Goal: Communication & Community: Ask a question

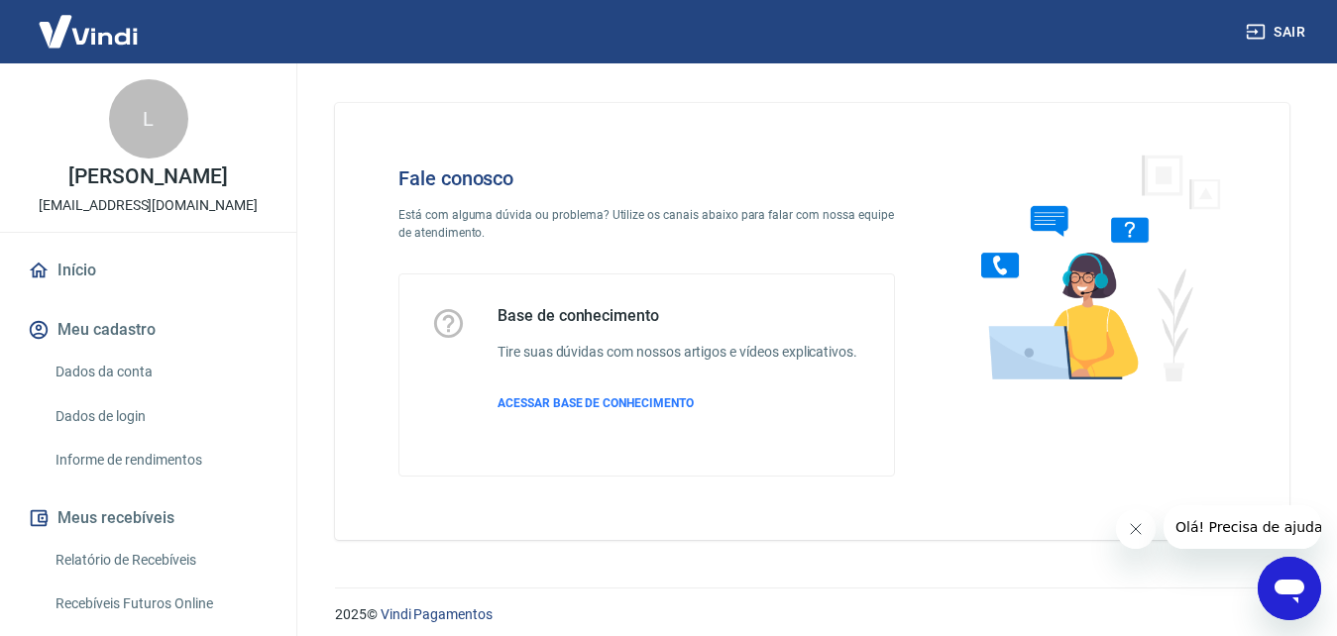
click at [1292, 585] on icon "Abrir janela de mensagens" at bounding box center [1290, 592] width 30 height 24
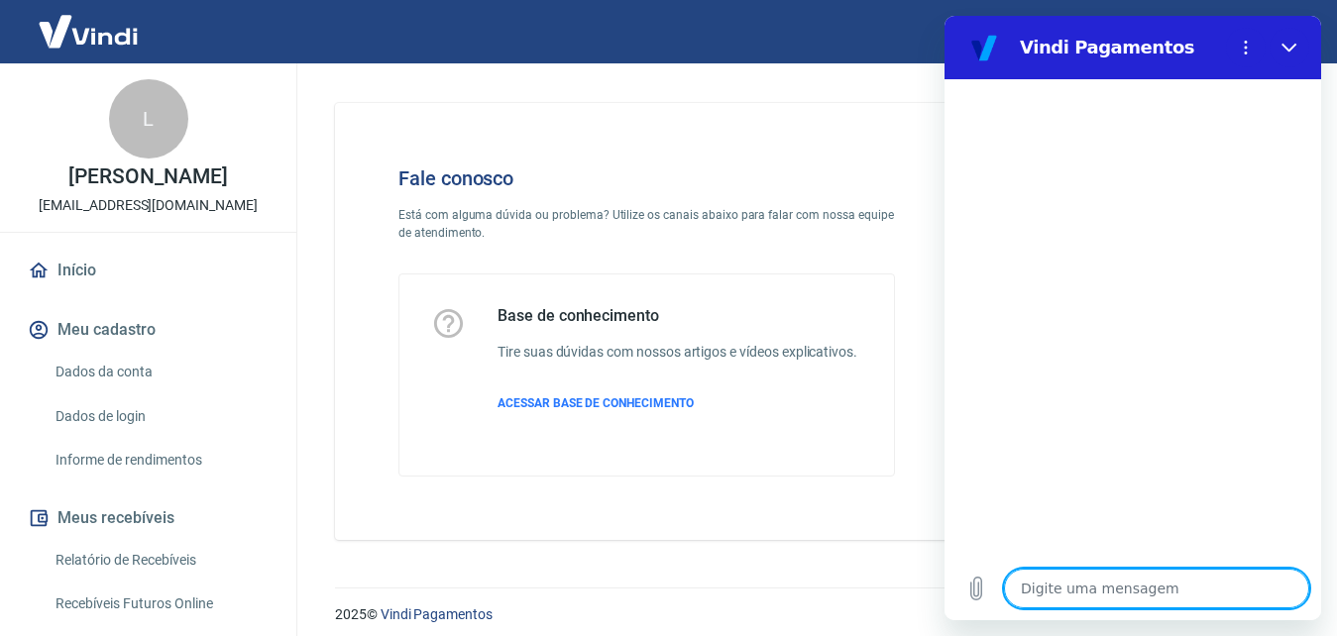
click at [1144, 598] on textarea at bounding box center [1156, 589] width 305 height 40
click at [1047, 591] on textarea at bounding box center [1156, 589] width 305 height 40
type textarea "O"
type textarea "x"
type textarea "Ol"
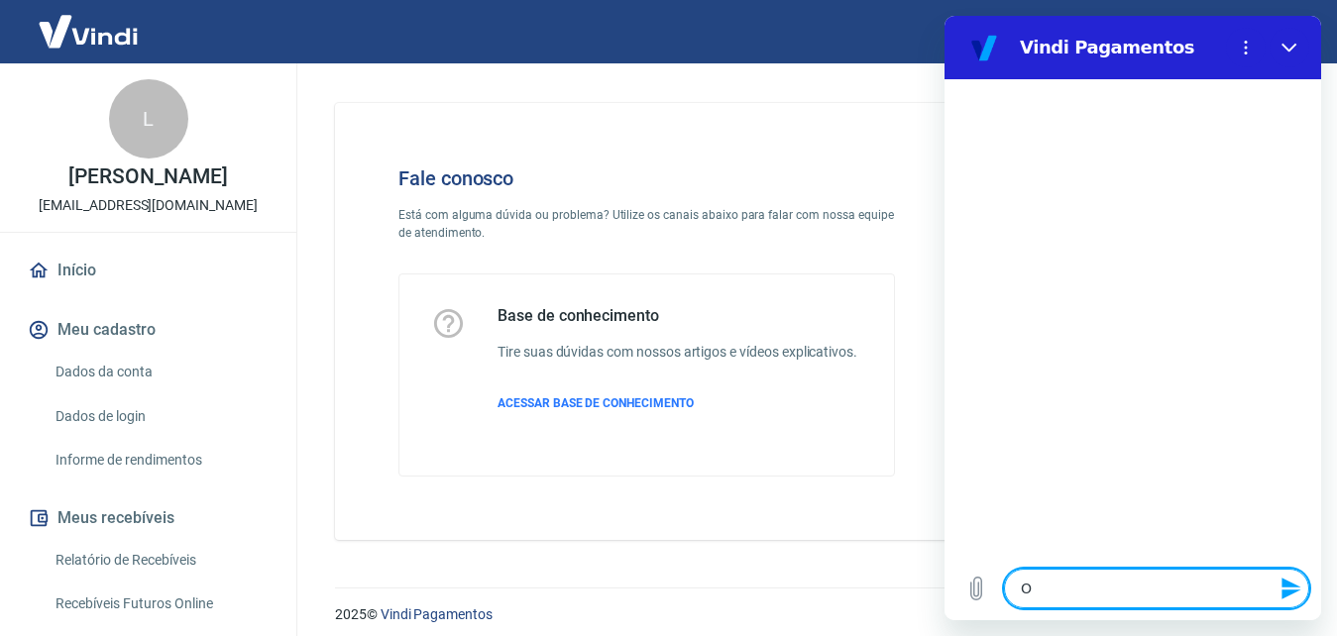
type textarea "x"
type textarea "Olá"
type textarea "x"
type textarea "Olá,"
type textarea "x"
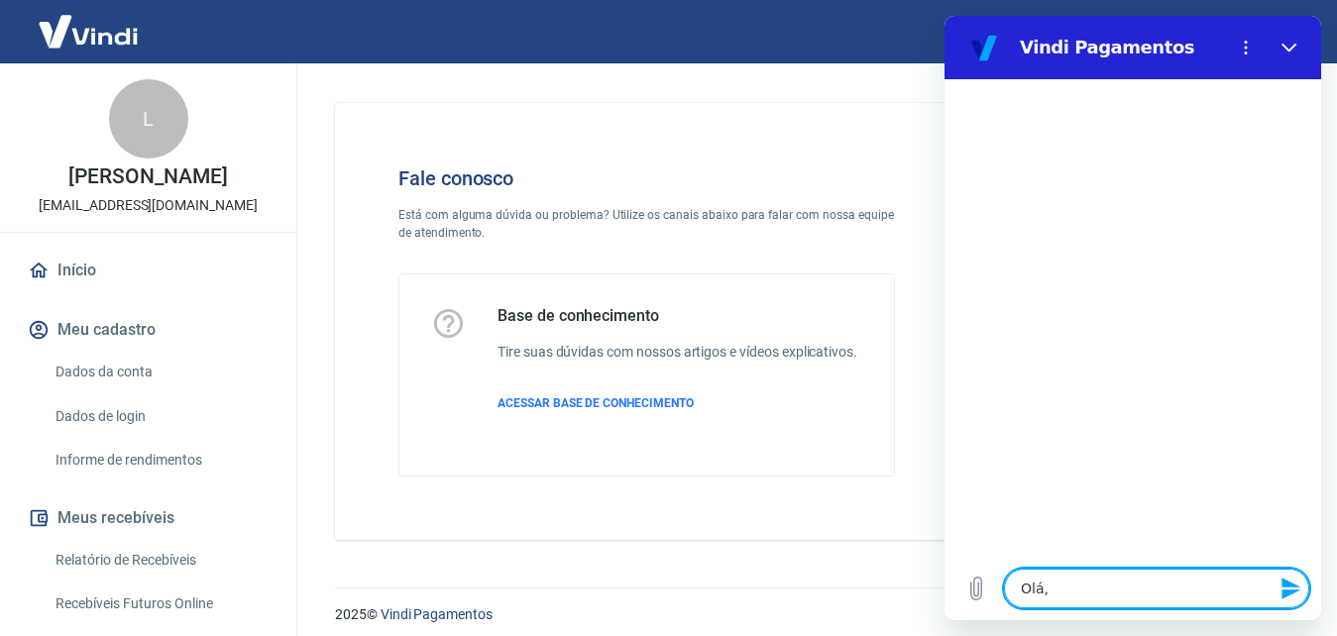
type textarea "Olá,"
type textarea "x"
type textarea "Olá, b"
type textarea "x"
type textarea "Olá, bo"
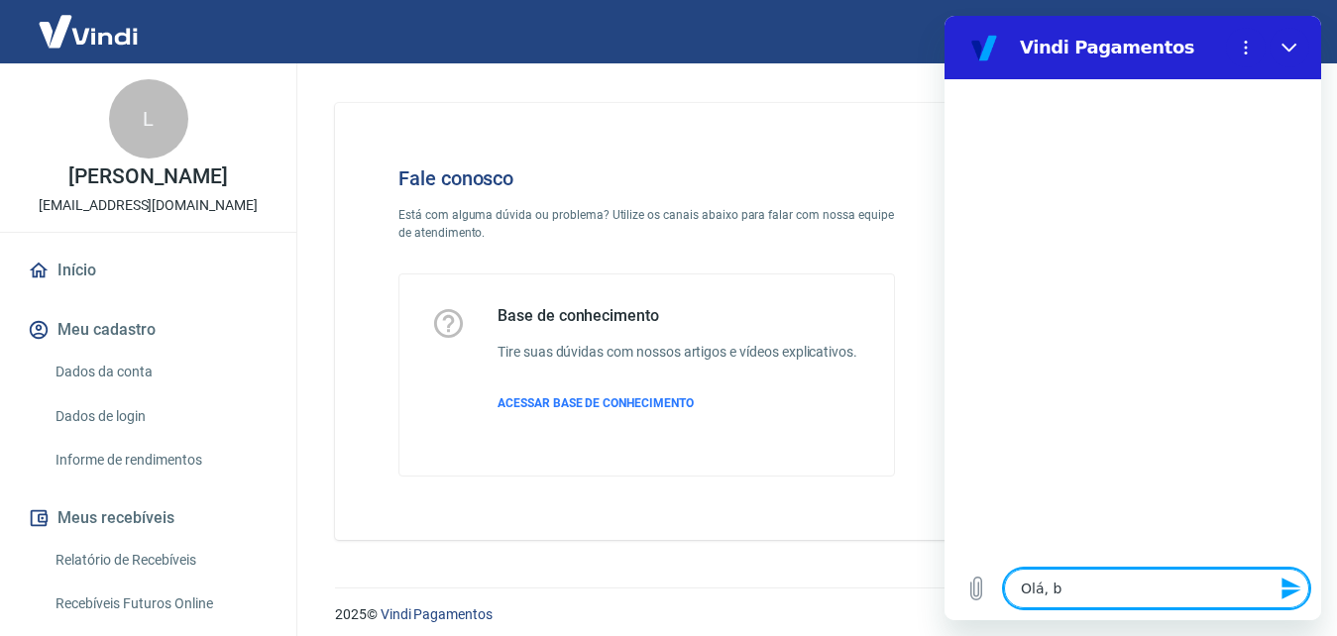
type textarea "x"
type textarea "Olá, boa"
type textarea "x"
type textarea "Olá, boa"
type textarea "x"
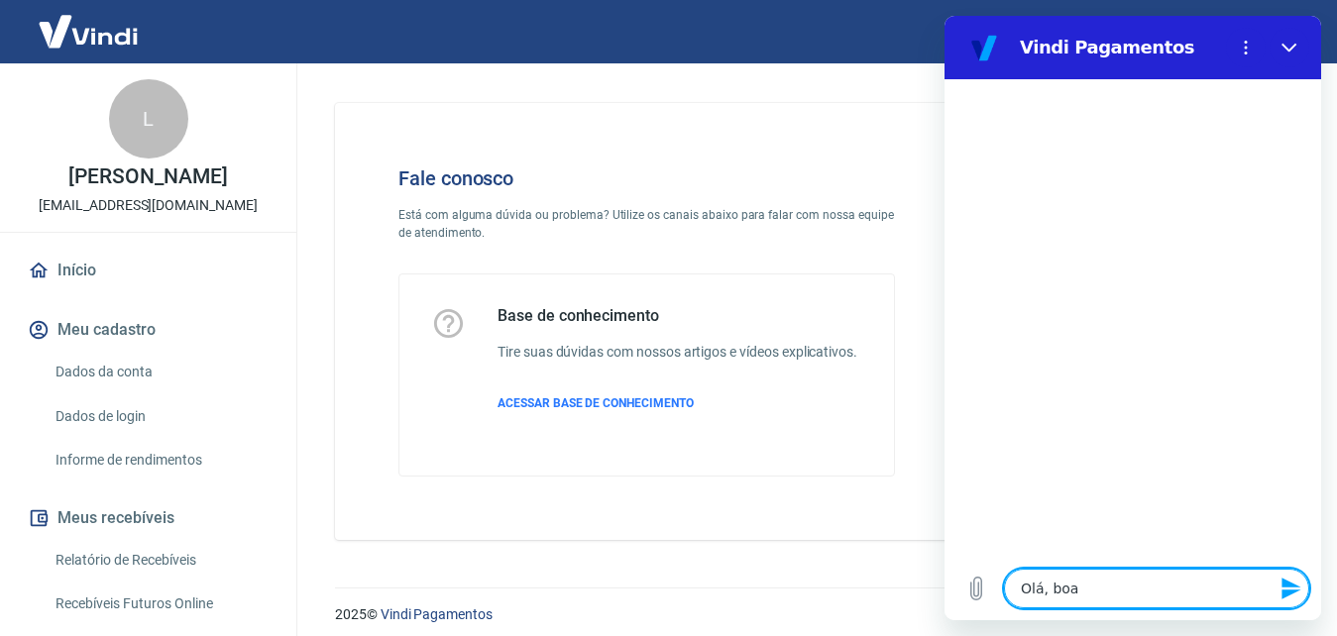
type textarea "Olá, boa t"
type textarea "x"
type textarea "Olá, boa ta"
type textarea "x"
type textarea "Olá, boa tar"
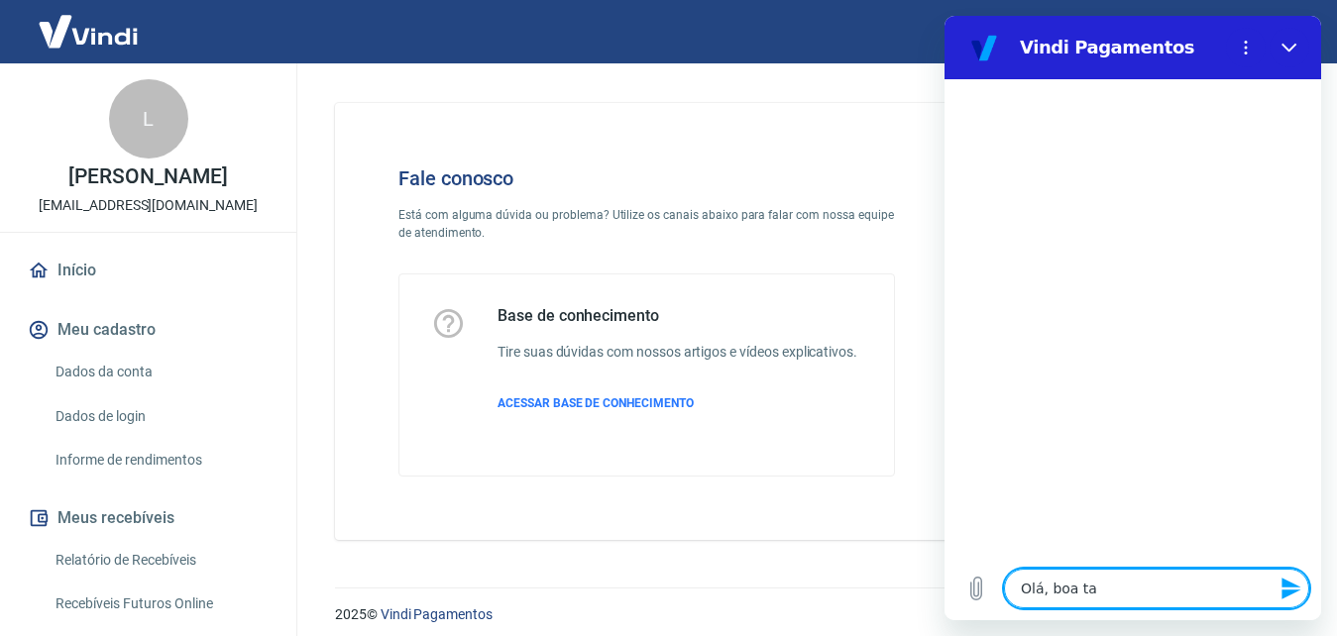
type textarea "x"
type textarea "Olá, boa tard"
type textarea "x"
type textarea "Olá, boa tarde"
type textarea "x"
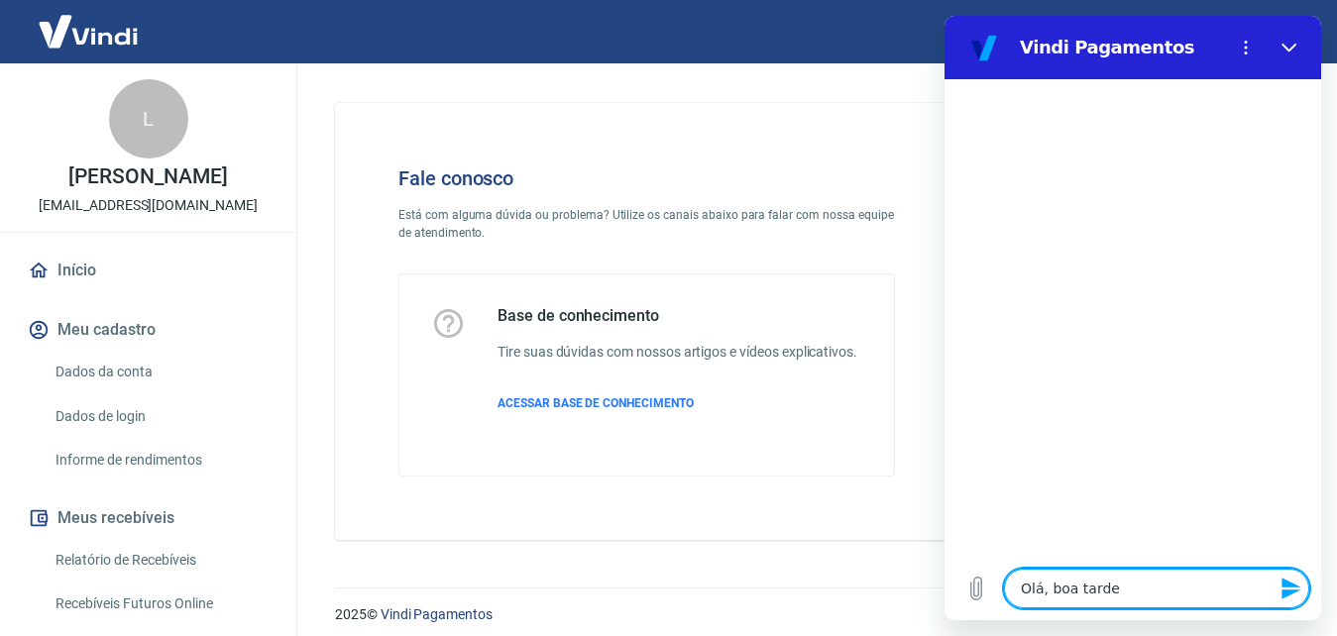
type textarea "Olá, boa tarde@"
type textarea "x"
click at [1181, 592] on textarea "Olá, boa tarde@" at bounding box center [1156, 589] width 305 height 40
type textarea "Olá, boa tarde"
type textarea "x"
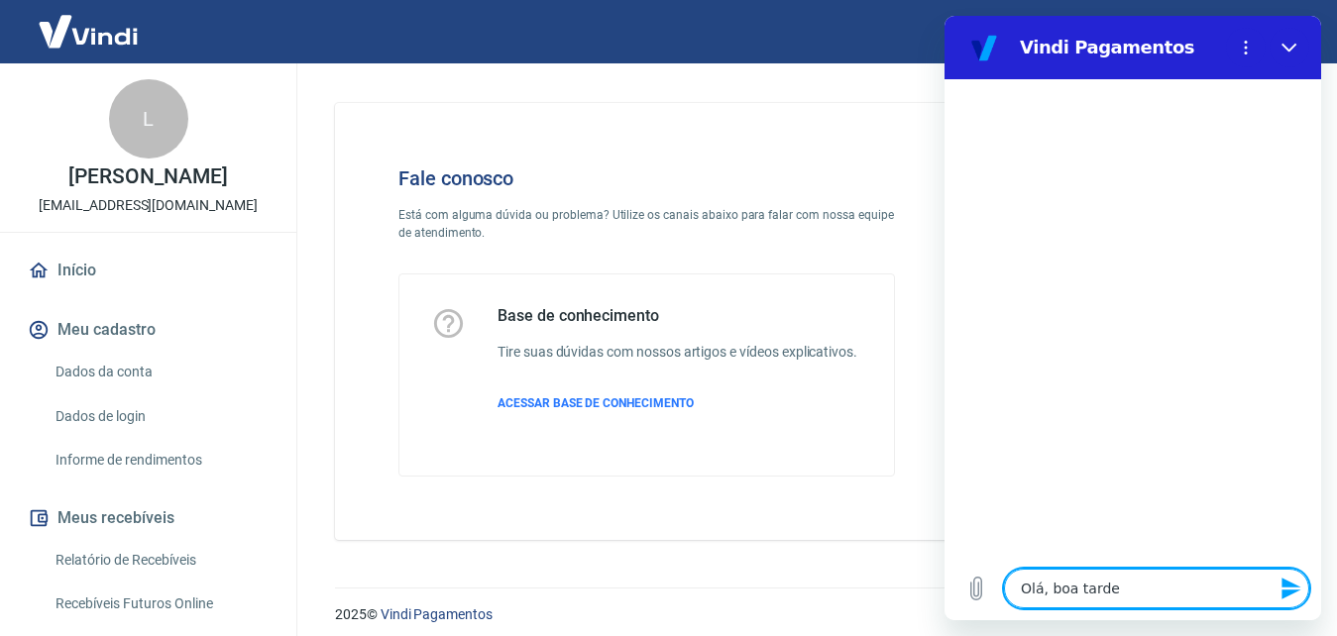
type textarea "Olá, boa tarde!"
type textarea "x"
type textarea "Olá, boa tarde!"
type textarea "x"
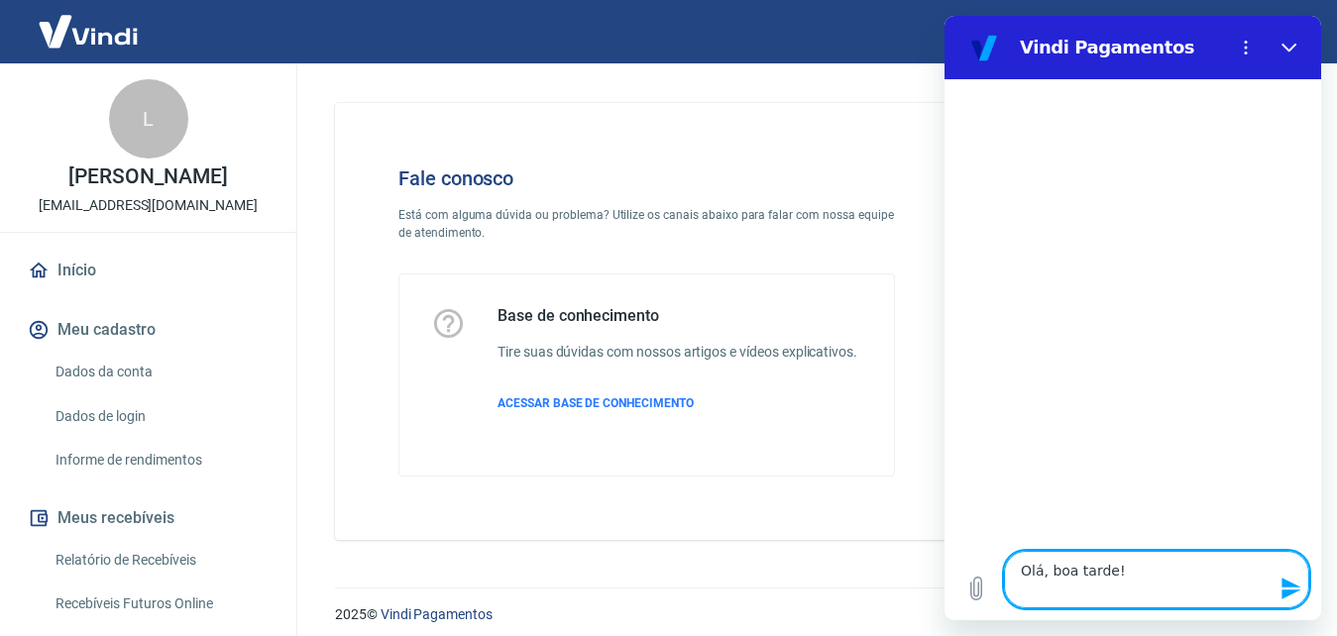
type textarea "Olá, boa tarde!"
type textarea "x"
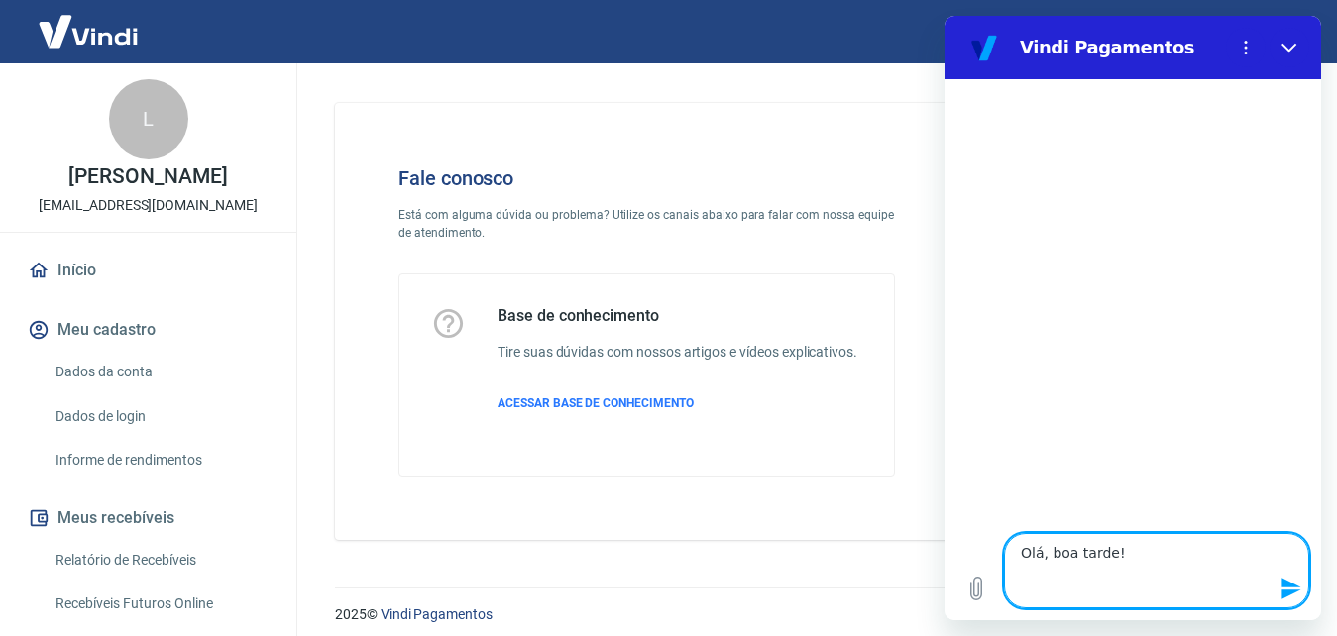
type textarea "Olá, boa tarde! G"
type textarea "x"
type textarea "Olá, boa tarde! Go"
type textarea "x"
type textarea "Olá, boa tarde! Gos"
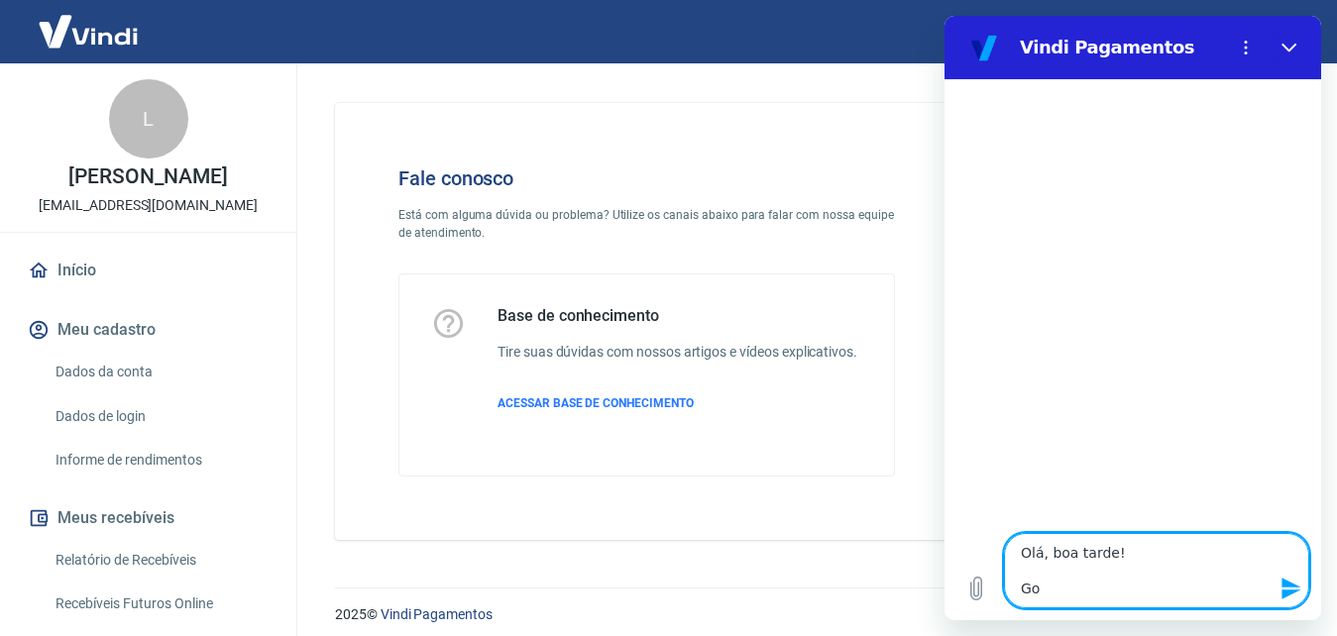
type textarea "x"
type textarea "Olá, boa tarde! Gost"
type textarea "x"
type textarea "Olá, boa tarde! Gosta"
type textarea "x"
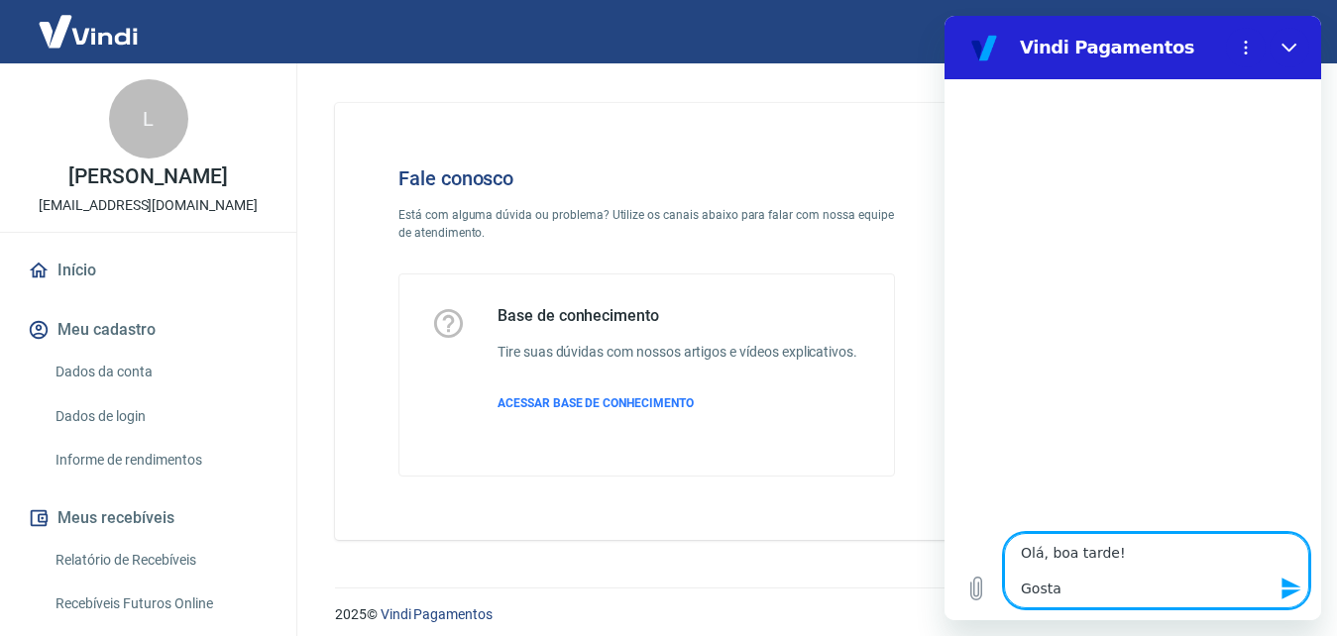
type textarea "Olá, boa tarde! Gostar"
type textarea "x"
type textarea "Olá, boa tarde! Gosta"
type textarea "x"
type textarea "Olá, boa tarde! Gost"
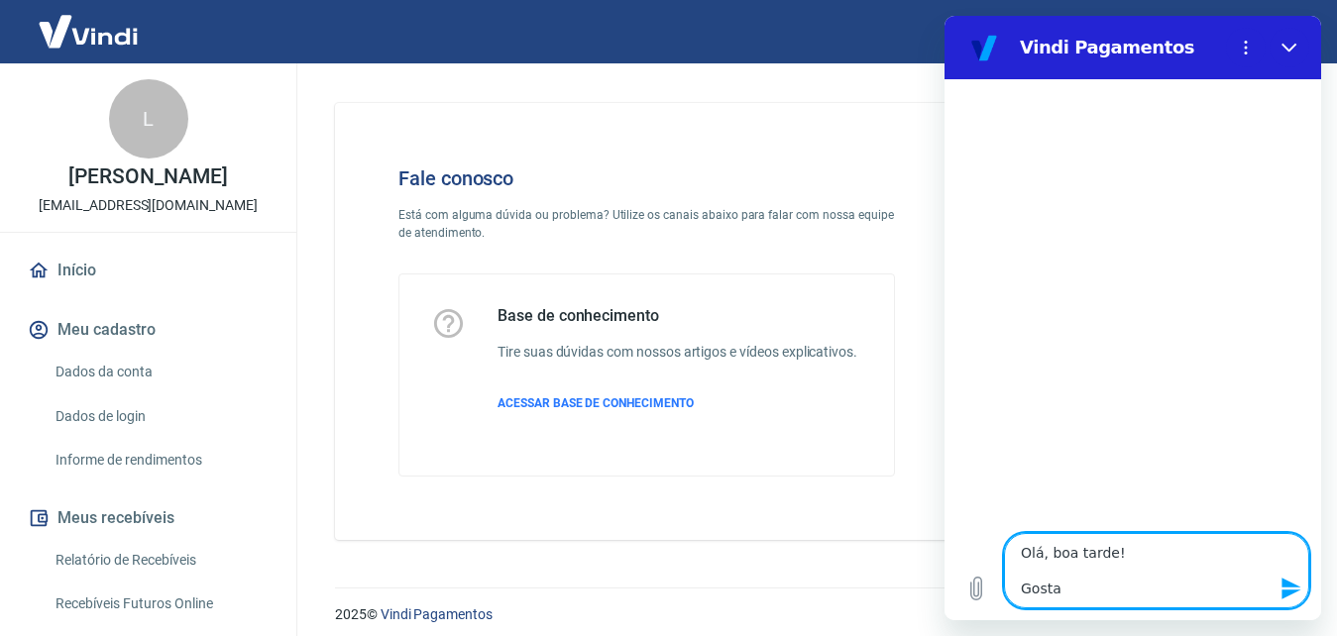
type textarea "x"
type textarea "Olá, boa tarde! Gos"
type textarea "x"
type textarea "Olá, boa tarde! Go"
type textarea "x"
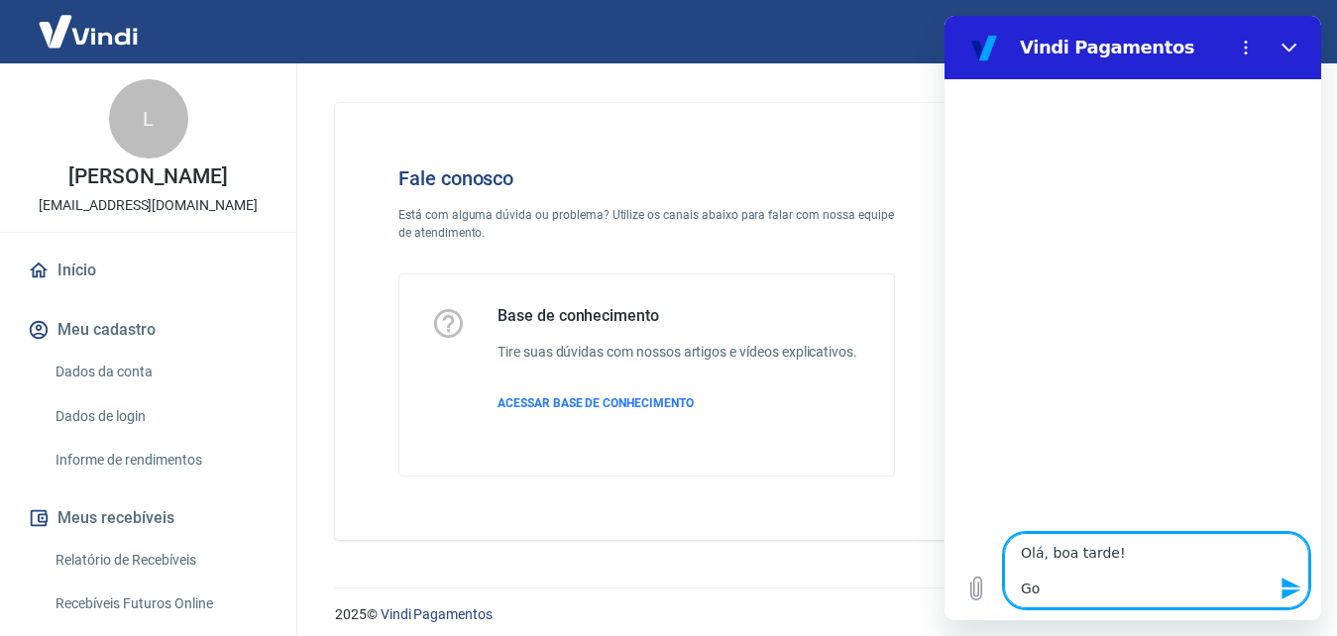
type textarea "Olá, boa tarde! G"
type textarea "x"
type textarea "Olá, boa tarde!"
type textarea "x"
type textarea "Olá, boa tarde! E"
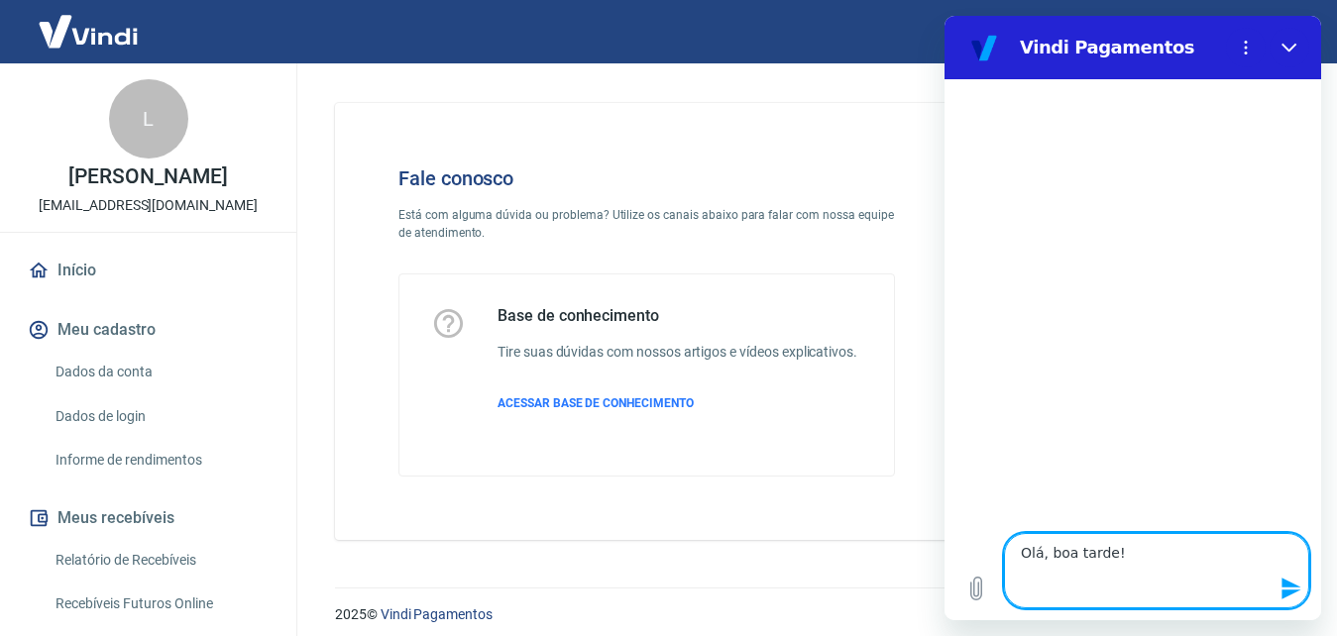
type textarea "x"
type textarea "Olá, boa tarde! Es"
type textarea "x"
type textarea "Olá, boa tarde! Est"
type textarea "x"
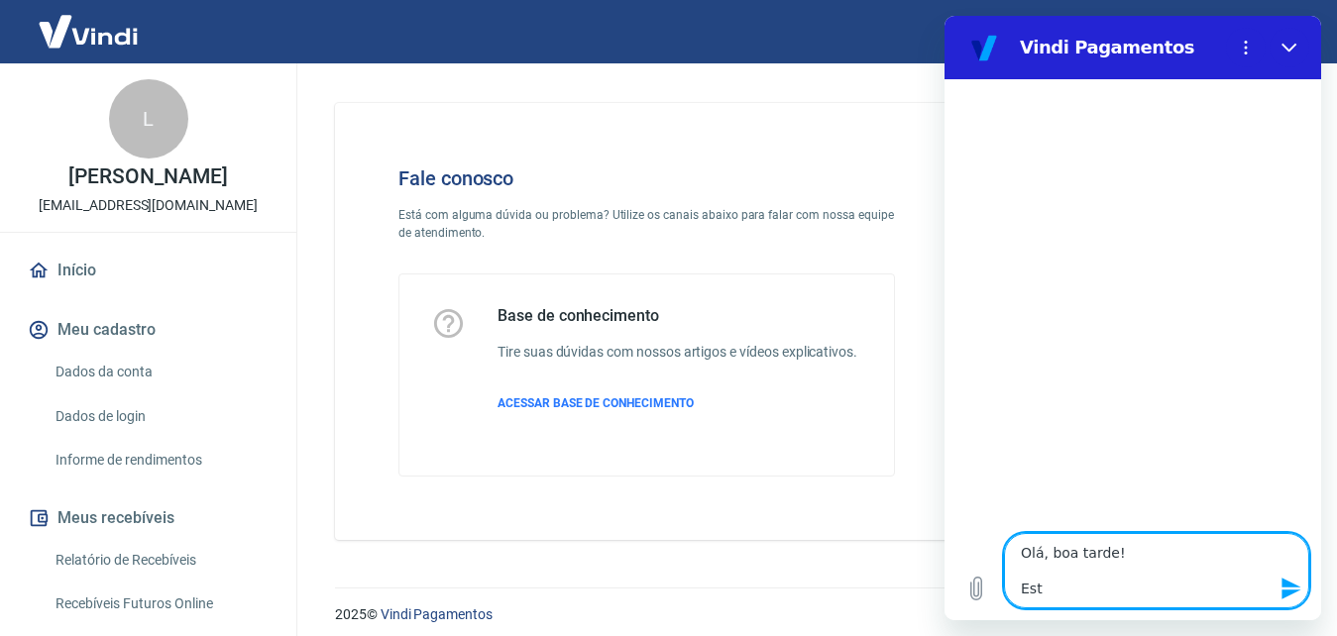
type textarea "Olá, boa tarde! Esta"
type textarea "x"
type textarea "Olá, boa tarde! Estam"
type textarea "x"
type textarea "Olá, boa tarde! Estamo"
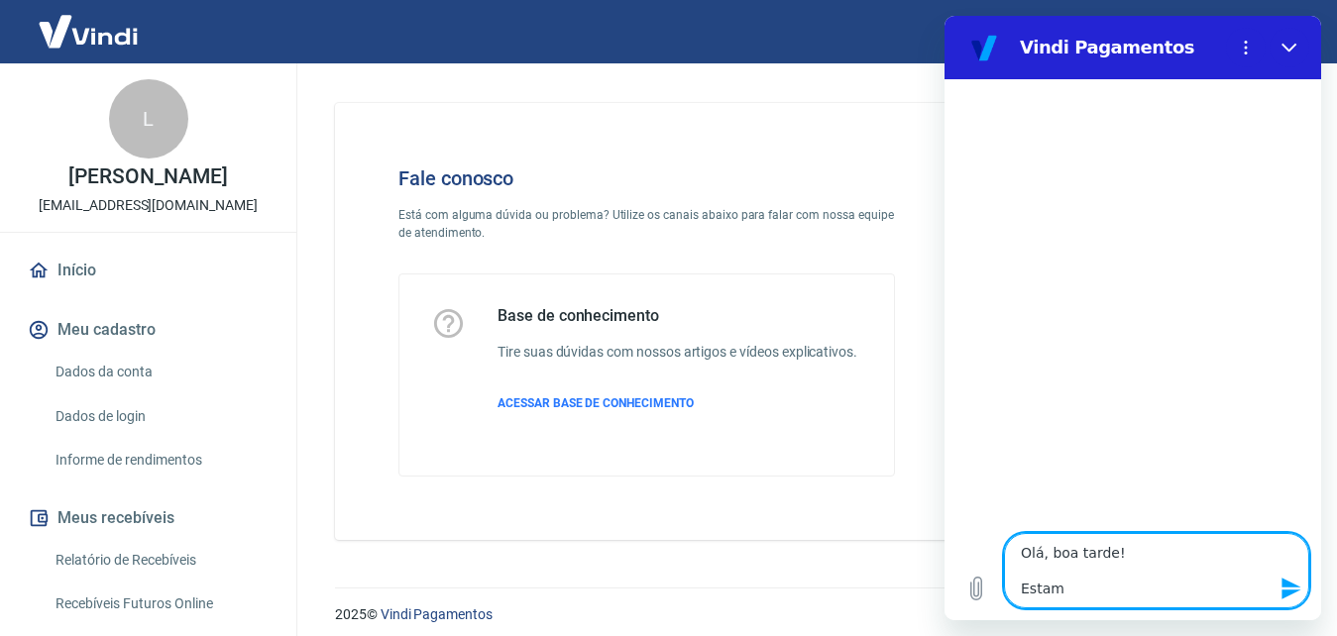
type textarea "x"
type textarea "Olá, boa tarde! Estamos"
type textarea "x"
type textarea "Olá, boa tarde! Estamos"
type textarea "x"
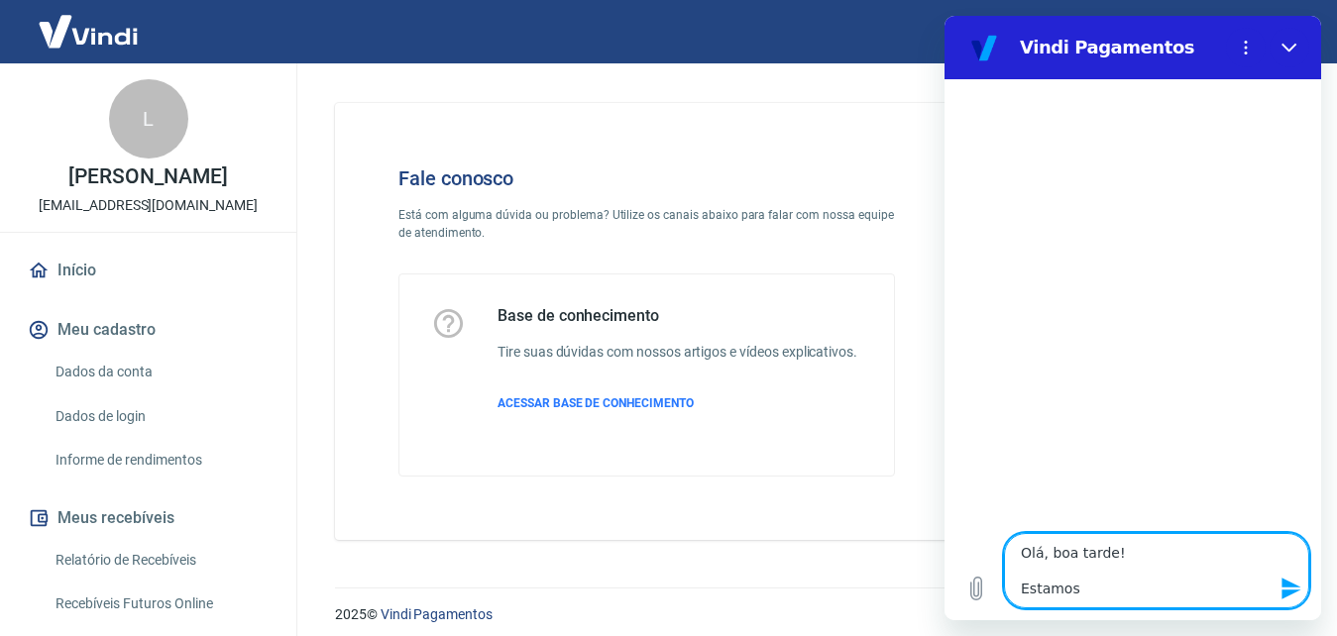
type textarea "Olá, boa tarde! Estamos c"
type textarea "x"
type textarea "Olá, boa tarde! Estamos co"
type textarea "x"
type textarea "Olá, boa tarde! Estamos com"
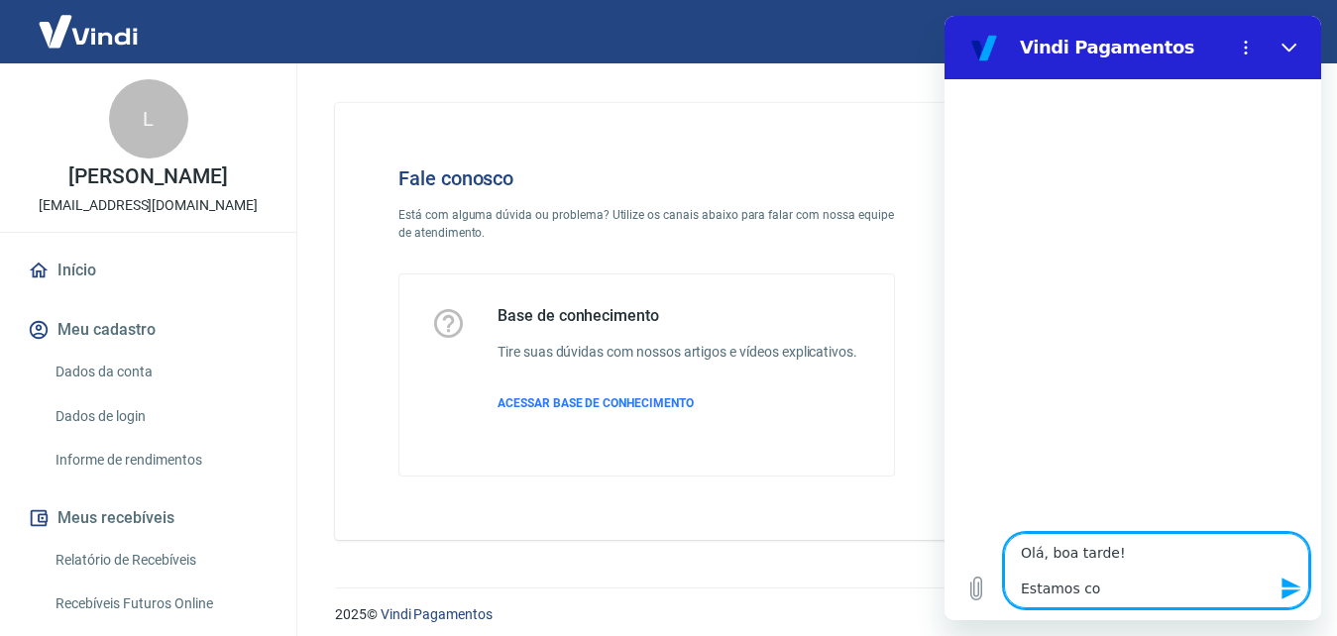
type textarea "x"
type textarea "Olá, boa tarde! Estamos com"
type textarea "x"
type textarea "Olá, boa tarde! Estamos com u"
type textarea "x"
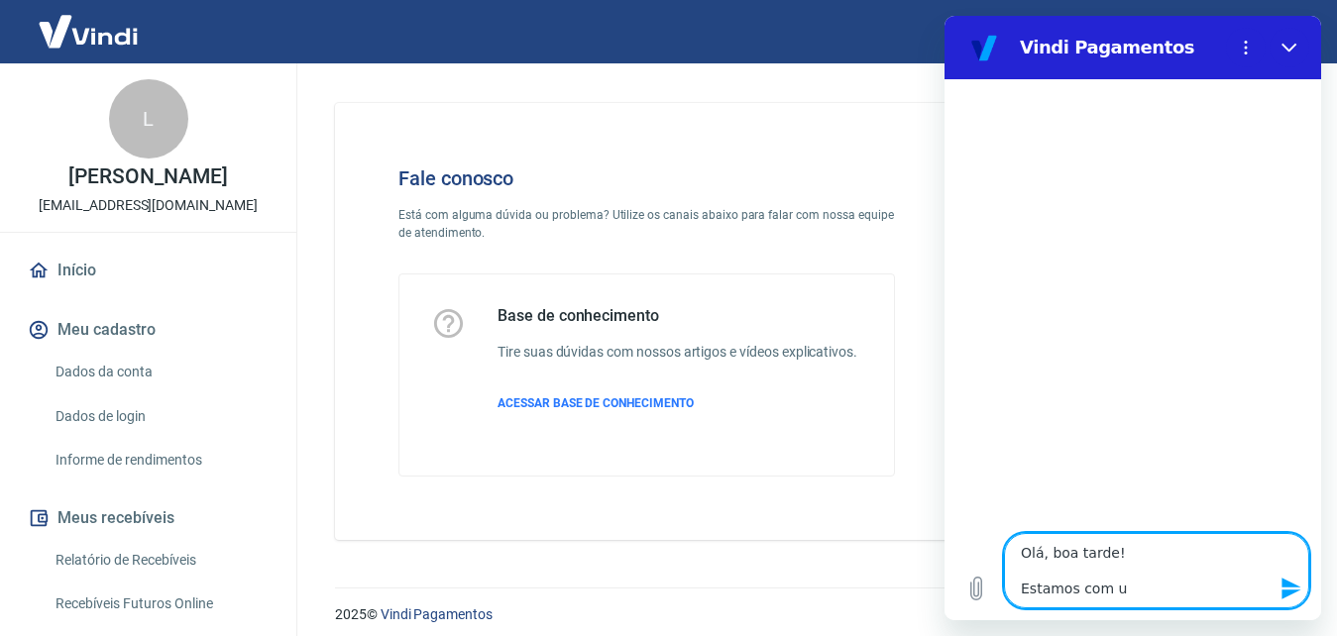
type textarea "Olá, boa tarde! Estamos com um"
type textarea "x"
type textarea "Olá, boa tarde! Estamos com uma"
type textarea "x"
type textarea "Olá, boa tarde! Estamos com uma"
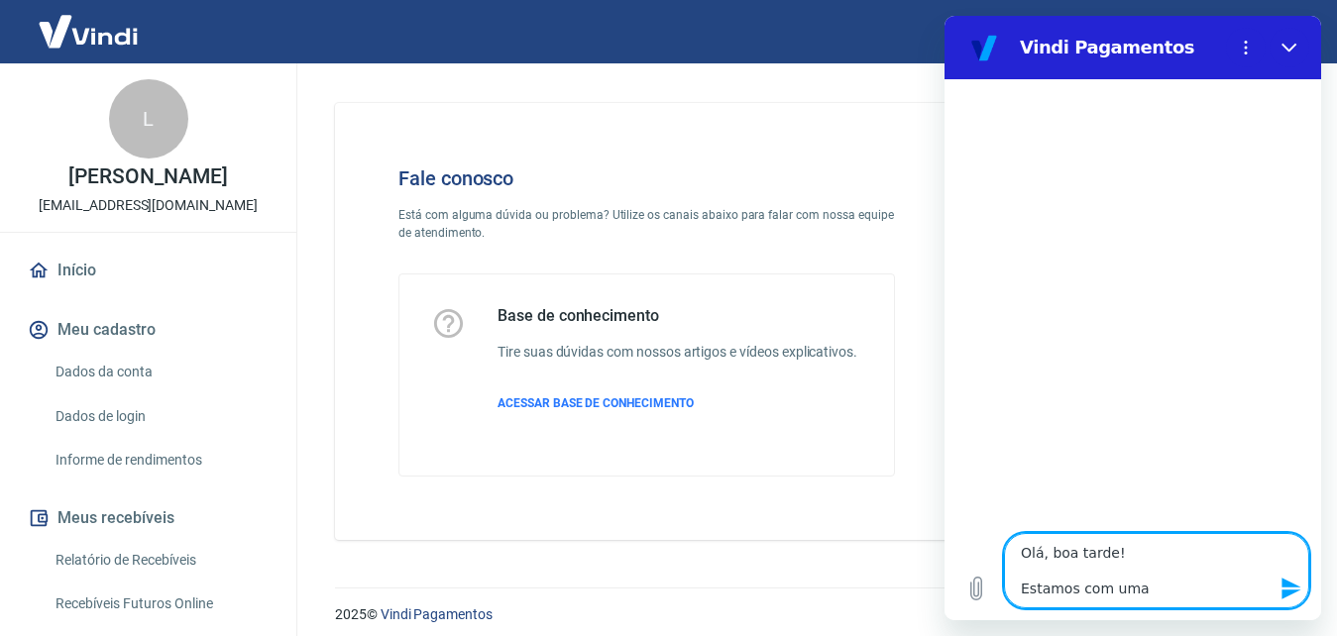
type textarea "x"
type textarea "Olá, boa tarde! Estamos com uma v"
type textarea "x"
type textarea "Olá, boa tarde! Estamos com uma ve"
type textarea "x"
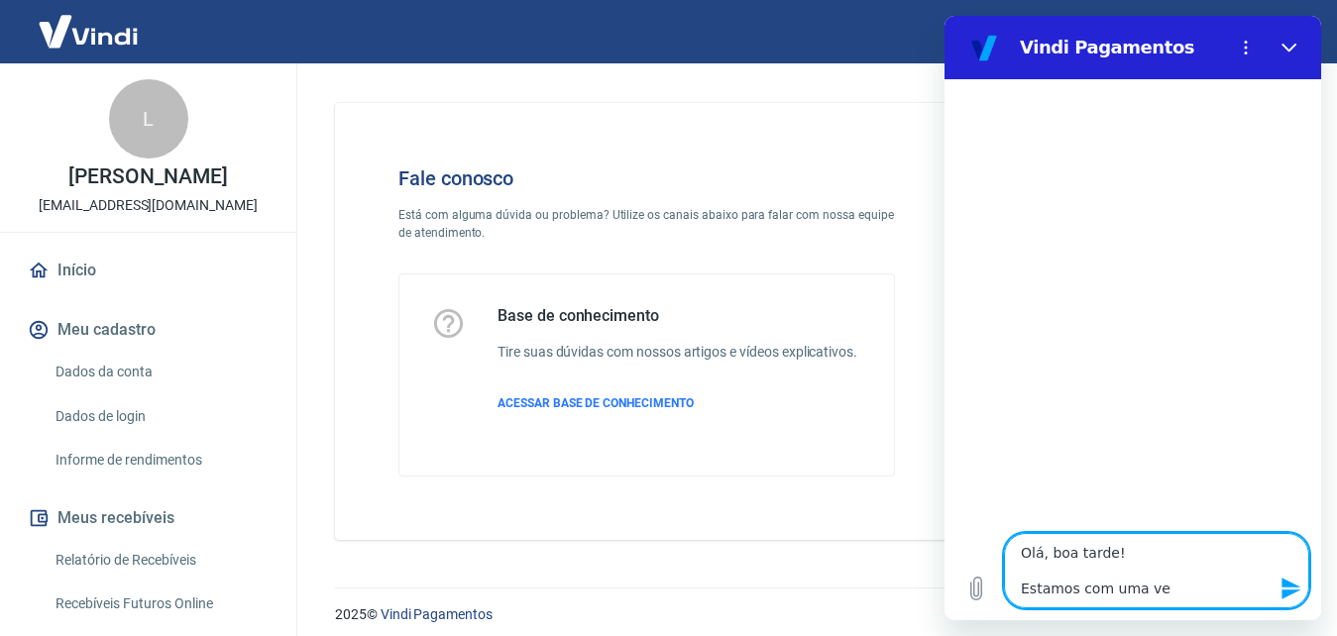
type textarea "Olá, boa tarde! Estamos com uma ven"
type textarea "x"
type textarea "Olá, boa tarde! Estamos com uma vend"
type textarea "x"
type textarea "Olá, boa tarde! Estamos com uma venda"
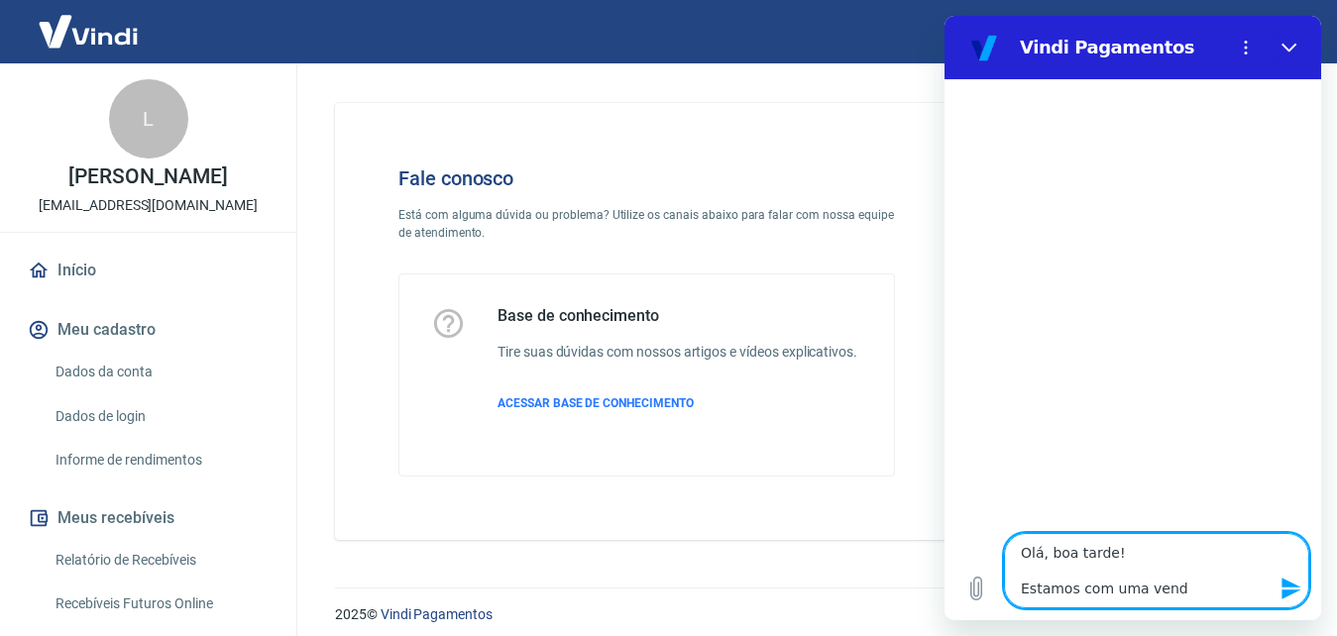
type textarea "x"
type textarea "Olá, boa tarde! Estamos com uma venda"
type textarea "x"
type textarea "Olá, boa tarde! Estamos com uma venda d"
type textarea "x"
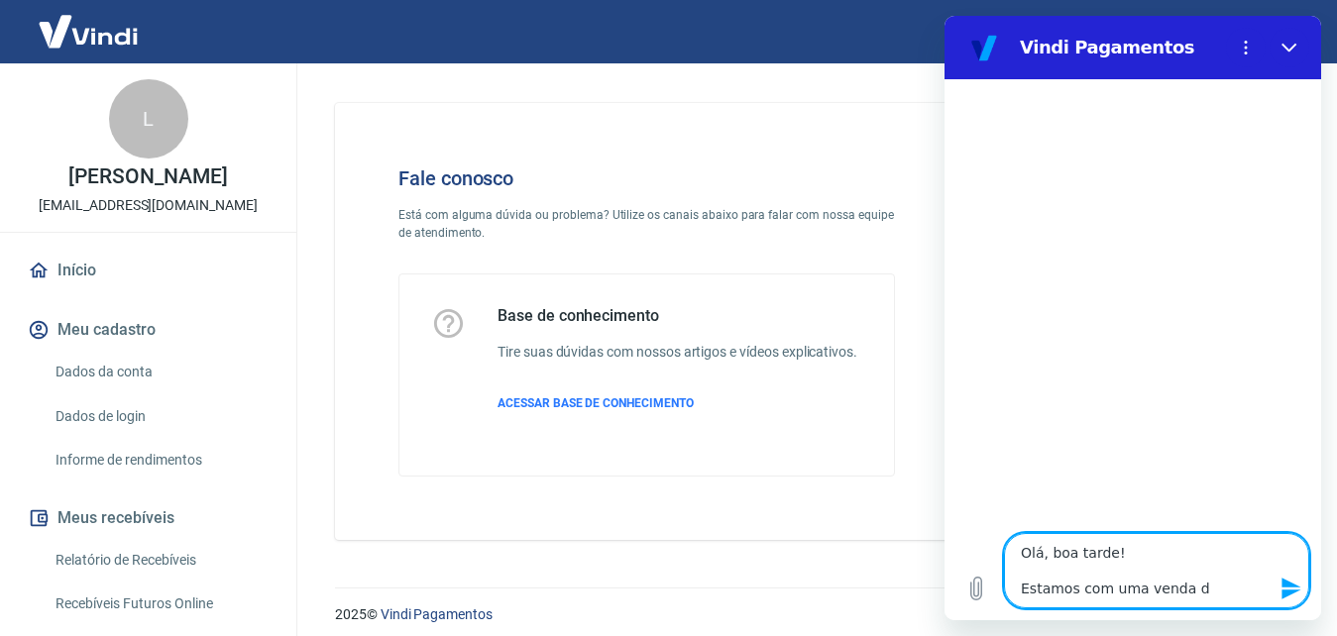
type textarea "Olá, boa tarde! Estamos com uma venda de"
type textarea "x"
type textarea "Olá, boa tarde! Estamos com uma venda des"
type textarea "x"
type textarea "Olá, boa tarde! Estamos com uma venda desd"
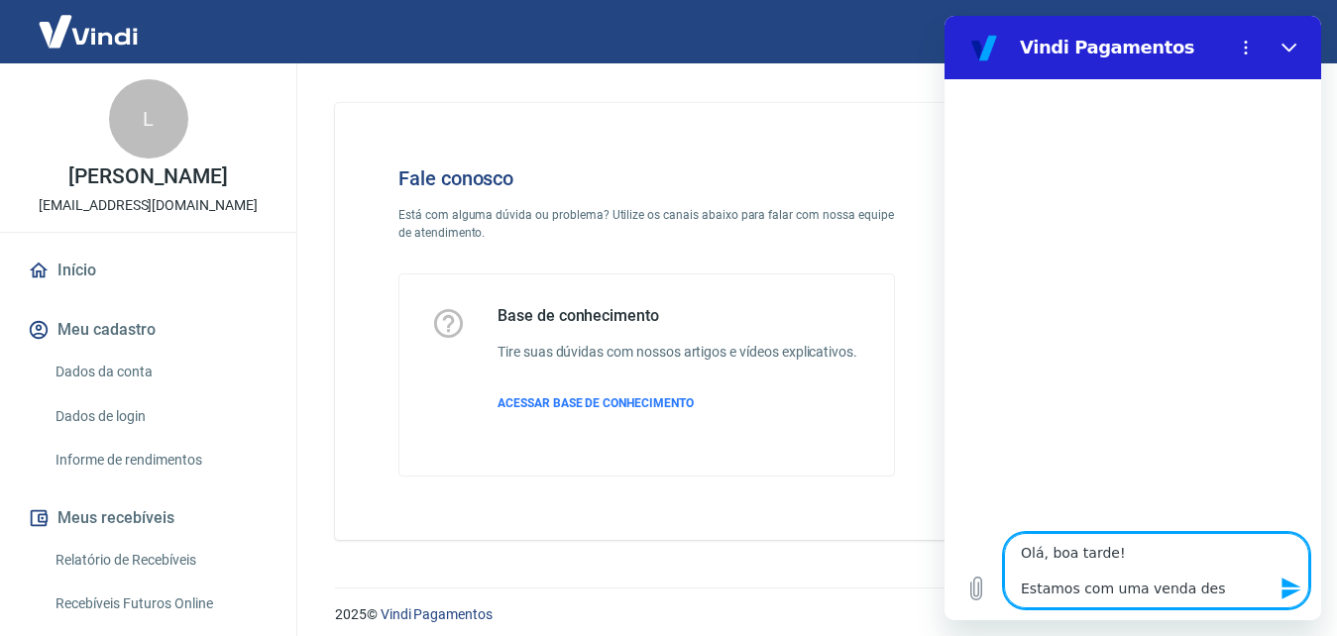
type textarea "x"
type textarea "Olá, boa tarde! Estamos com uma venda desde"
type textarea "x"
type textarea "Olá, boa tarde! Estamos com uma venda desd"
type textarea "x"
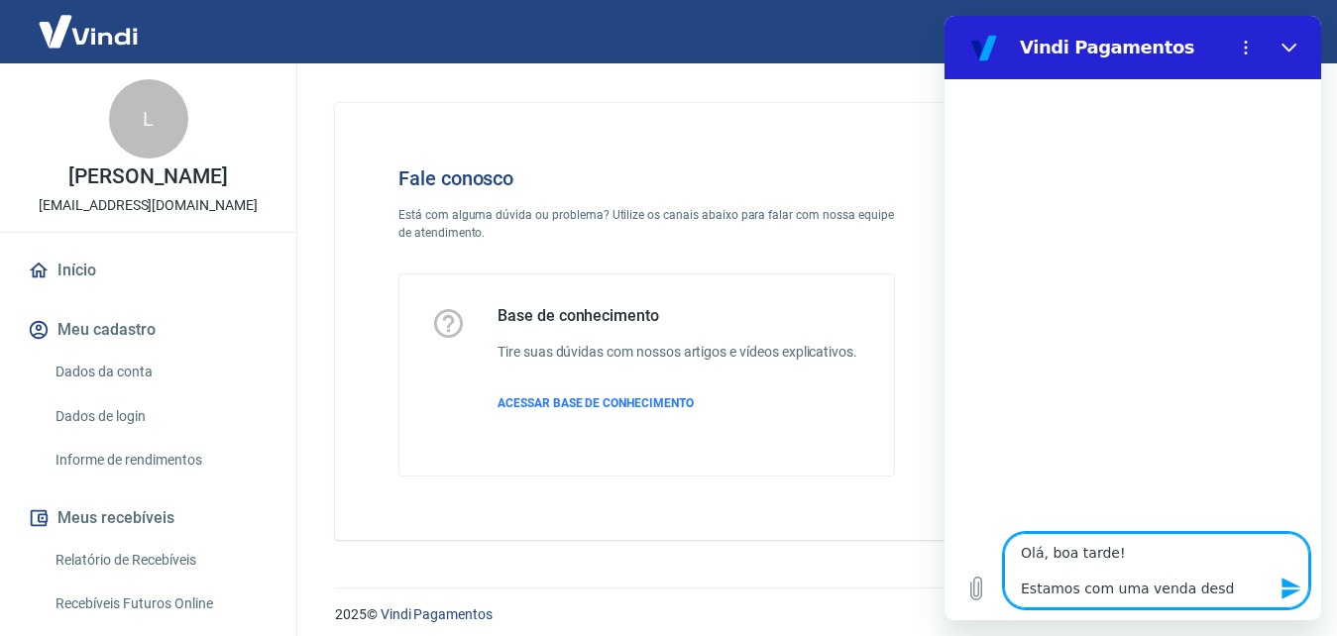
type textarea "Olá, boa tarde! Estamos com uma venda des"
type textarea "x"
type textarea "Olá, boa tarde! Estamos com uma venda desd"
type textarea "x"
type textarea "Olá, boa tarde! Estamos com uma venda desde"
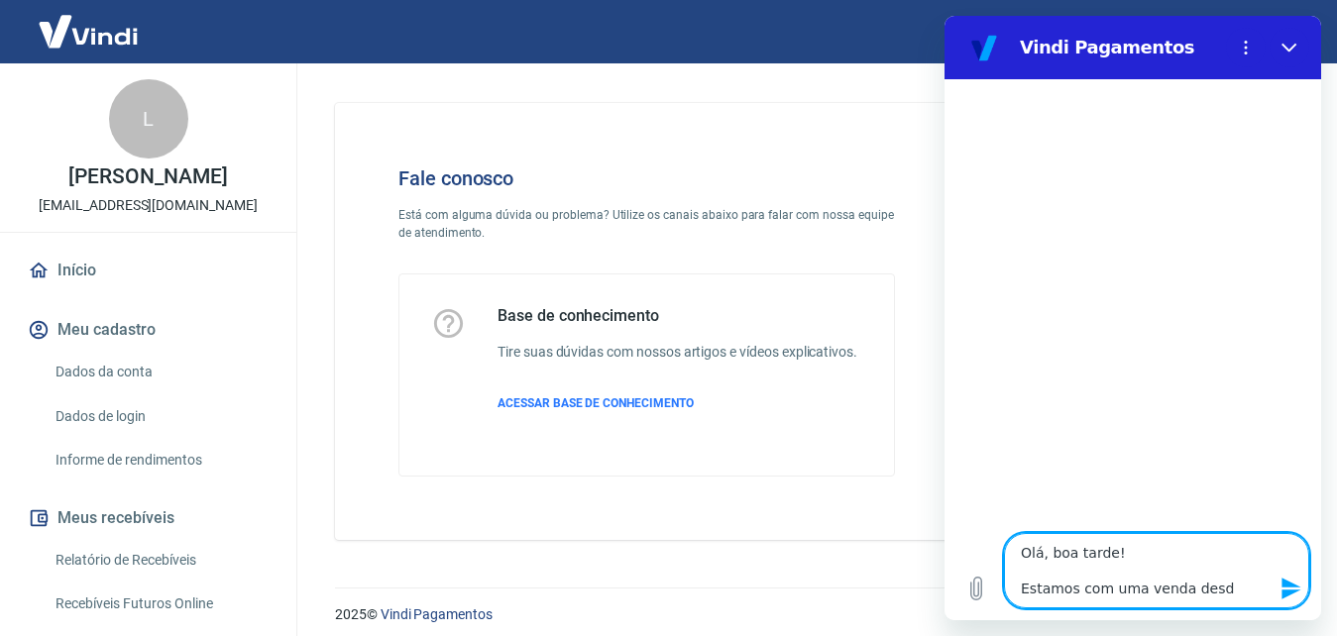
type textarea "x"
type textarea "Olá, boa tarde! Estamos com uma venda desde"
type textarea "x"
type textarea "Olá, boa tarde! Estamos com uma venda desde o"
type textarea "x"
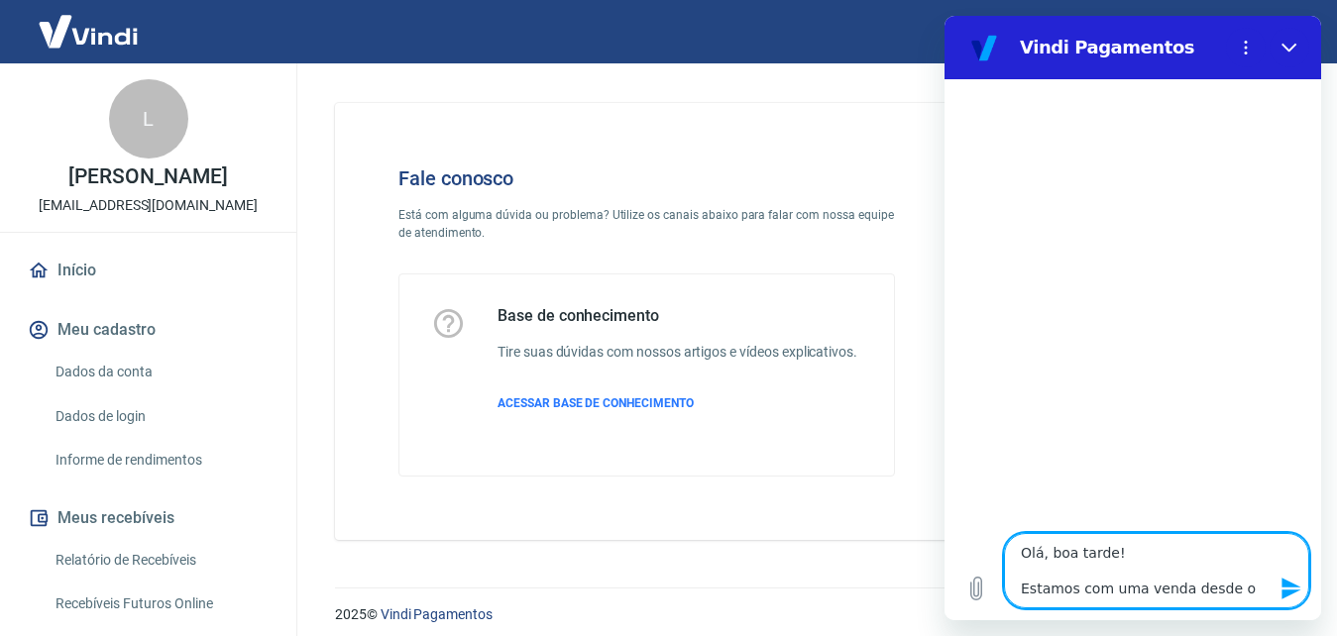
type textarea "Olá, boa tarde! Estamos com uma venda desde on"
type textarea "x"
type textarea "Olá, boa tarde! Estamos com uma venda desde ont"
type textarea "x"
type textarea "Olá, boa tarde! Estamos com uma venda desde onte"
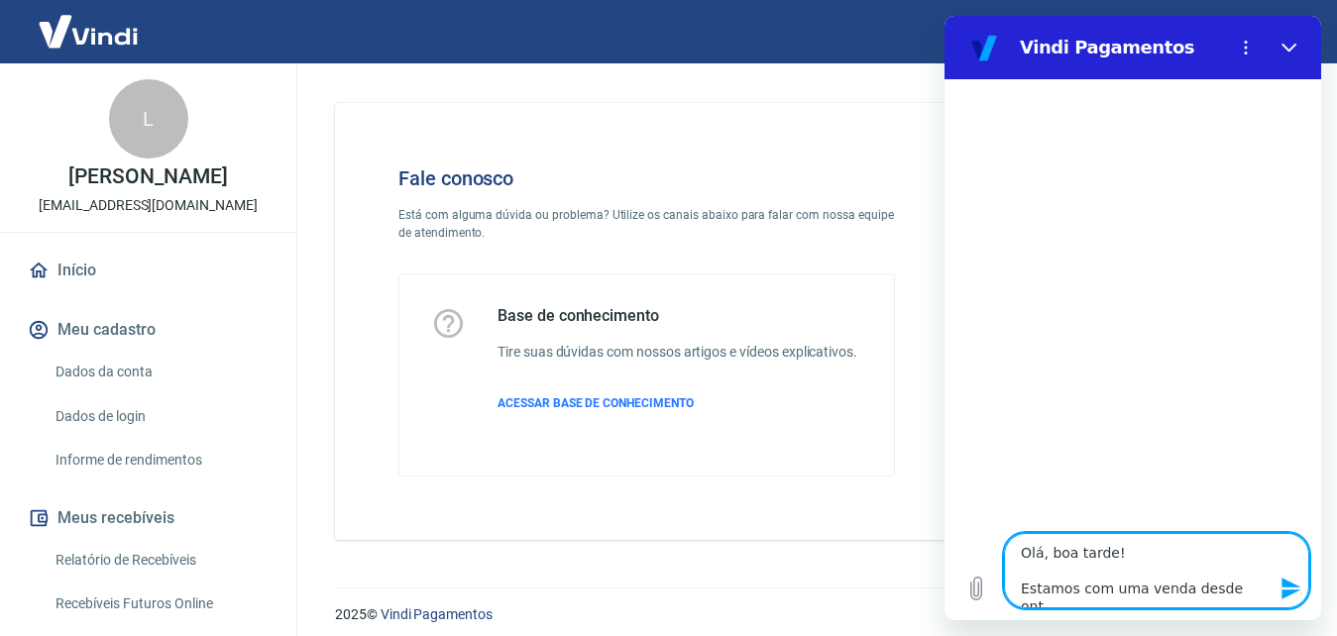
type textarea "x"
type textarea "Olá, boa tarde! Estamos com uma venda desde ontem"
type textarea "x"
type textarea "Olá, boa tarde! Estamos com uma venda desde ontem"
type textarea "x"
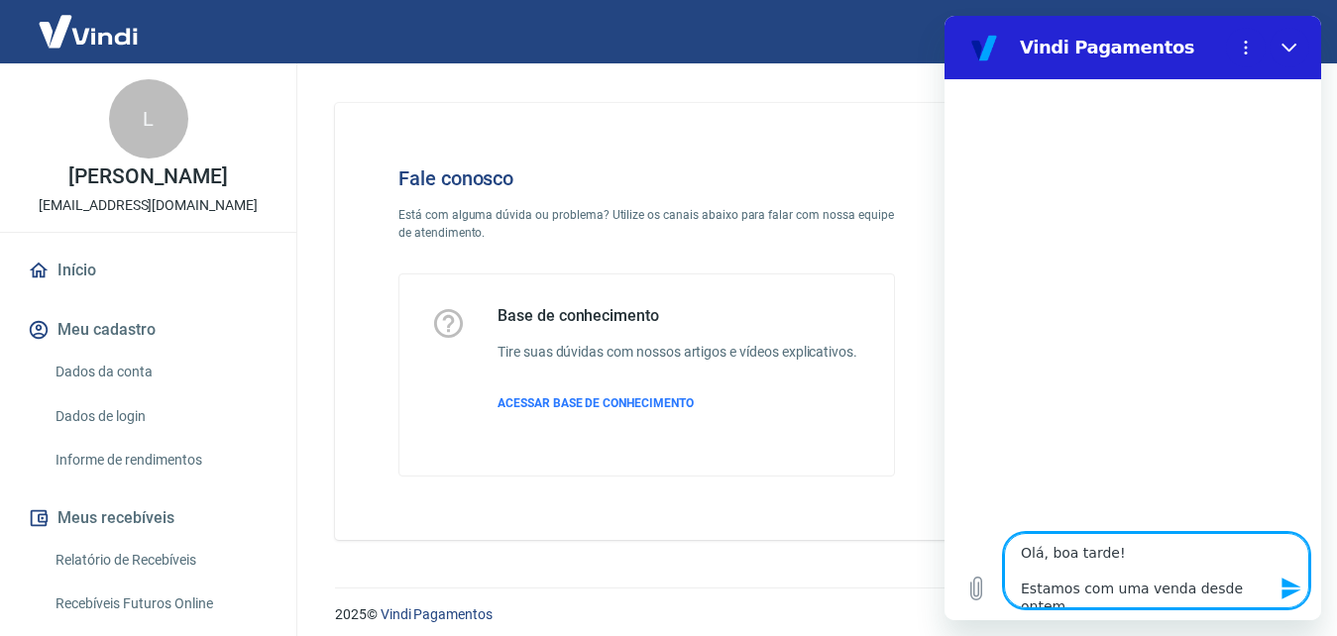
type textarea "Olá, boa tarde! Estamos com uma venda desde ontem a"
type textarea "x"
type textarea "Olá, boa tarde! Estamos com uma venda desde ontem ag"
type textarea "x"
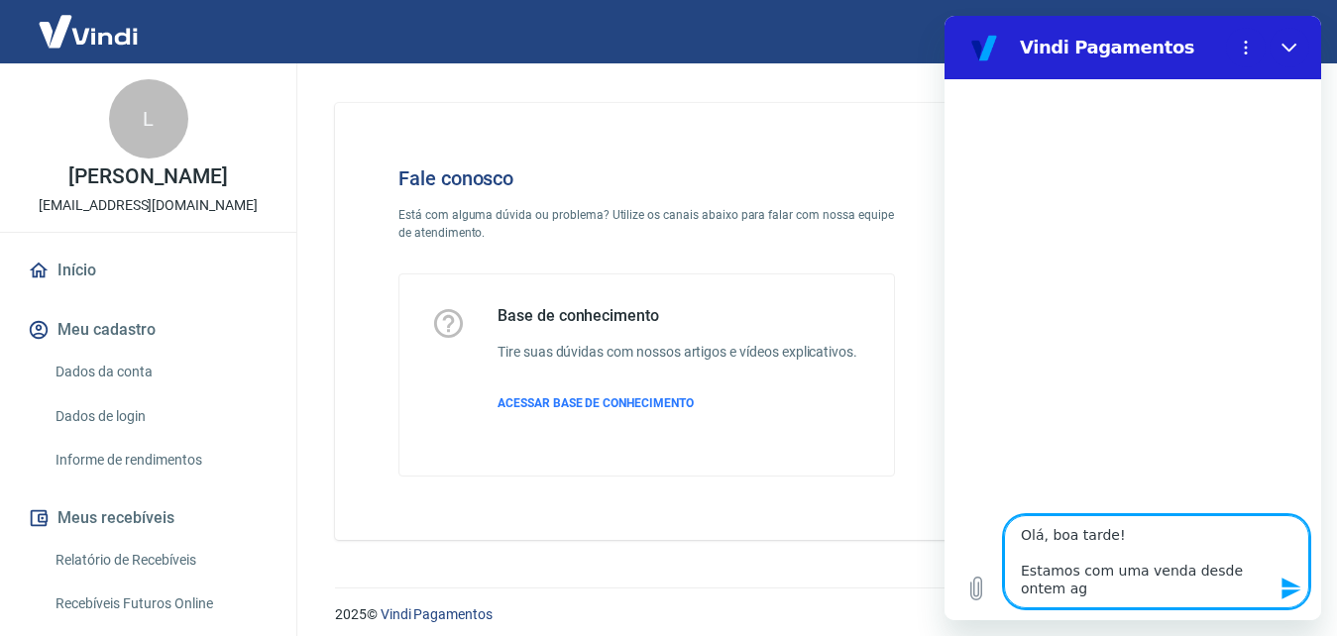
type textarea "Olá, boa tarde! Estamos com uma venda desde ontem agu"
type textarea "x"
type textarea "Olá, boa tarde! Estamos com uma venda desde ontem agua"
type textarea "x"
type textarea "Olá, boa tarde! Estamos com uma venda desde ontem aguar"
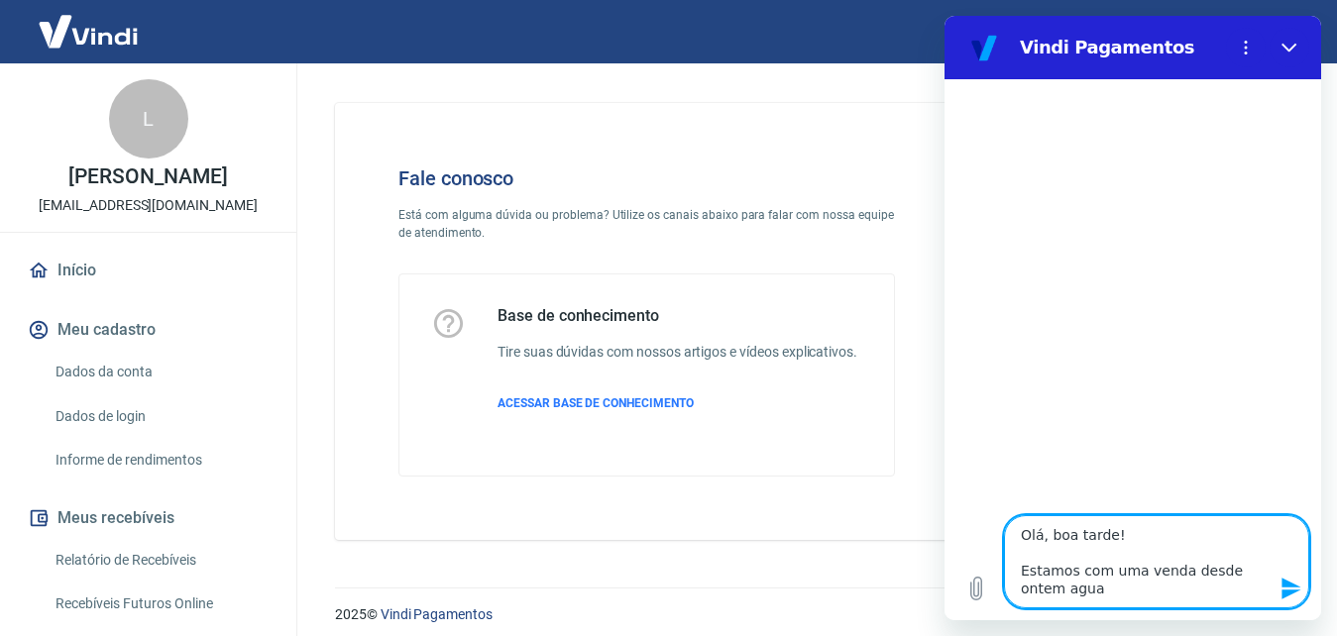
type textarea "x"
type textarea "Olá, boa tarde! Estamos com uma venda desde ontem aguara"
type textarea "x"
type textarea "Olá, boa tarde! Estamos com uma venda desde ontem aguar"
type textarea "x"
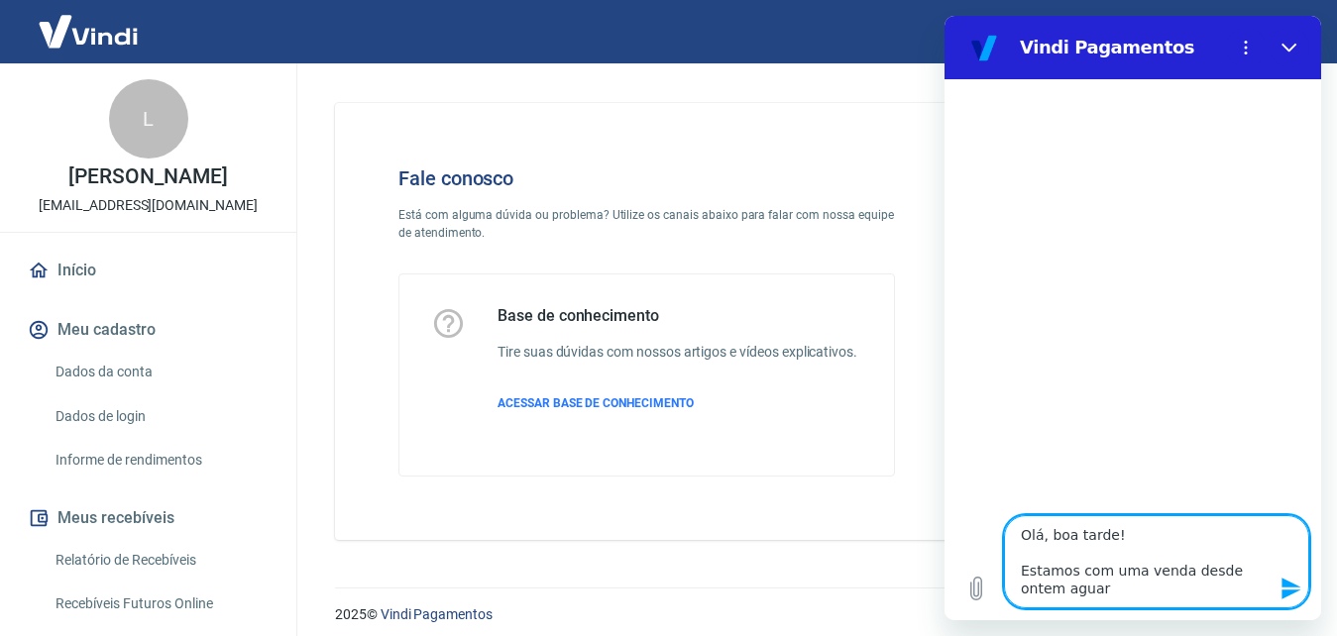
type textarea "Olá, boa tarde! Estamos com uma venda desde ontem agua"
type textarea "x"
type textarea "Olá, boa tarde! Estamos com uma venda desde ontem agu"
type textarea "x"
type textarea "Olá, boa tarde! Estamos com uma venda desde ontem ag"
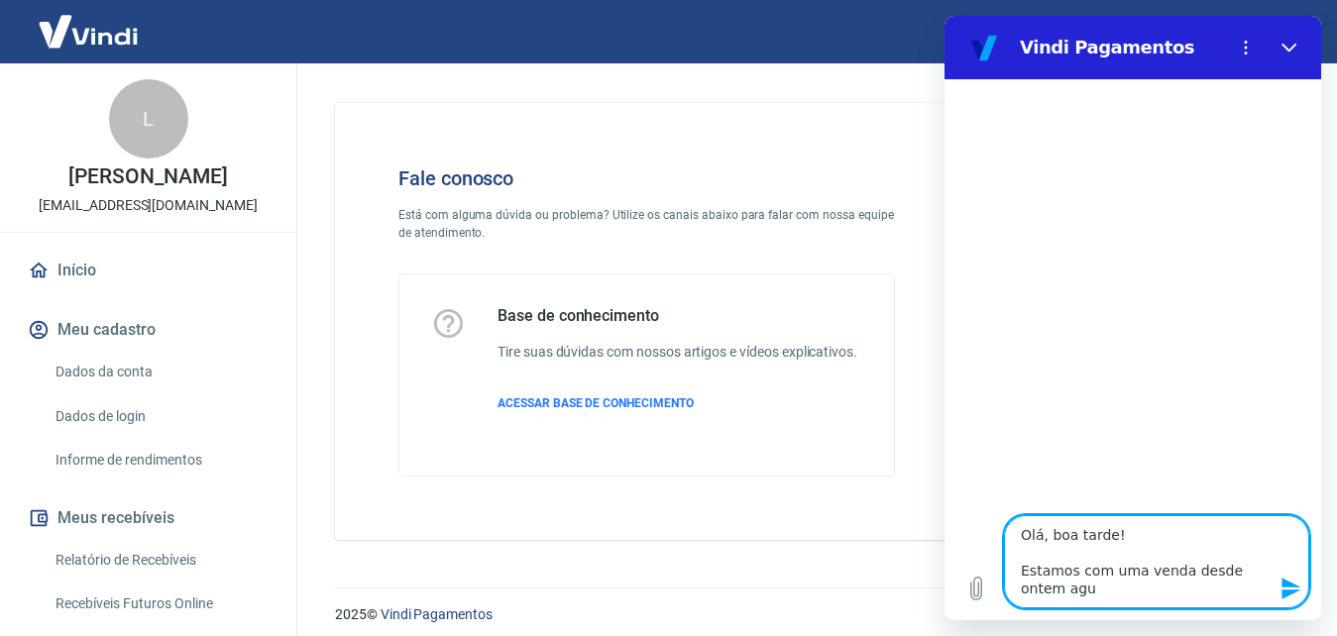
type textarea "x"
type textarea "Olá, boa tarde! Estamos com uma venda desde ontem a"
type textarea "x"
type textarea "Olá, boa tarde! Estamos com uma venda desde ontem"
type textarea "x"
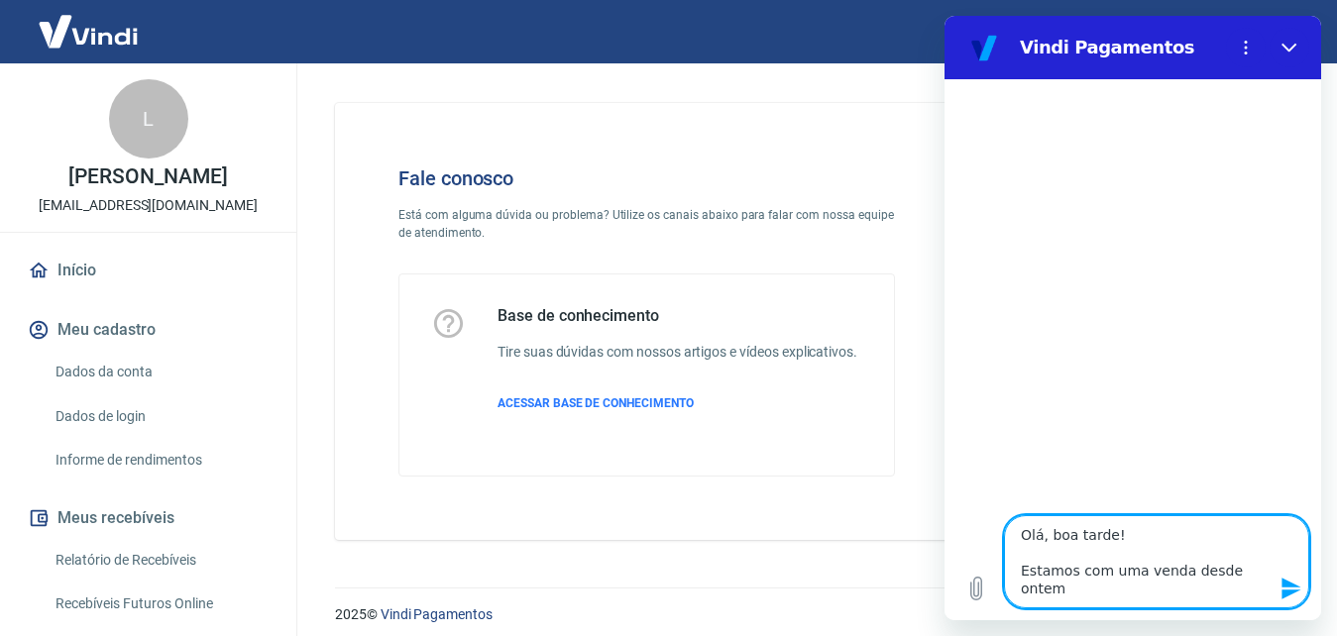
type textarea "Olá, boa tarde! Estamos com uma venda desde ontem"
type textarea "x"
type textarea "Olá, boa tarde! Estamos com uma venda desde onte"
type textarea "x"
type textarea "Olá, boa tarde! Estamos com uma venda desde ont"
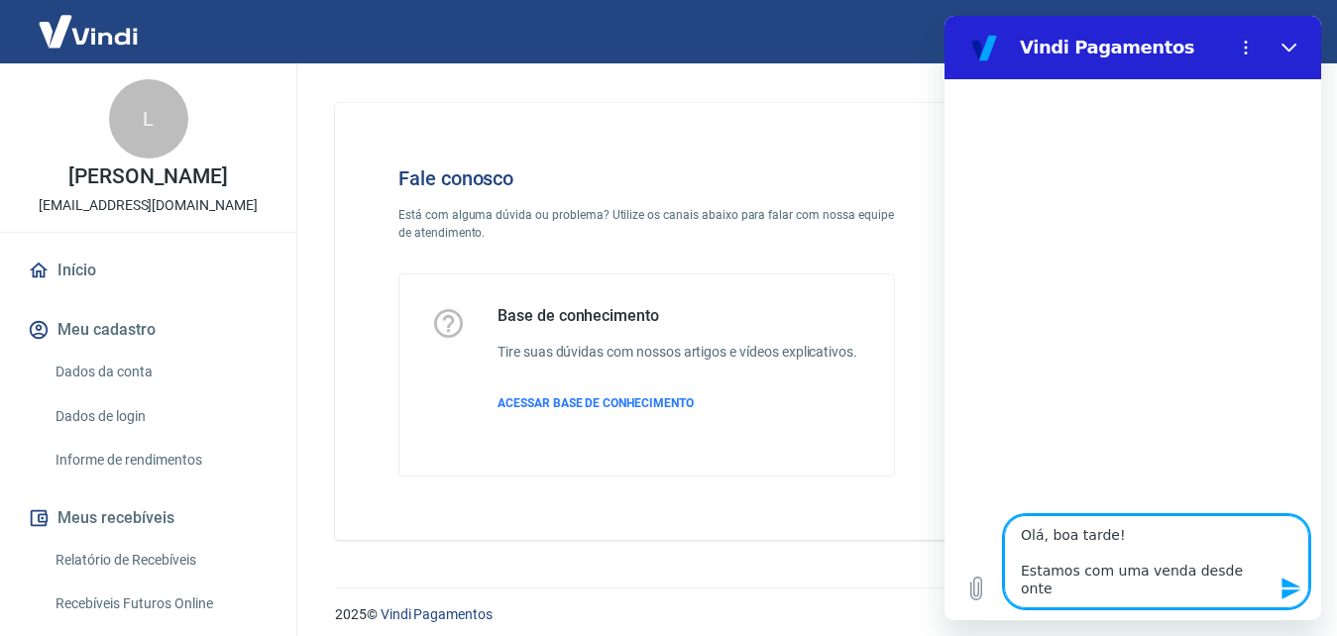
type textarea "x"
type textarea "Olá, boa tarde! Estamos com uma venda desde on"
type textarea "x"
type textarea "Olá, boa tarde! Estamos com uma venda desde o"
type textarea "x"
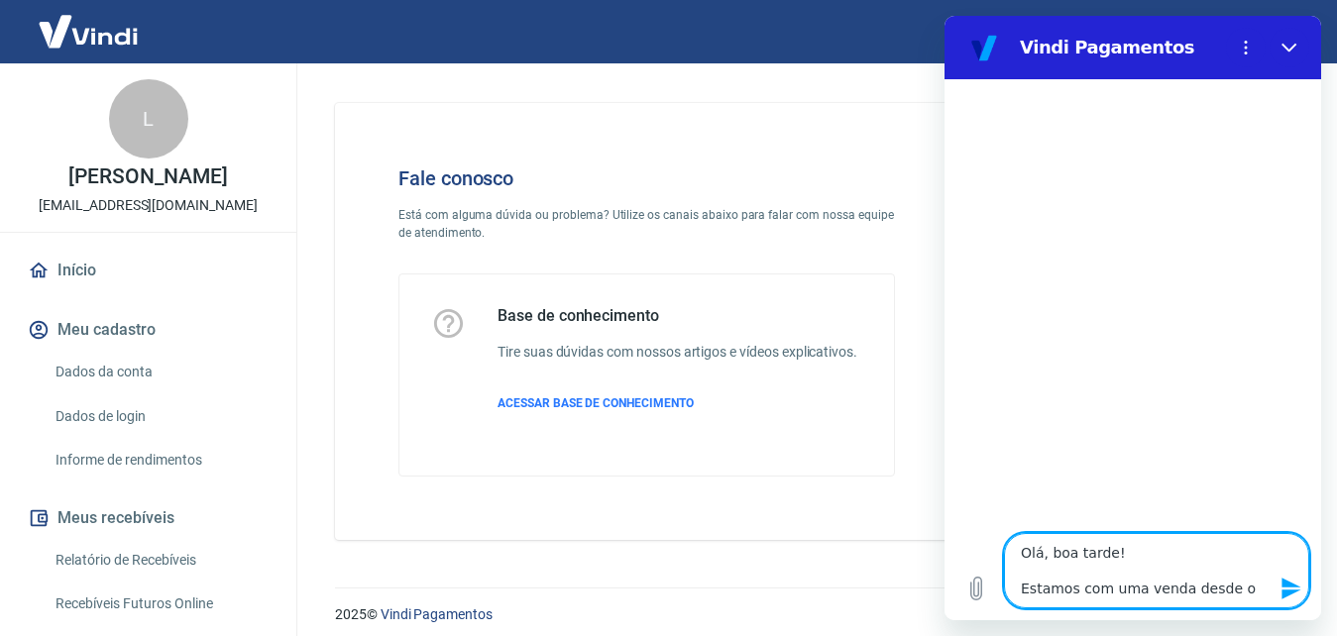
type textarea "Olá, boa tarde! Estamos com uma venda desde"
type textarea "x"
type textarea "Olá, boa tarde! Estamos com uma venda desde"
type textarea "x"
type textarea "Olá, boa tarde! Estamos com uma venda desd"
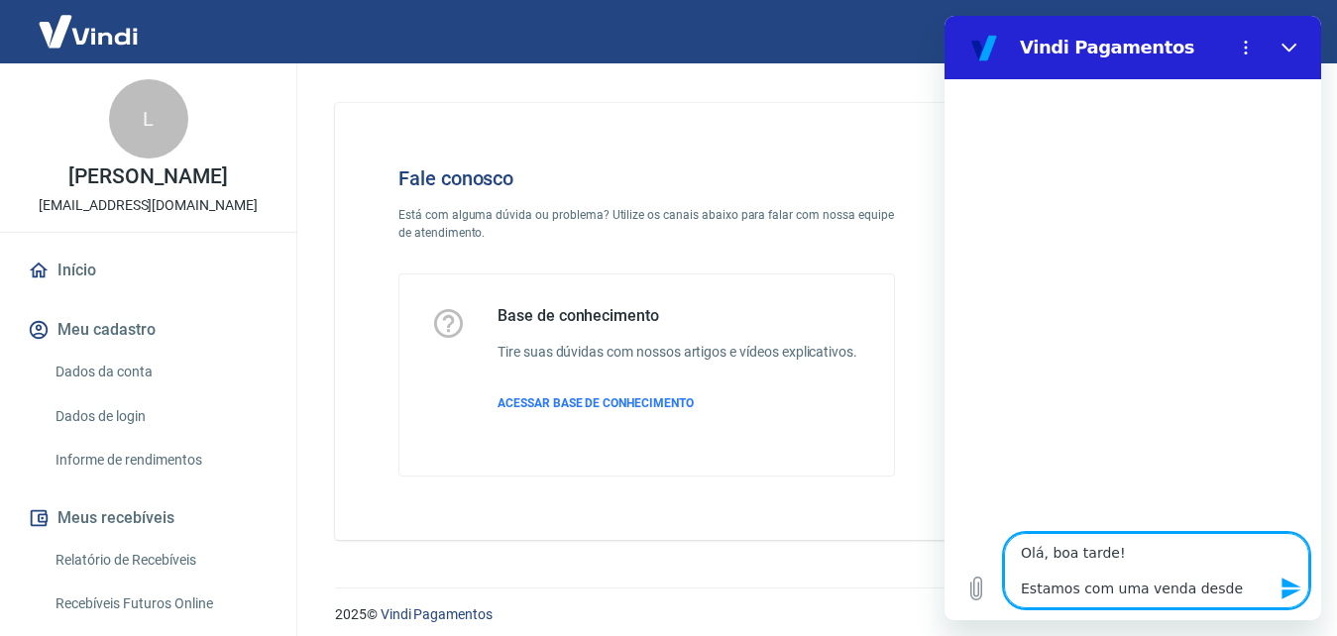
type textarea "x"
type textarea "Olá, boa tarde! Estamos com uma venda des"
type textarea "x"
type textarea "Olá, boa tarde! Estamos com uma venda de"
type textarea "x"
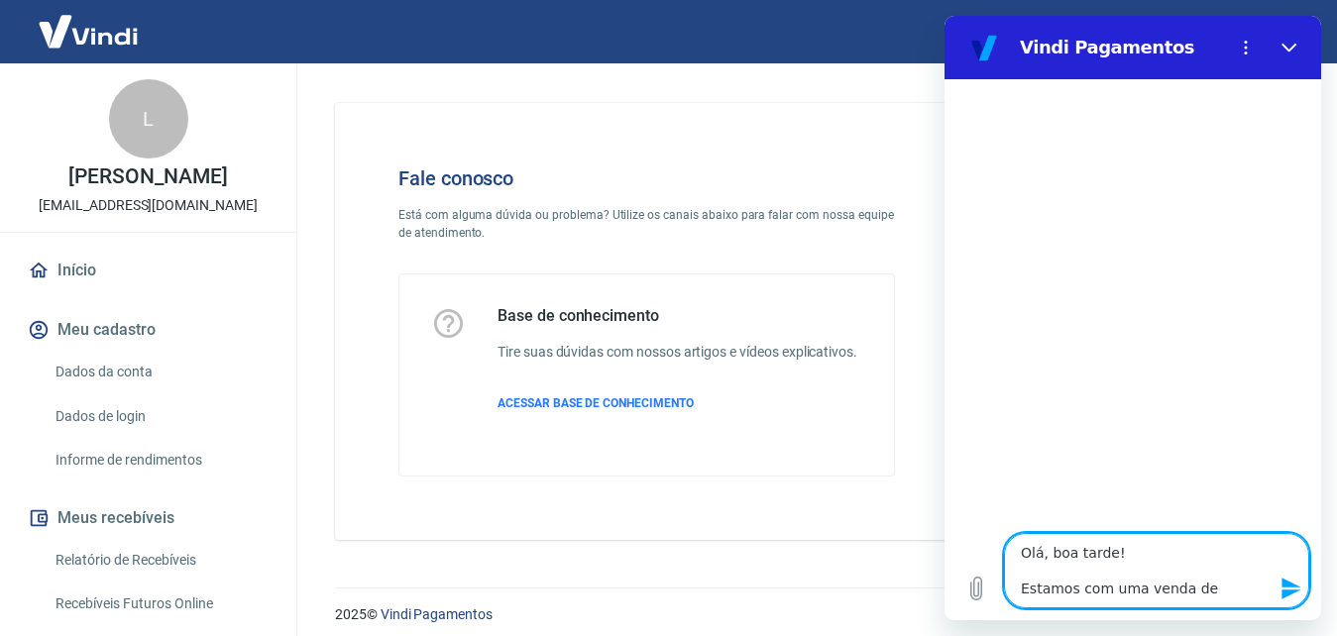
type textarea "Olá, boa tarde! Estamos com uma venda d"
type textarea "x"
type textarea "Olá, boa tarde! Estamos com uma venda"
type textarea "x"
type textarea "Olá, boa tarde! Estamos com uma venda"
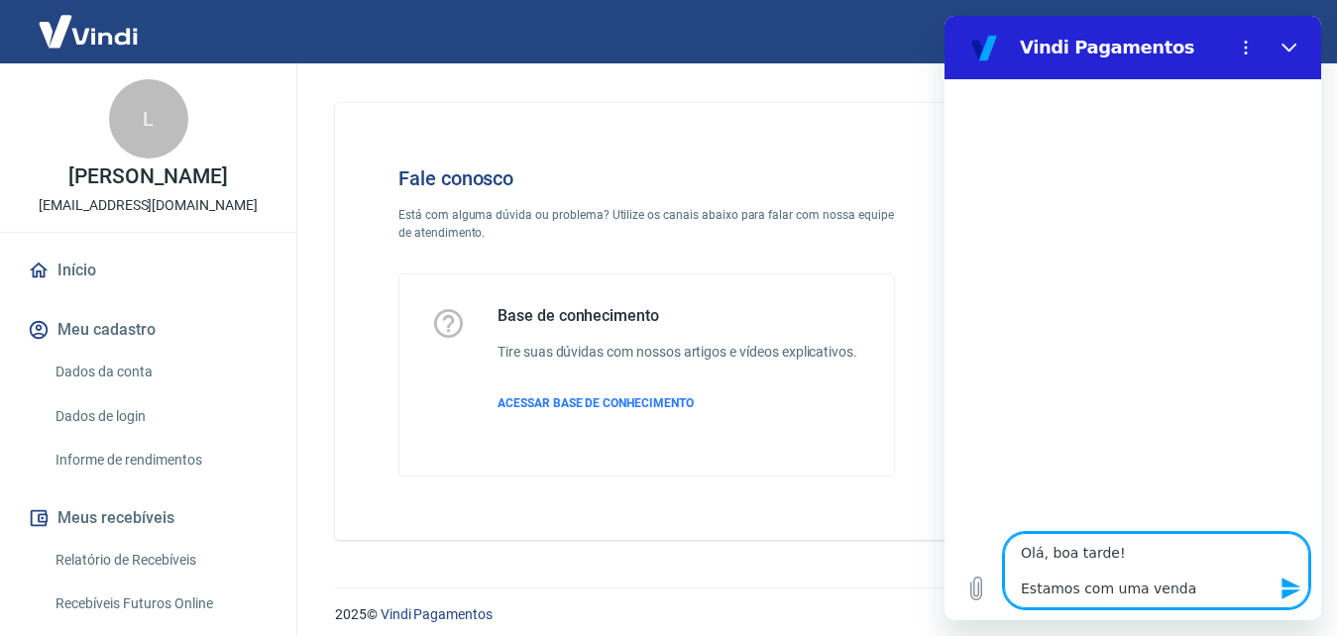
type textarea "x"
type textarea "Olá, boa tarde! Estamos com uma venda"
type textarea "x"
type textarea "Olá, boa tarde! Estamos com uma venda r"
type textarea "x"
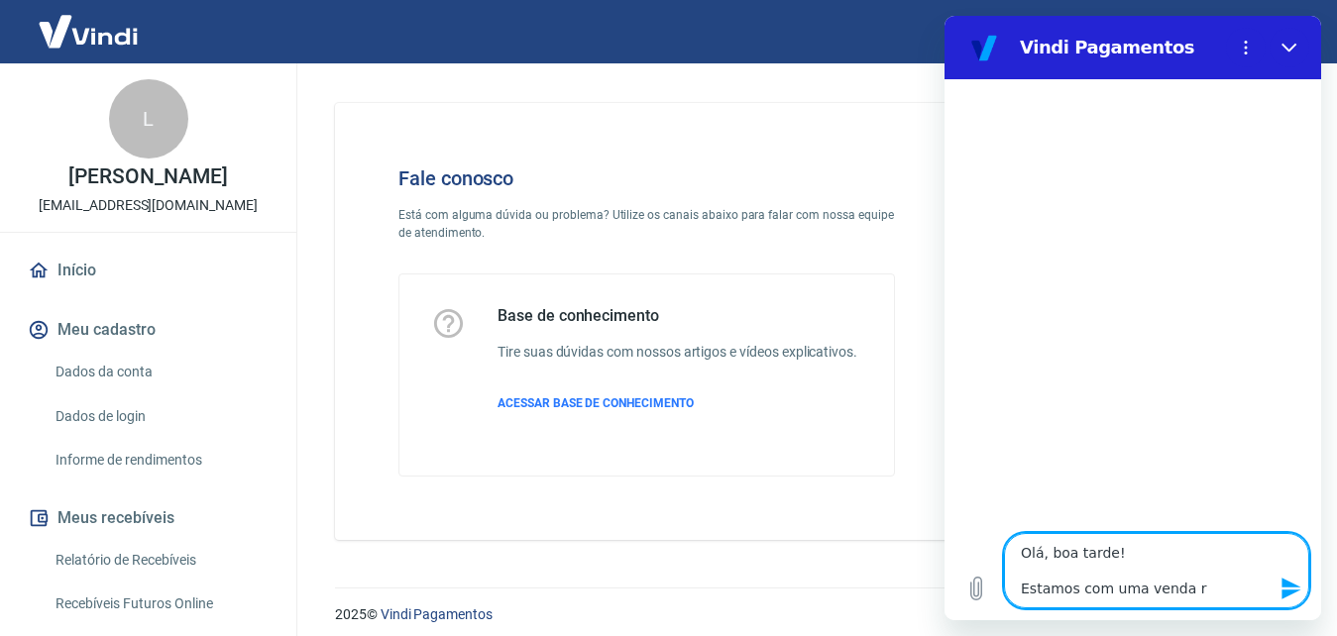
type textarea "Olá, boa tarde! Estamos com uma venda re"
type textarea "x"
type textarea "Olá, boa tarde! Estamos com uma venda rea"
type textarea "x"
type textarea "Olá, boa tarde! Estamos com uma venda real"
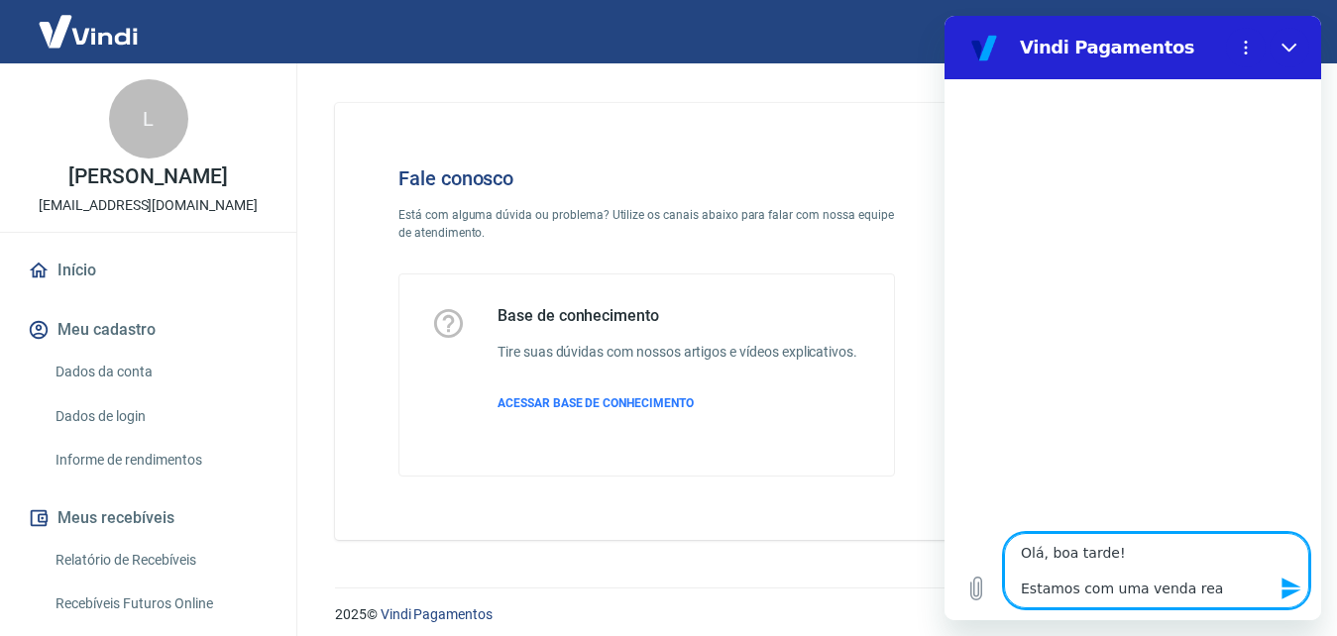
type textarea "x"
type textarea "Olá, boa tarde! Estamos com uma venda reali"
type textarea "x"
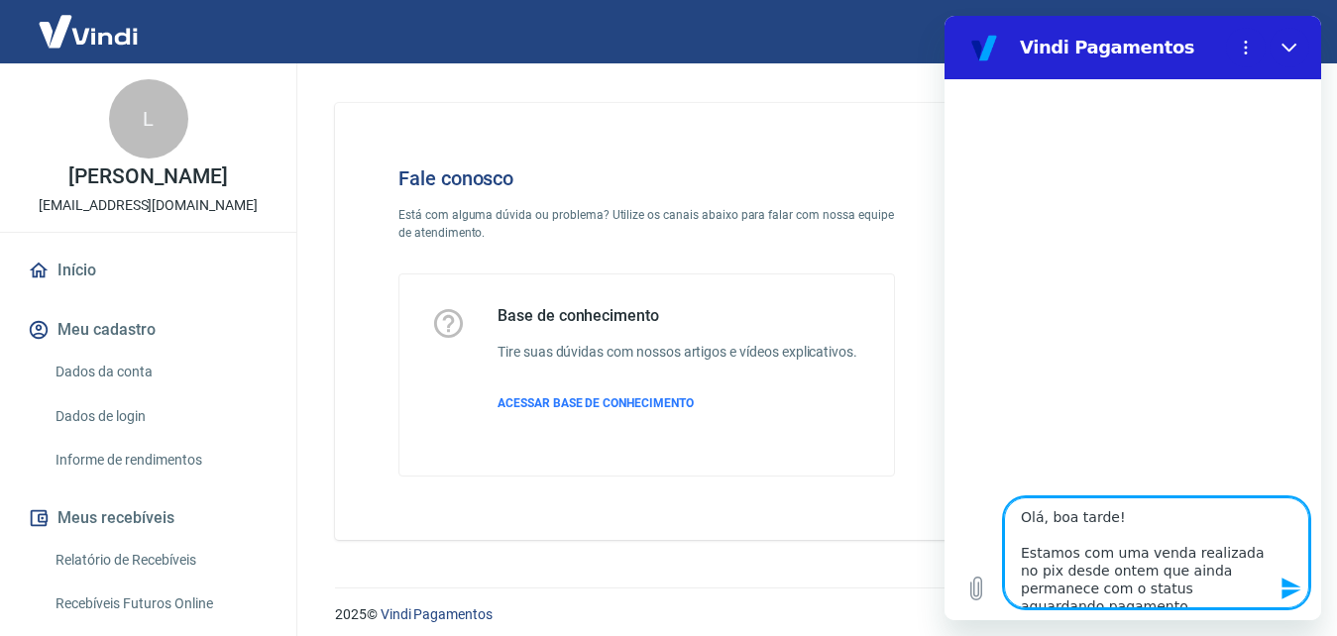
click at [1122, 575] on textarea "Olá, boa tarde! Estamos com uma venda realizada no pix desde ontem que ainda pe…" at bounding box center [1156, 553] width 305 height 111
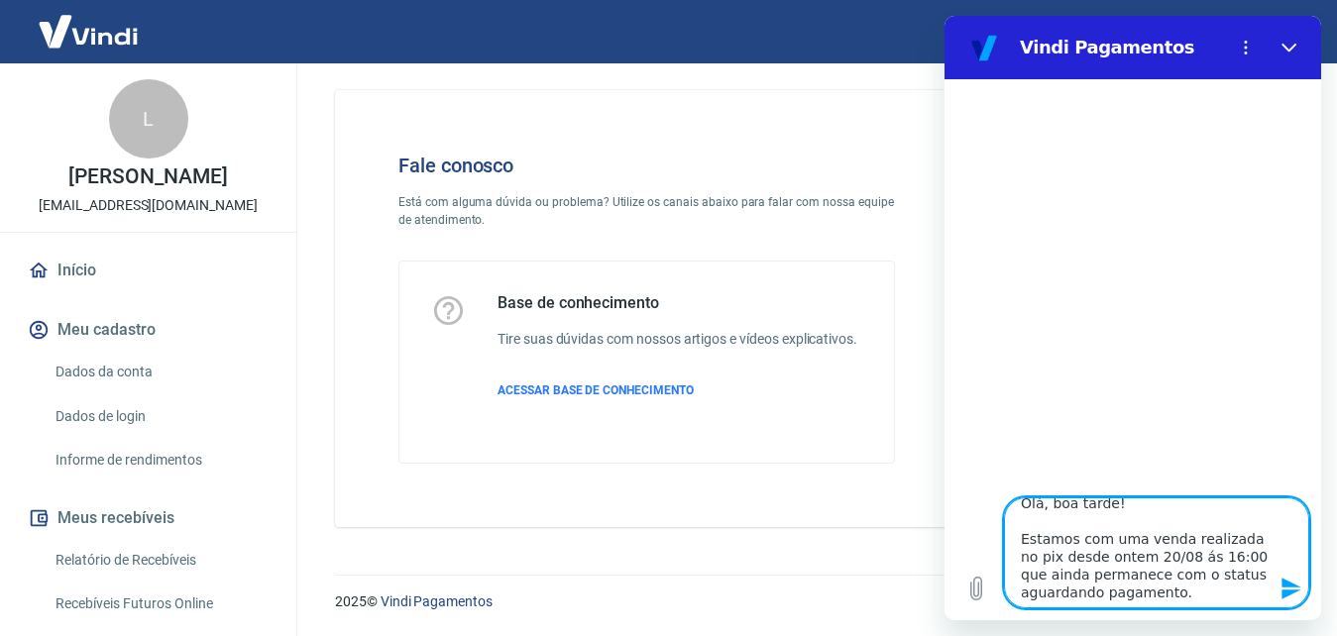
scroll to position [18, 0]
click at [1176, 587] on textarea "Olá, boa tarde! Estamos com uma venda realizada no pix desde ontem 20/08 ás 16:…" at bounding box center [1156, 553] width 305 height 111
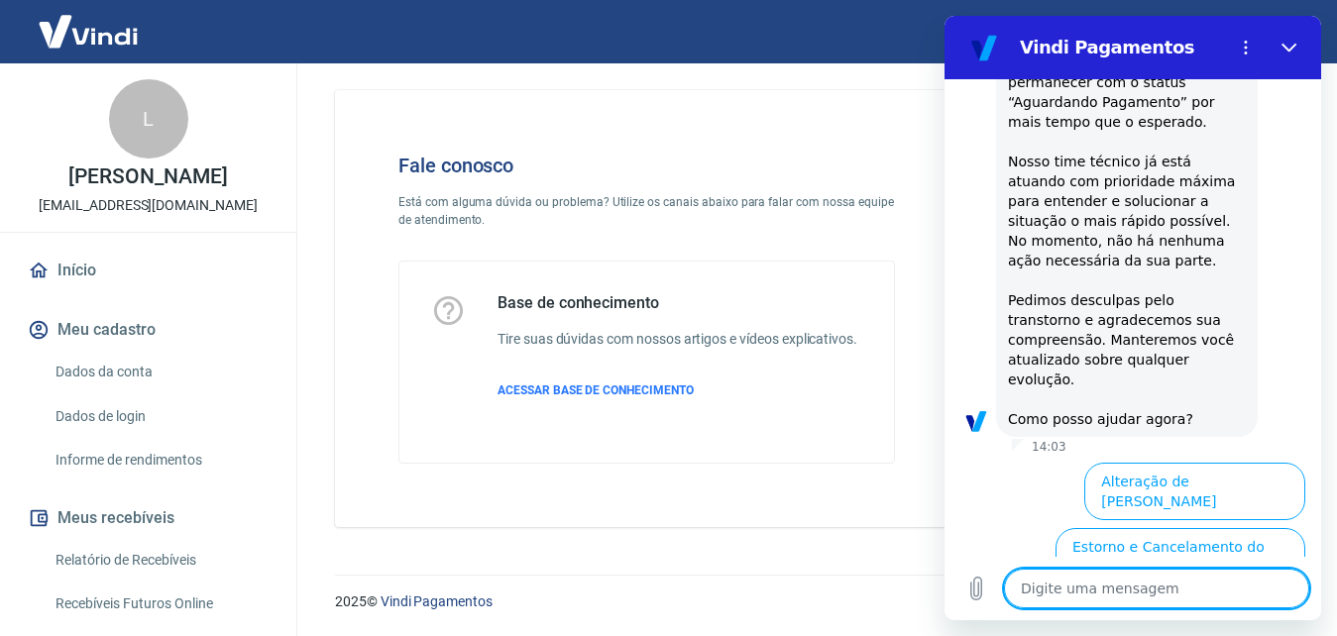
scroll to position [500, 0]
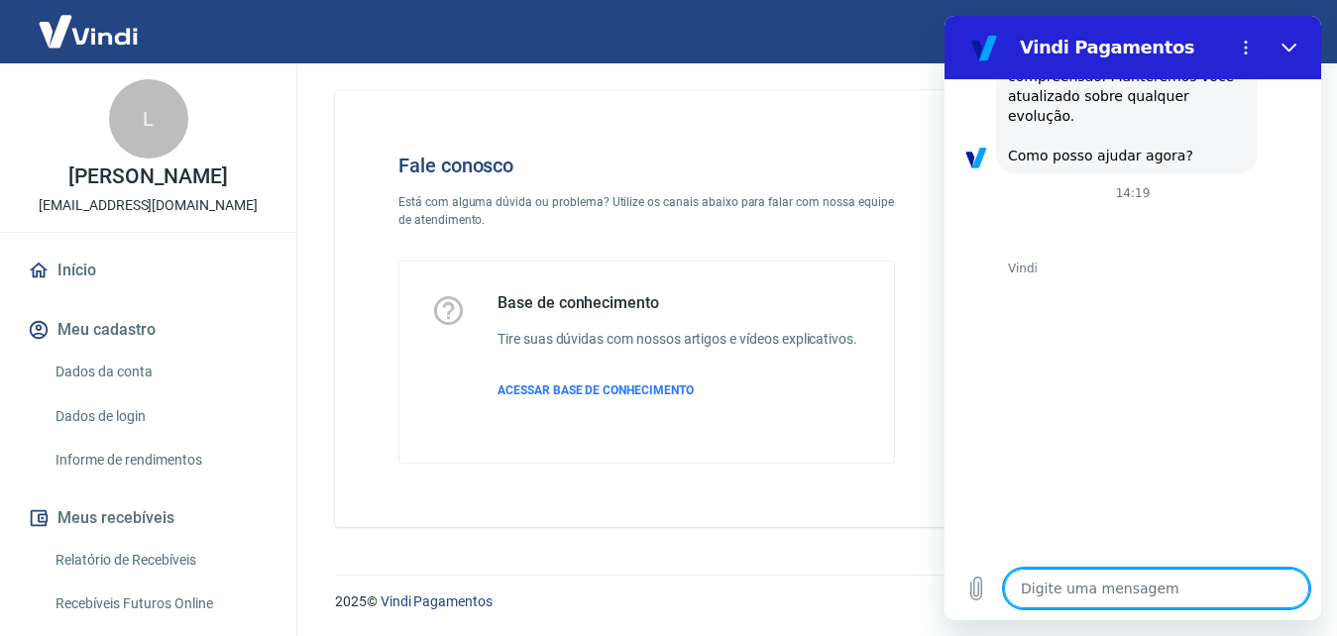
scroll to position [881, 0]
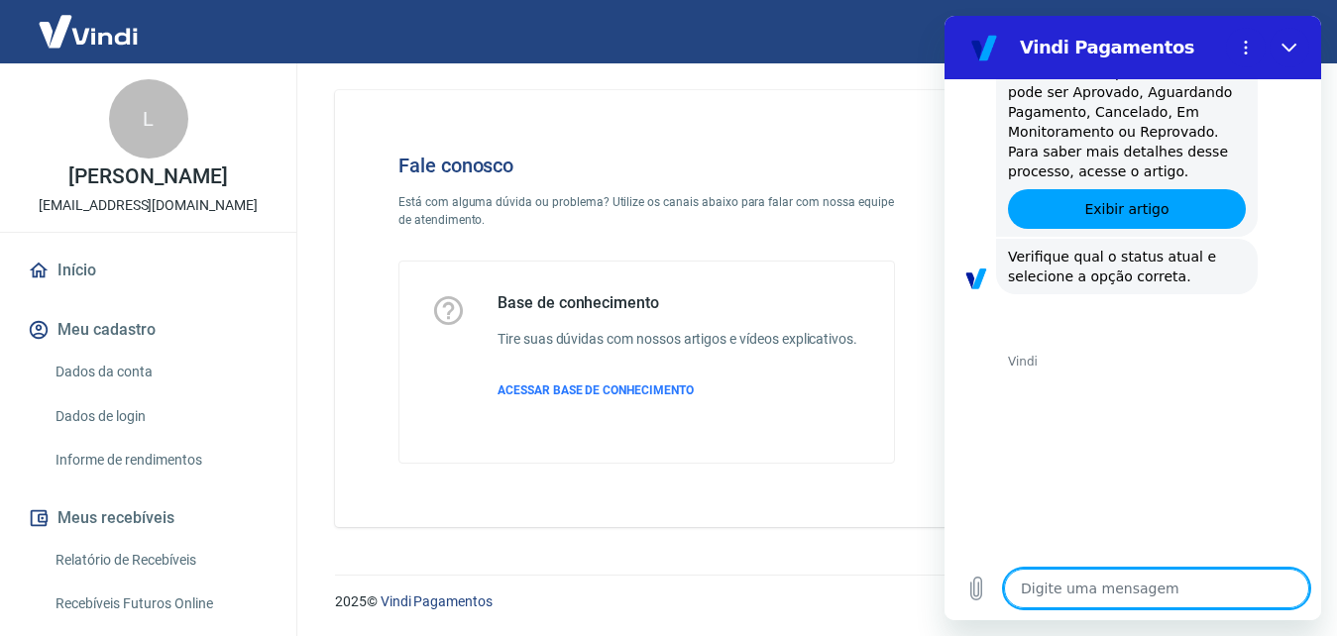
scroll to position [1442, 0]
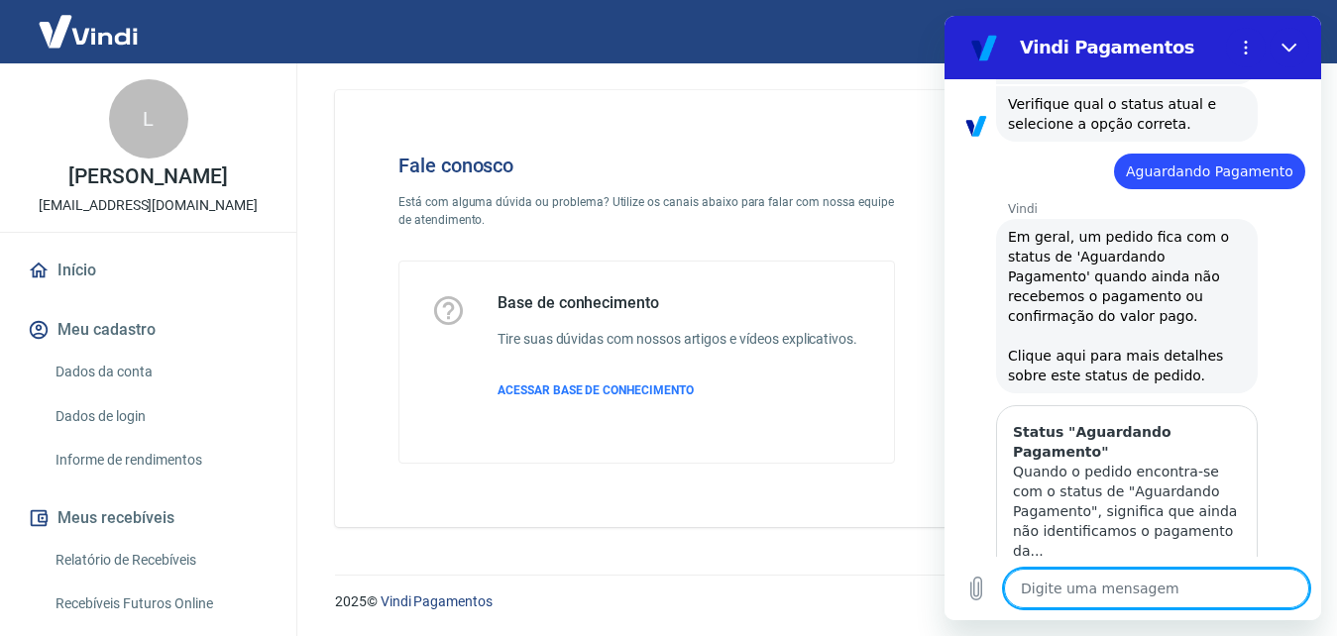
scroll to position [1555, 0]
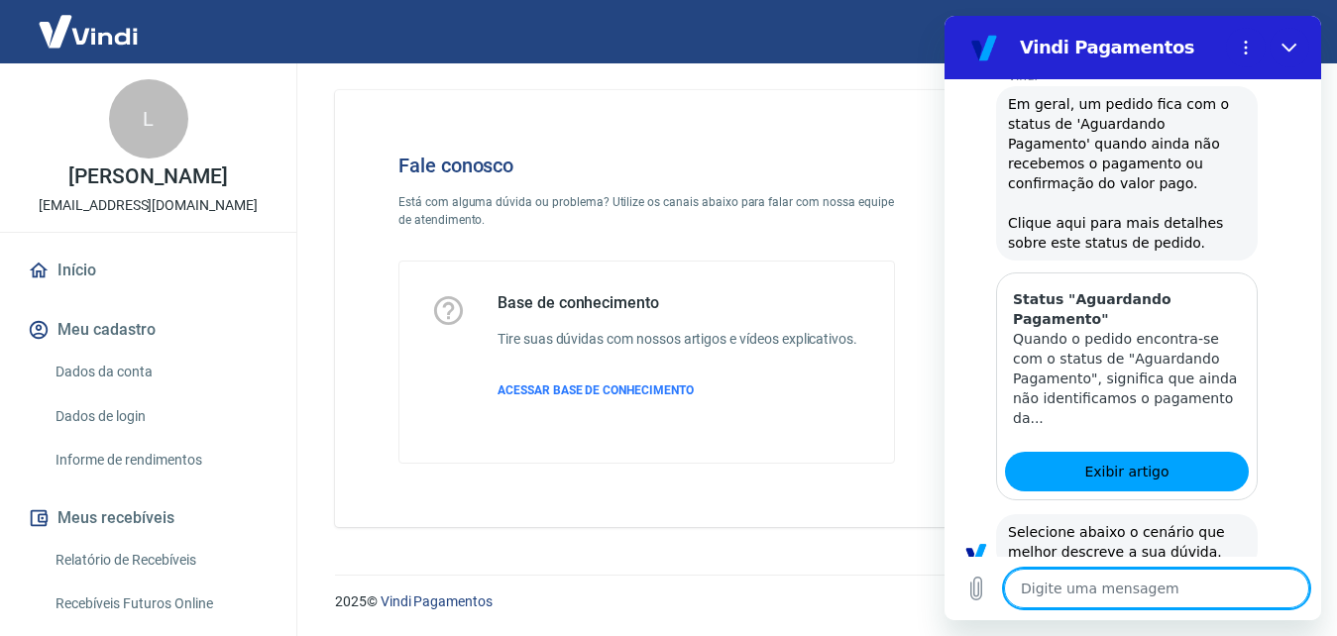
scroll to position [1597, 0]
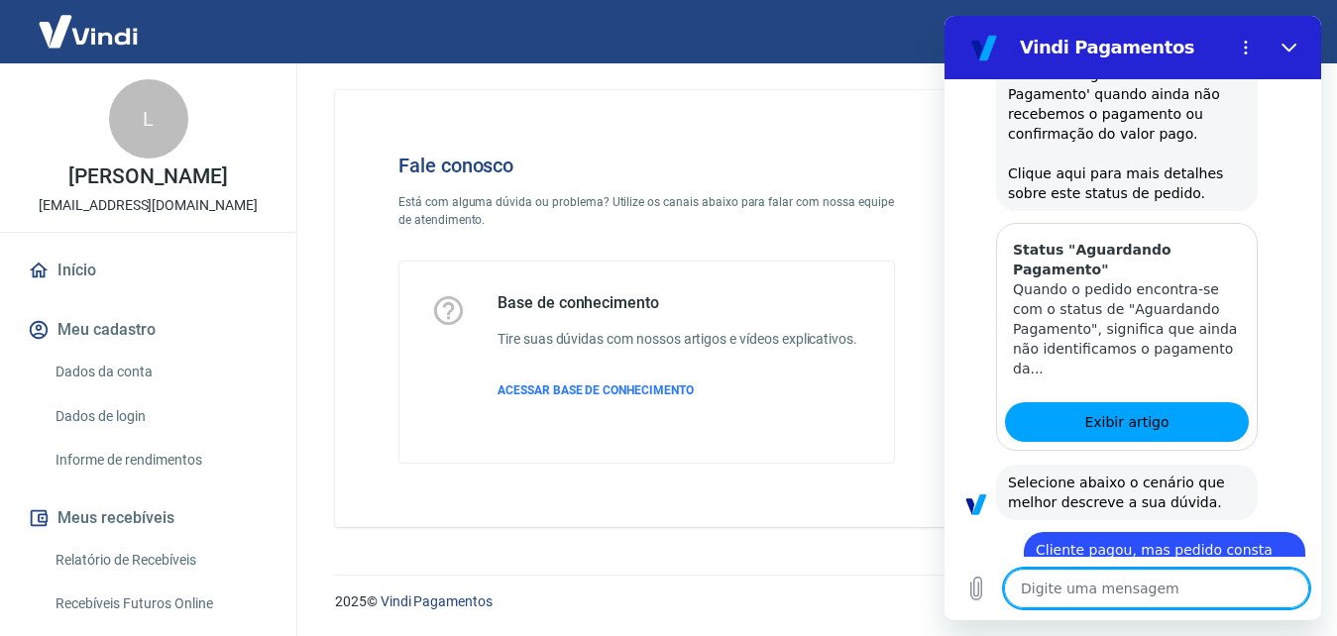
drag, startPoint x: 1192, startPoint y: 536, endPoint x: 947, endPoint y: 589, distance: 250.4
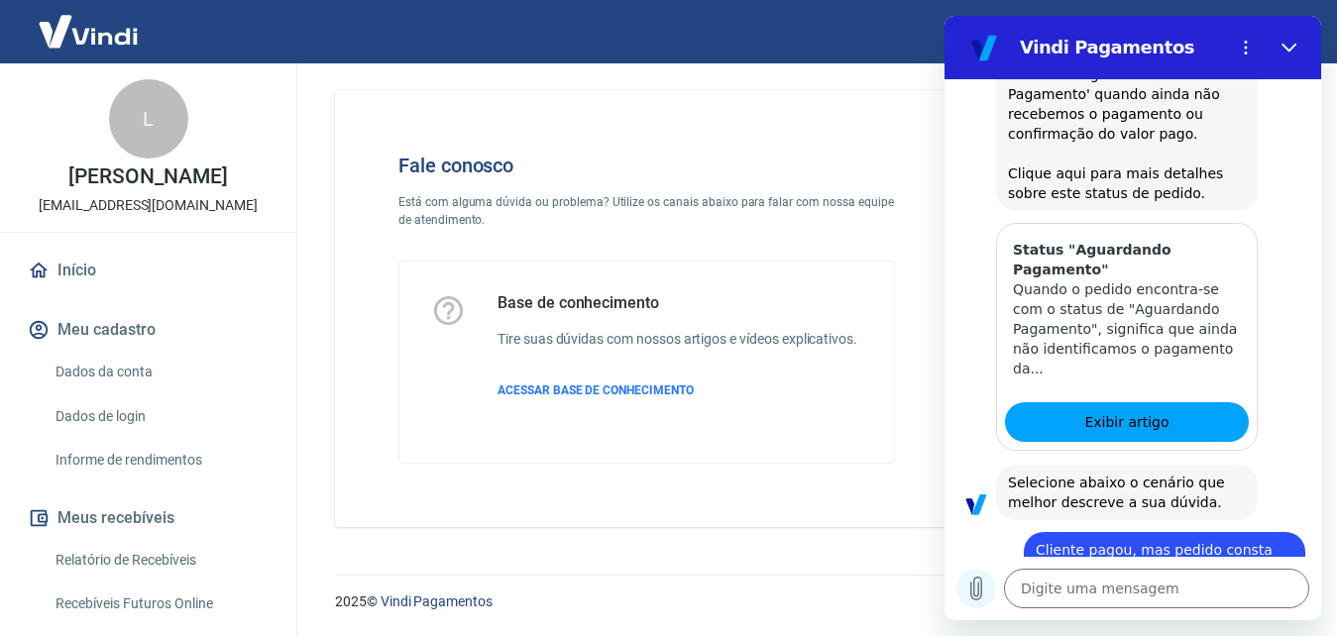
click at [972, 590] on icon "Carregar arquivo" at bounding box center [976, 589] width 24 height 24
drag, startPoint x: 1196, startPoint y: 529, endPoint x: 1143, endPoint y: 559, distance: 61.2
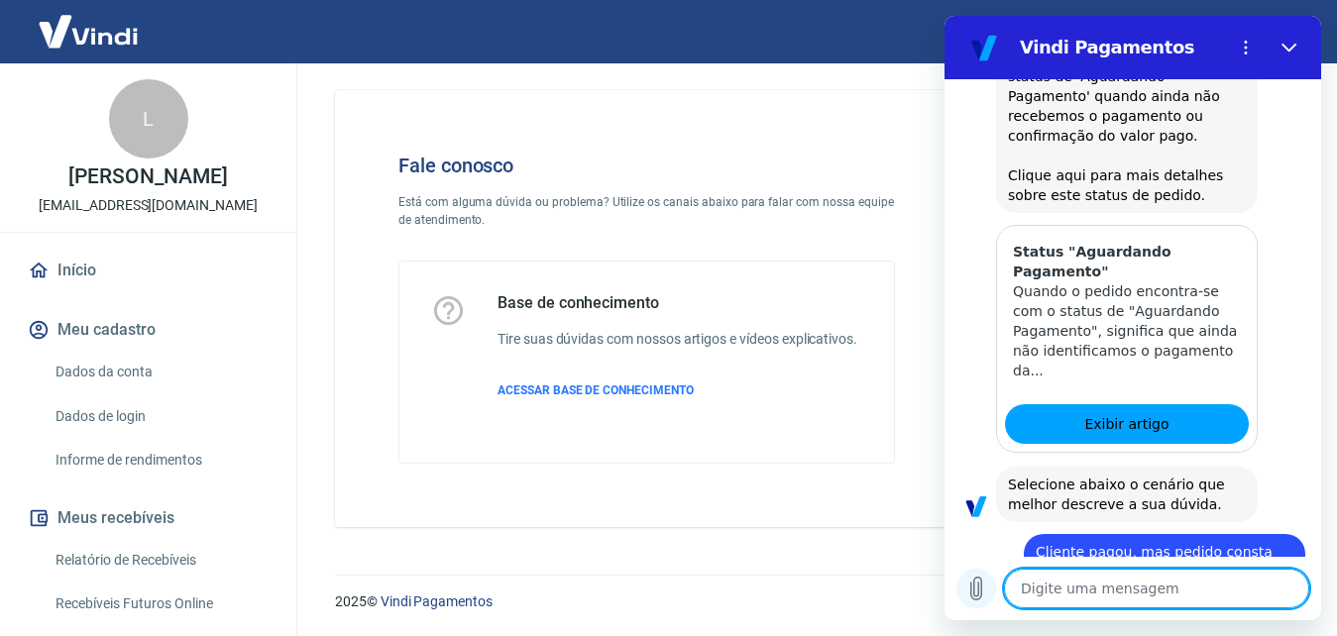
scroll to position [1599, 0]
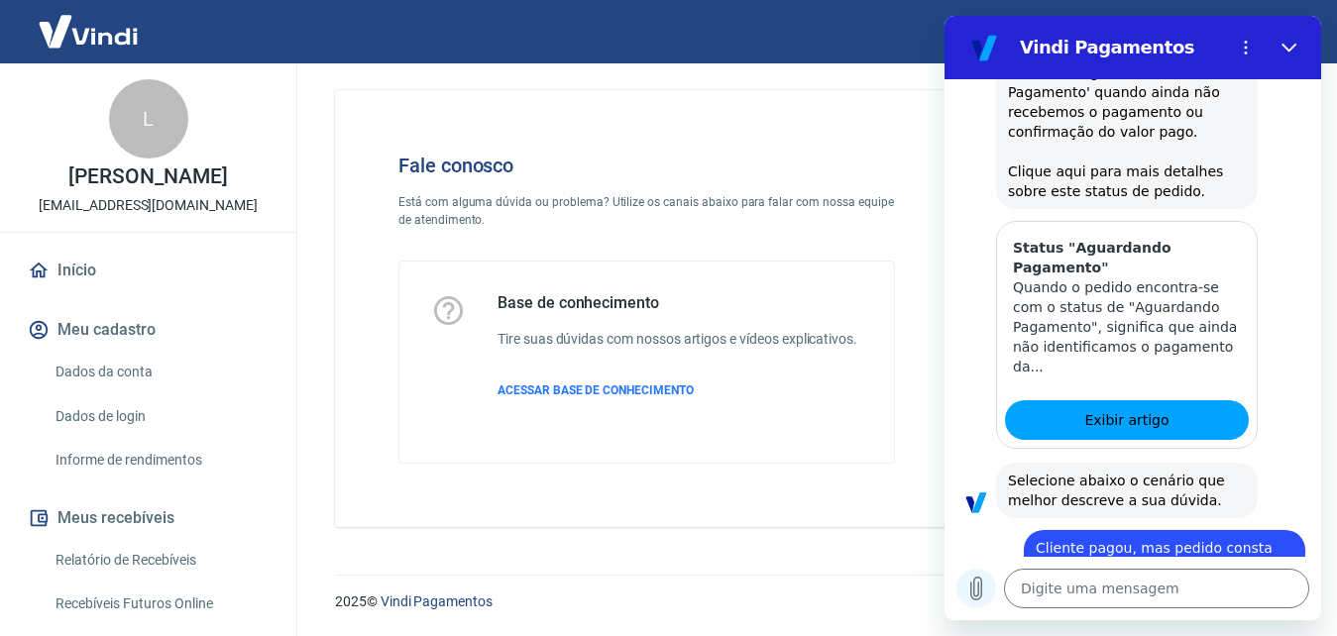
click at [984, 590] on icon "Carregar arquivo" at bounding box center [976, 589] width 24 height 24
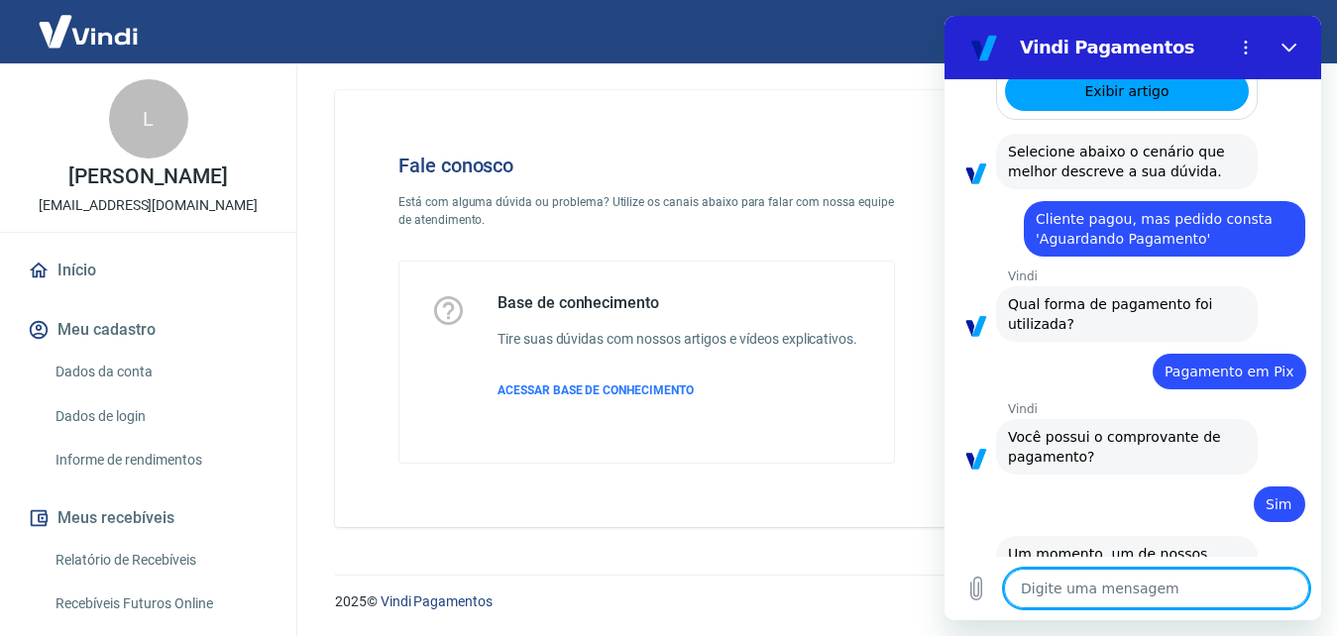
scroll to position [1932, 0]
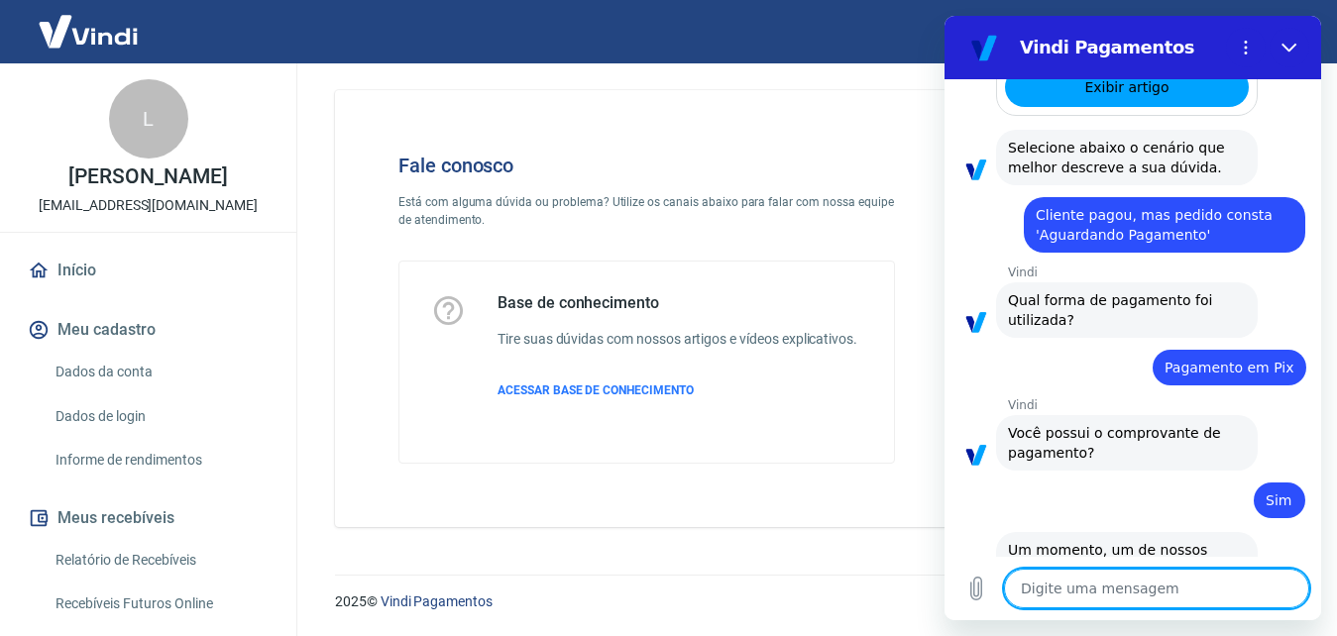
click at [1172, 593] on textarea at bounding box center [1156, 589] width 305 height 40
click at [1107, 595] on textarea at bounding box center [1156, 589] width 305 height 40
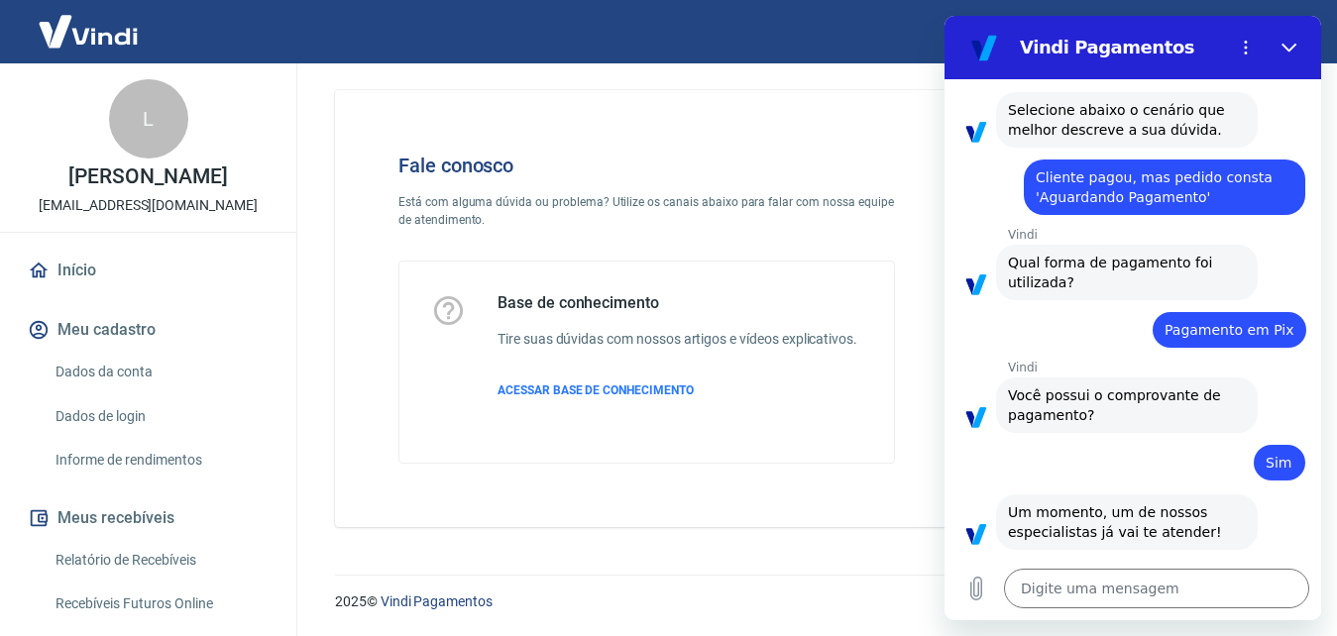
scroll to position [2066, 0]
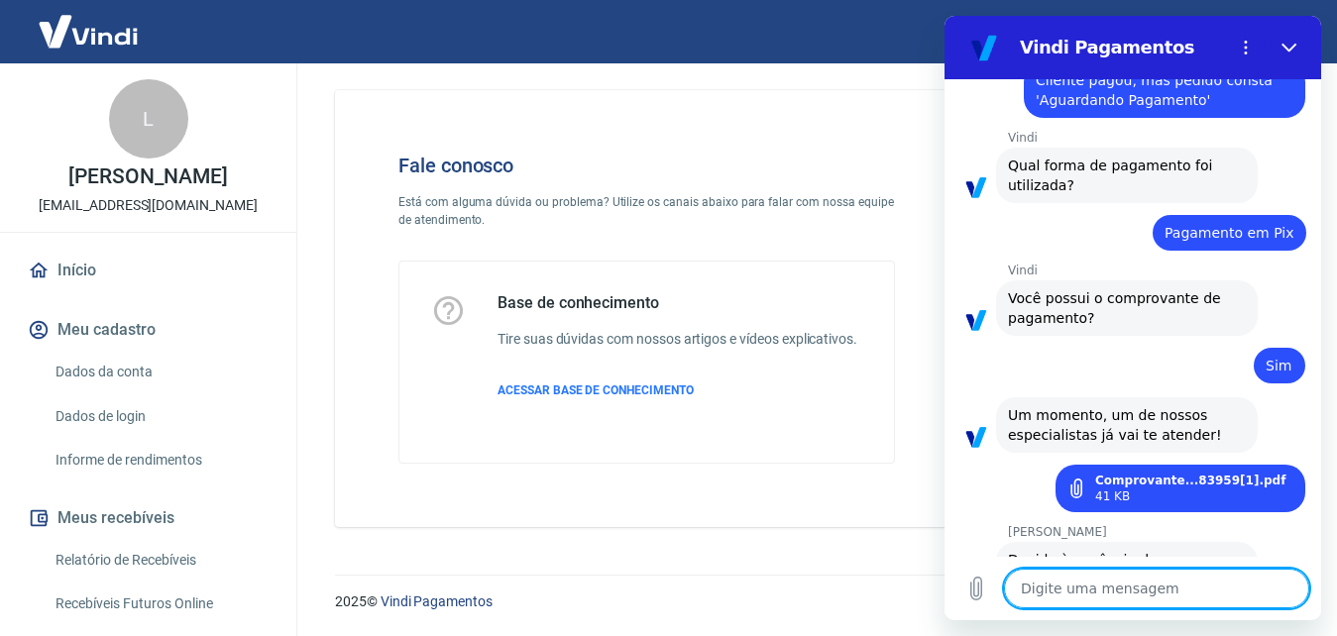
click at [1121, 587] on textarea at bounding box center [1156, 589] width 305 height 40
drag, startPoint x: 1066, startPoint y: 594, endPoint x: 1043, endPoint y: 563, distance: 38.9
click at [1071, 588] on textarea at bounding box center [1156, 589] width 305 height 40
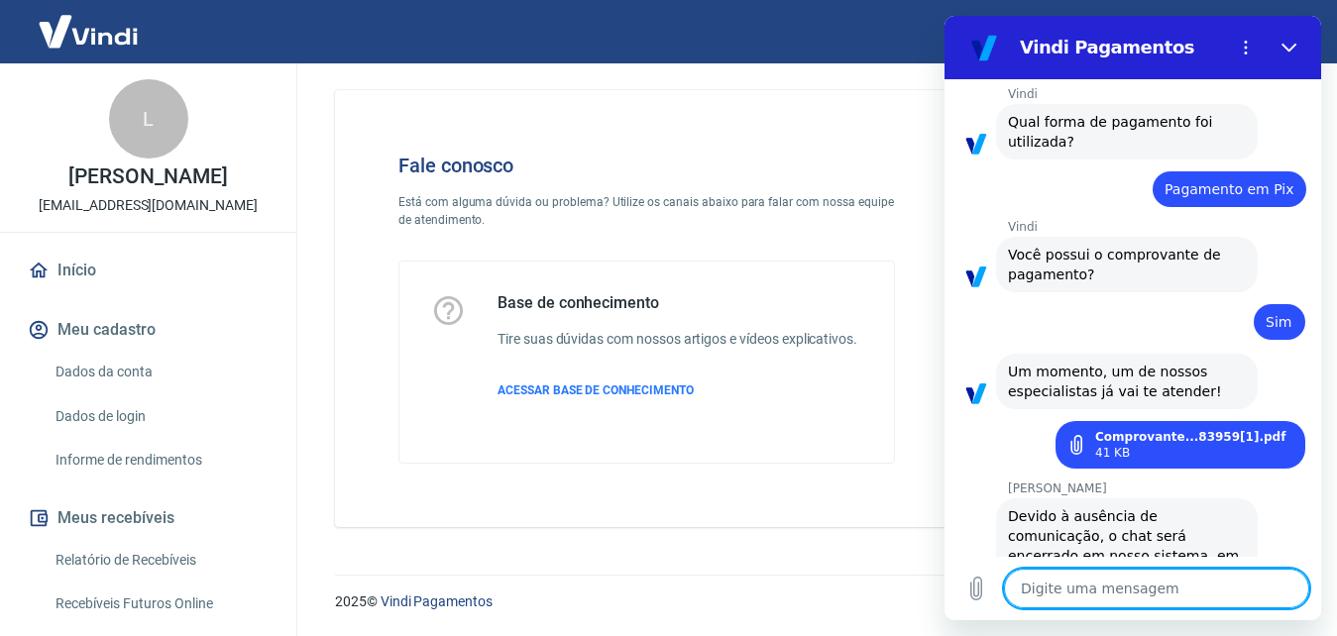
scroll to position [2114, 0]
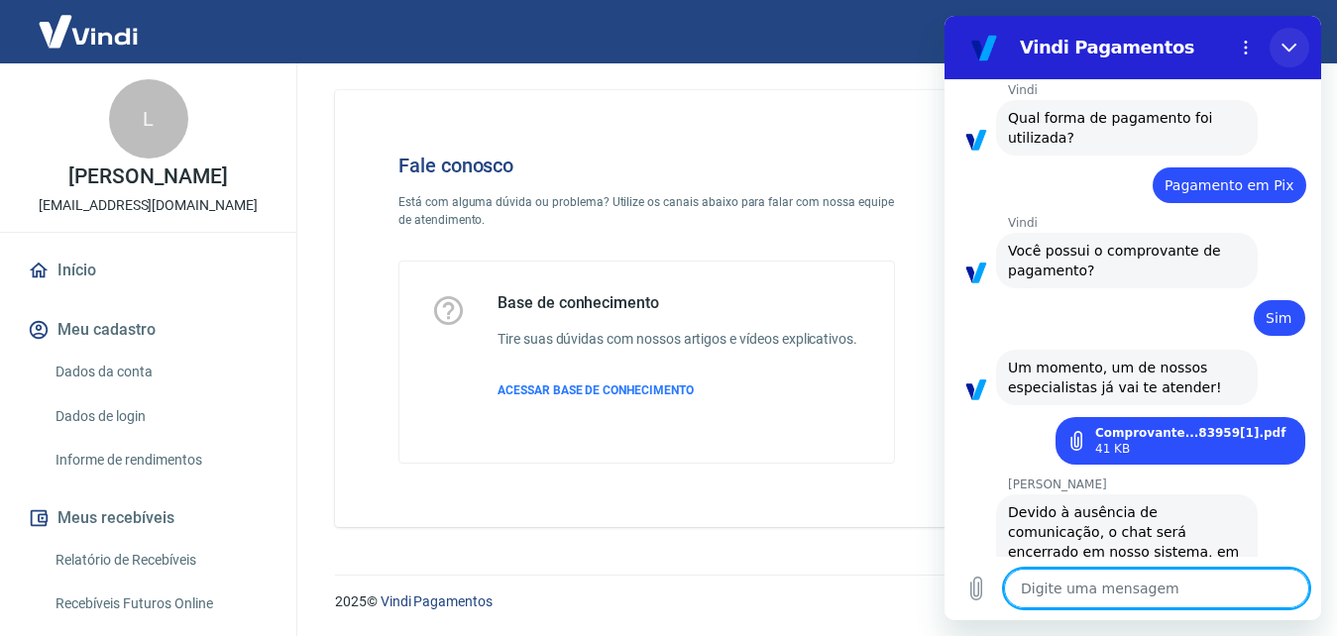
click at [1289, 37] on button "Fechar" at bounding box center [1290, 48] width 40 height 40
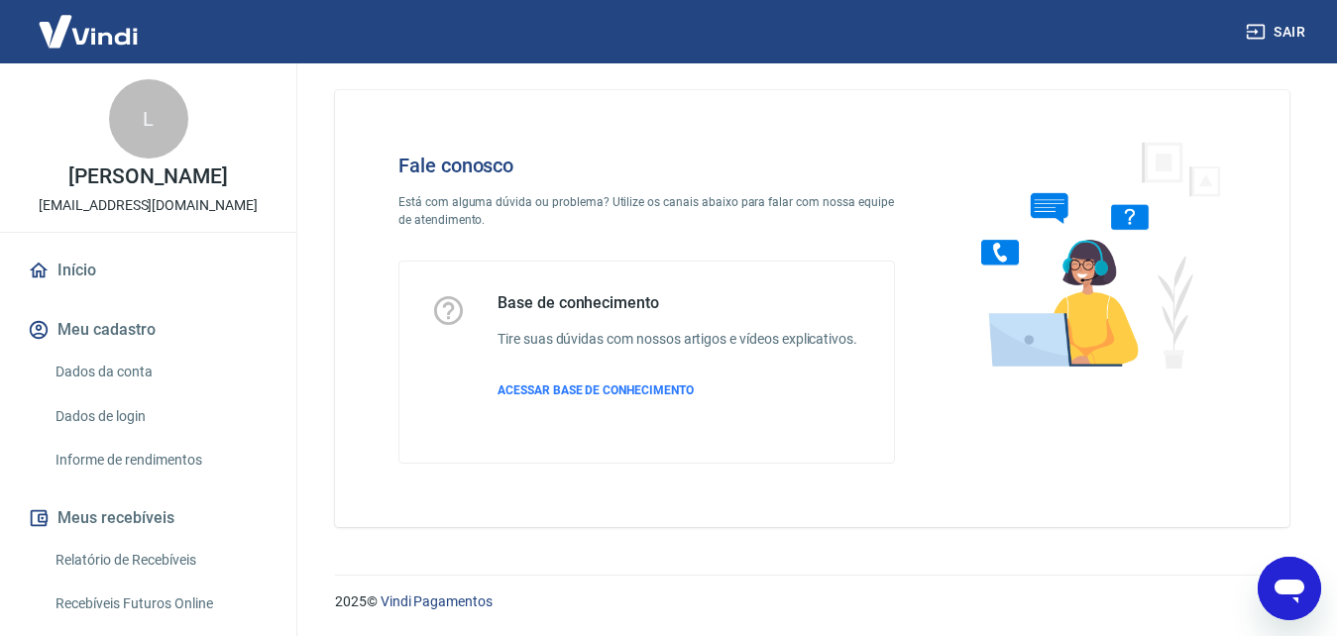
scroll to position [2054, 0]
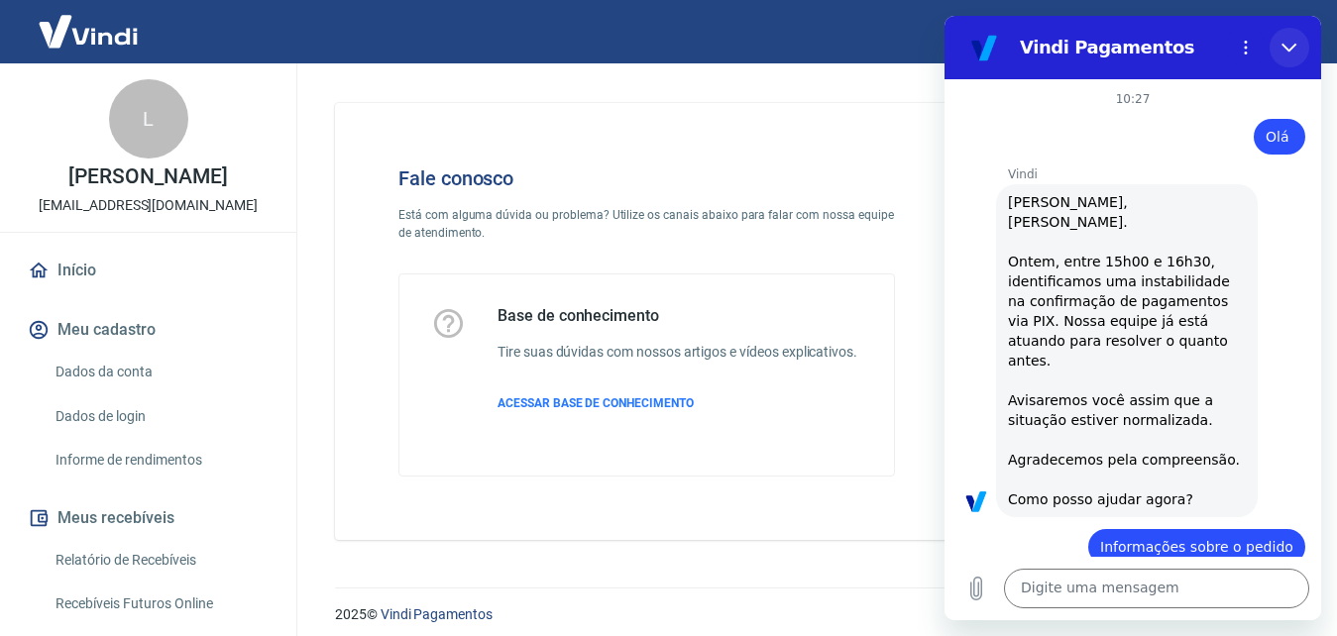
drag, startPoint x: 1284, startPoint y: 40, endPoint x: 1972, endPoint y: 136, distance: 694.5
click at [1284, 40] on icon "Fechar" at bounding box center [1289, 48] width 16 height 16
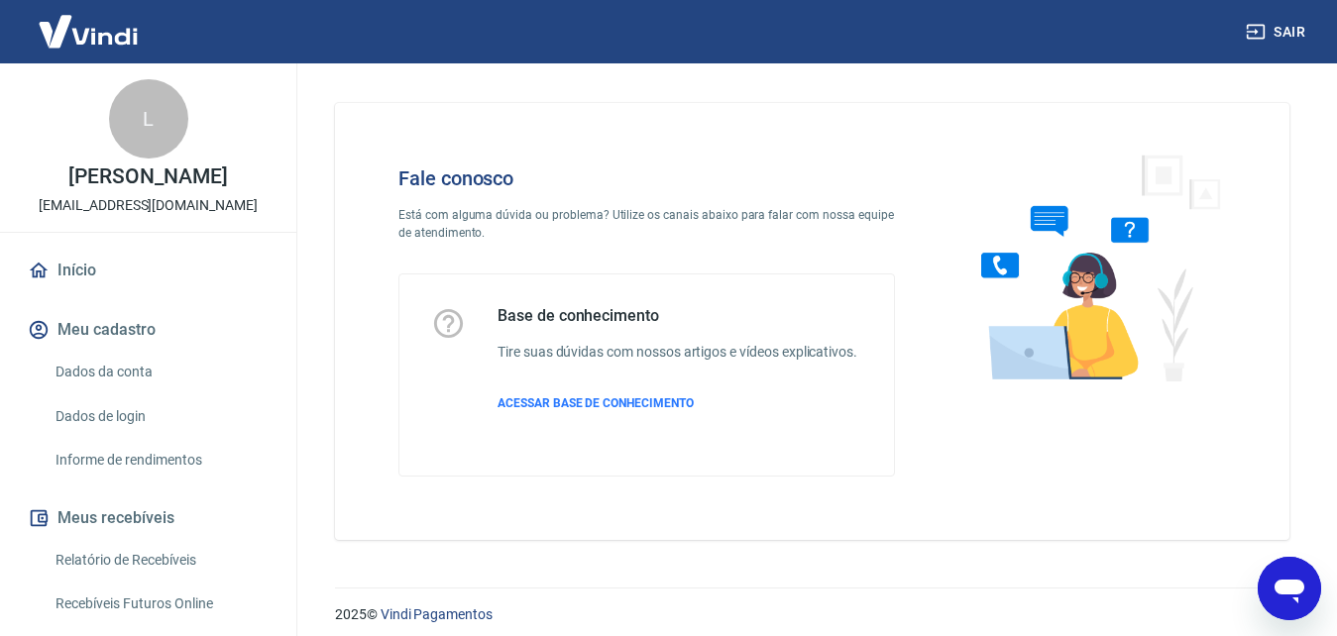
click at [87, 37] on img at bounding box center [88, 31] width 129 height 60
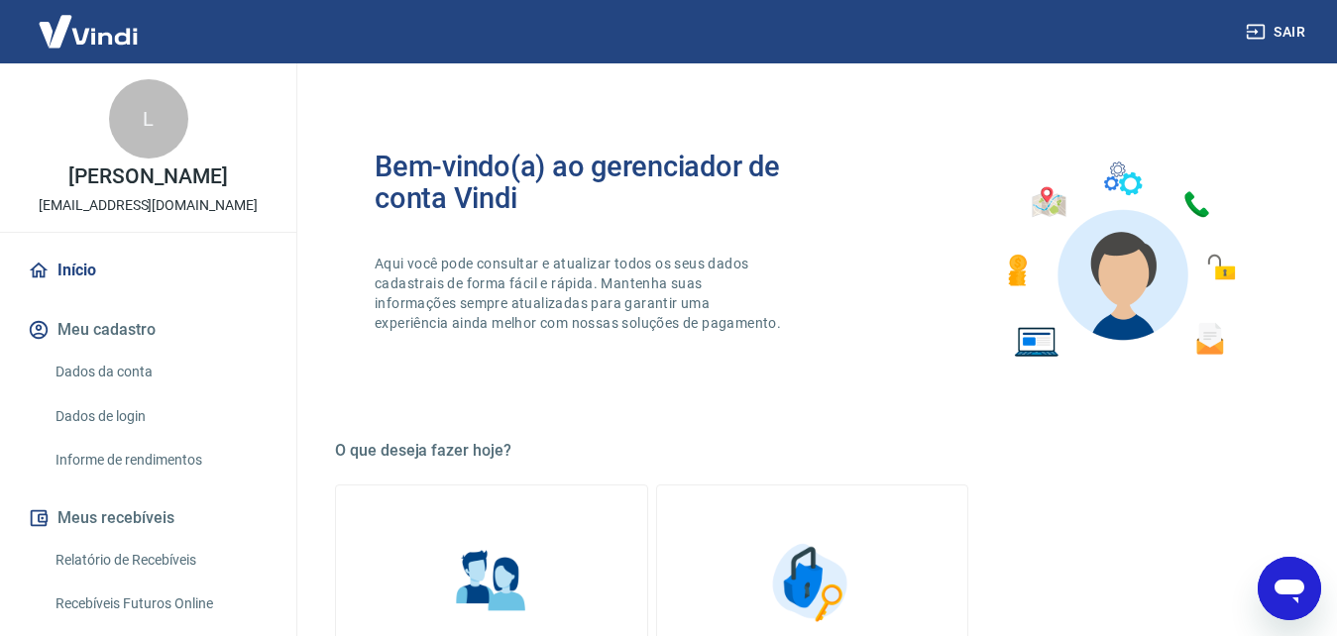
click at [69, 32] on img at bounding box center [88, 31] width 129 height 60
click at [71, 32] on img at bounding box center [88, 31] width 129 height 60
click at [89, 280] on link "Início" at bounding box center [148, 271] width 249 height 44
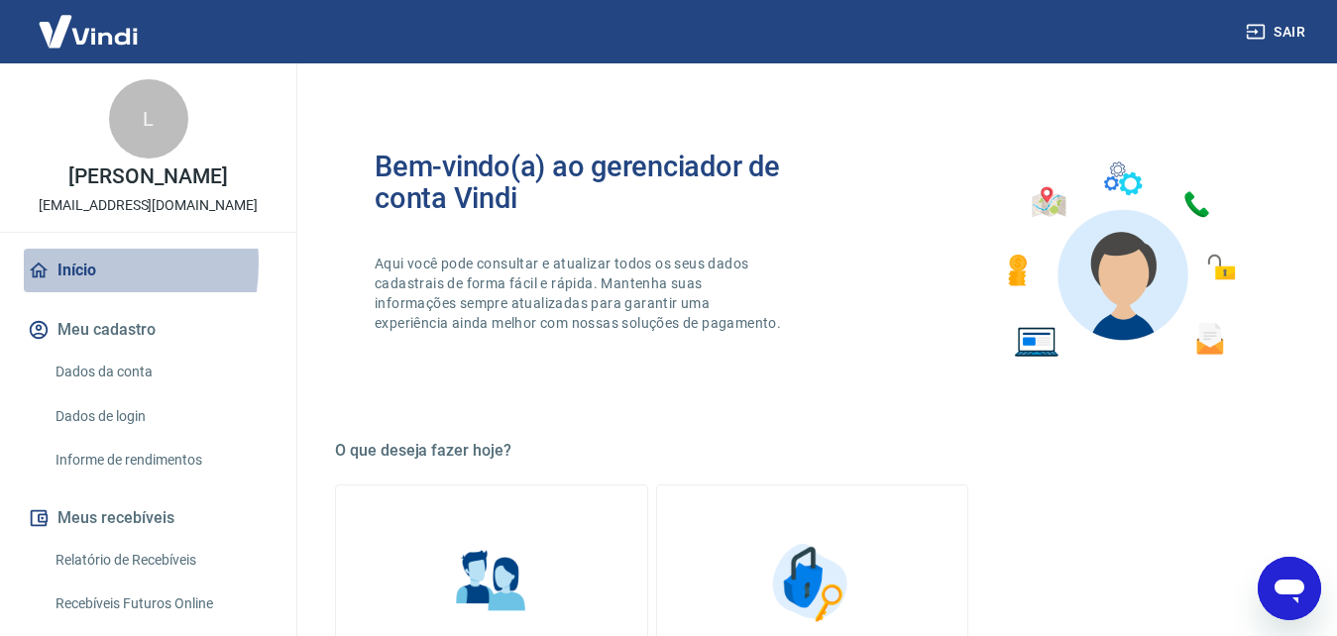
click at [60, 284] on link "Início" at bounding box center [148, 271] width 249 height 44
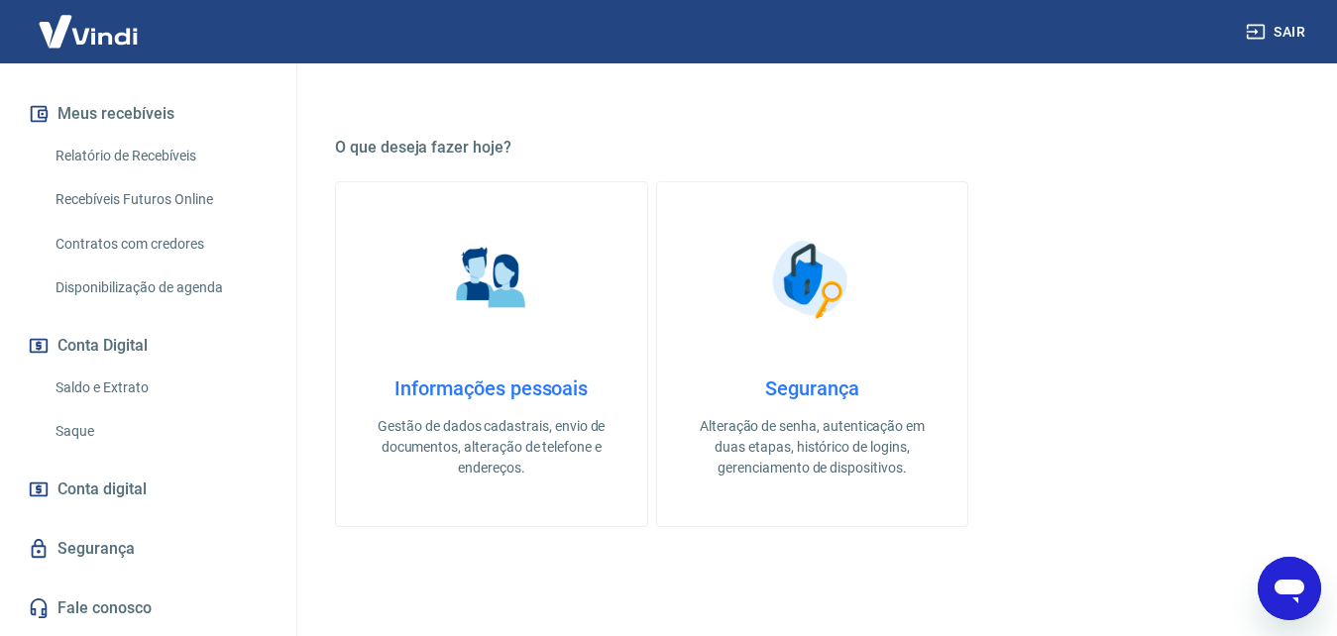
scroll to position [658, 0]
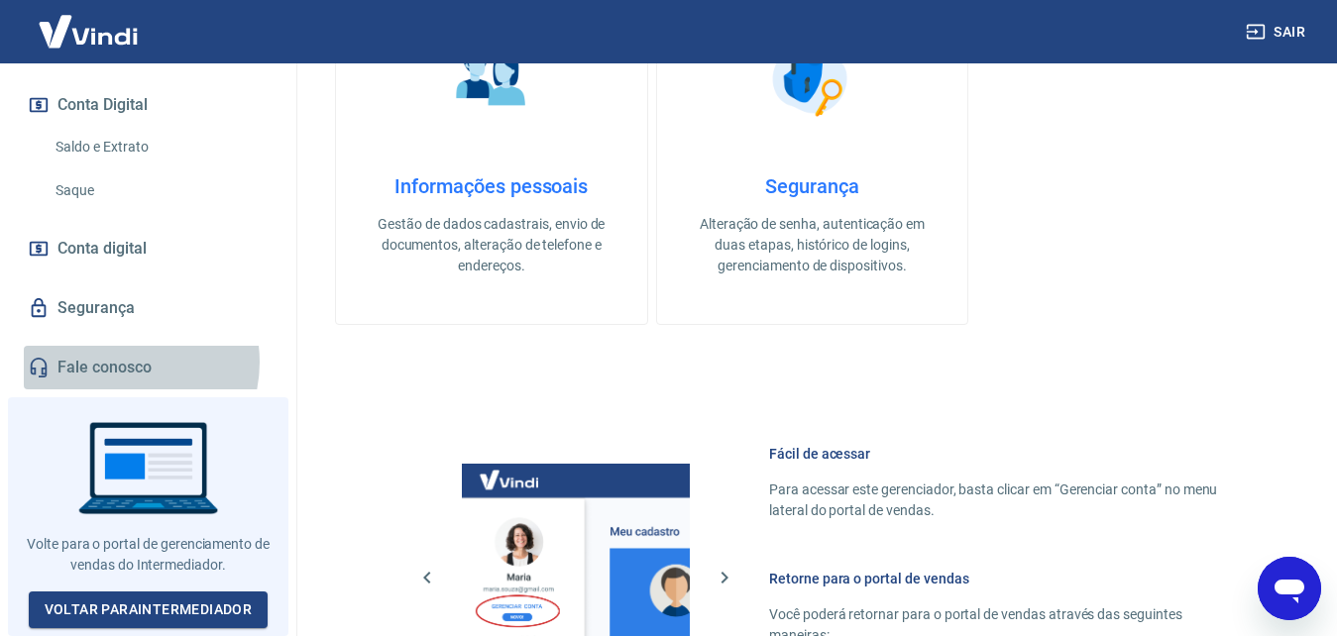
click at [118, 370] on link "Fale conosco" at bounding box center [148, 368] width 249 height 44
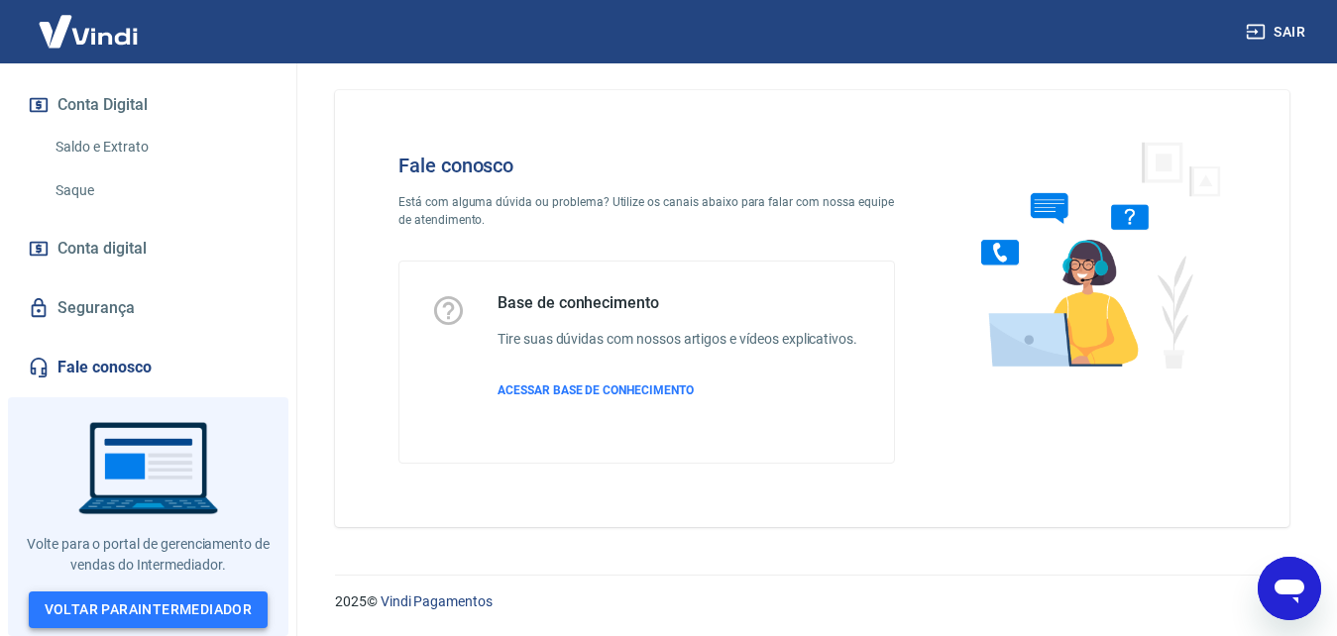
click at [149, 611] on link "Voltar para Intermediador" at bounding box center [149, 610] width 240 height 37
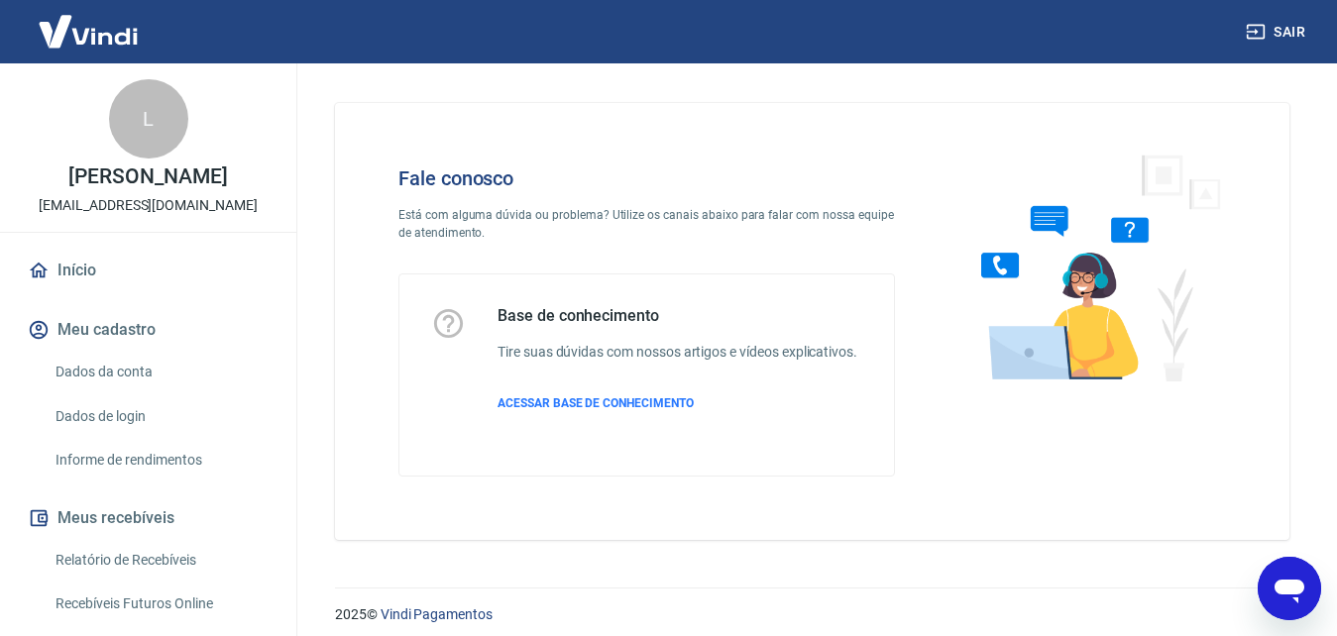
click at [1276, 592] on icon "Abrir janela de mensagens" at bounding box center [1290, 589] width 36 height 36
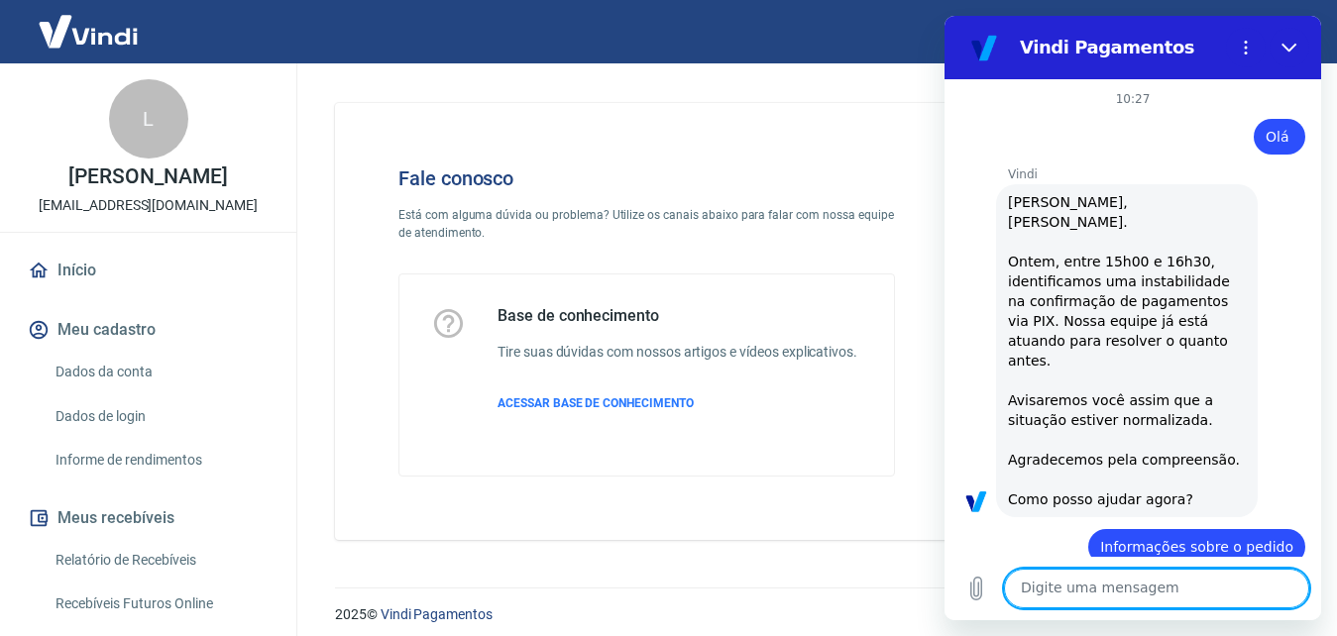
scroll to position [2647, 0]
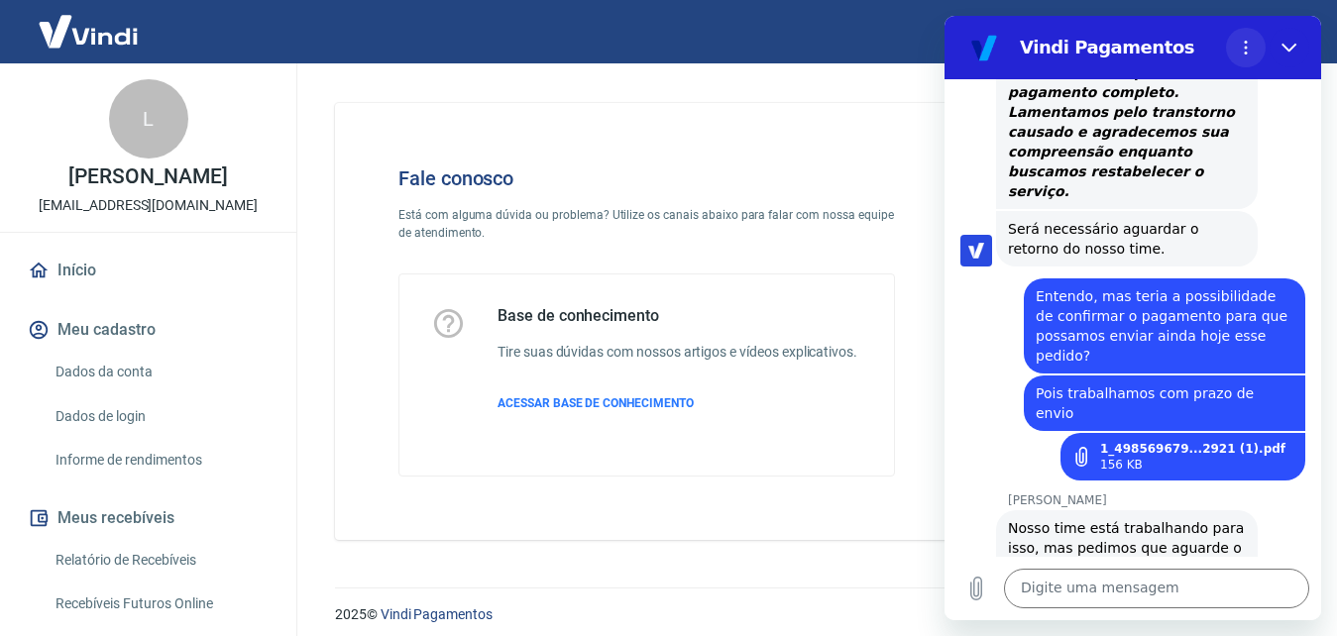
click at [1249, 51] on icon "Menu de opções" at bounding box center [1246, 48] width 16 height 16
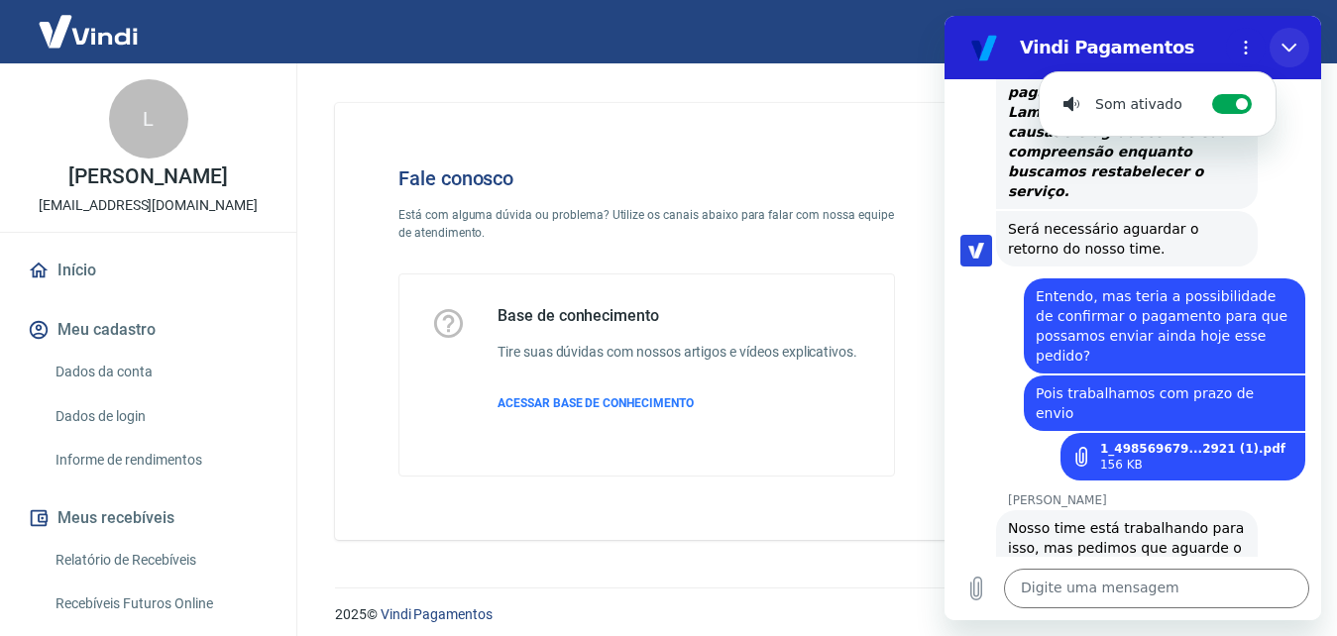
click at [1293, 44] on icon "Fechar" at bounding box center [1289, 48] width 16 height 16
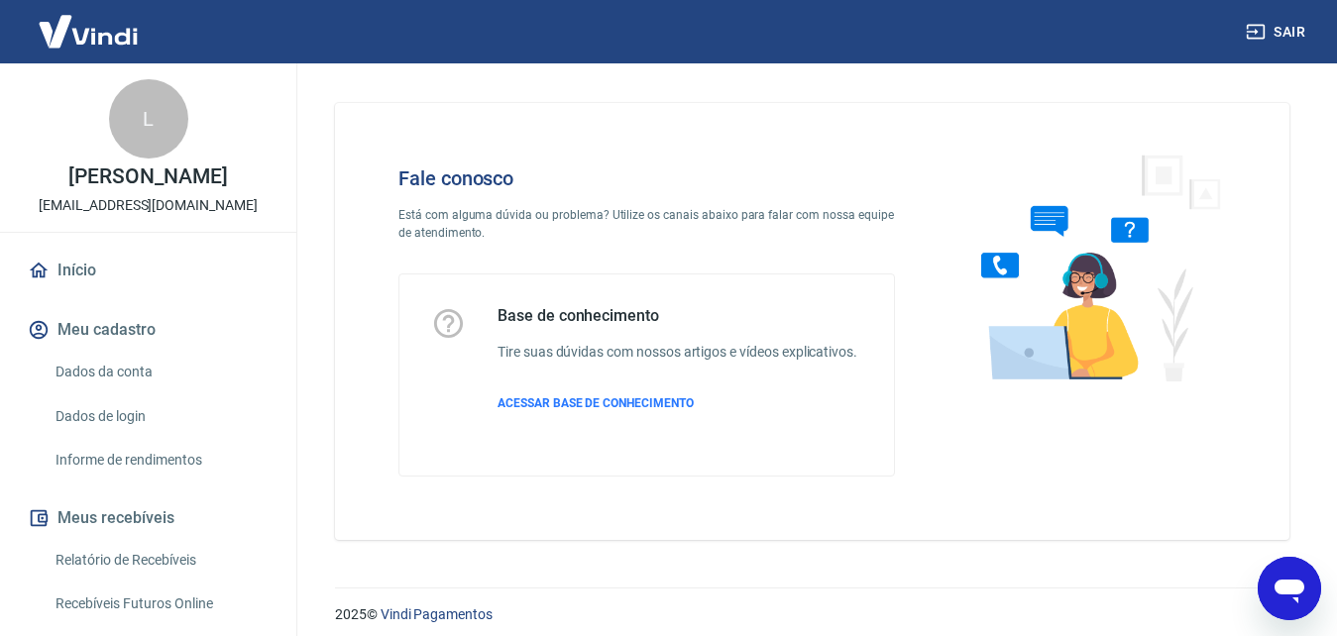
scroll to position [2548, 0]
click at [1304, 587] on icon "Abrir janela de mensagens" at bounding box center [1290, 589] width 36 height 36
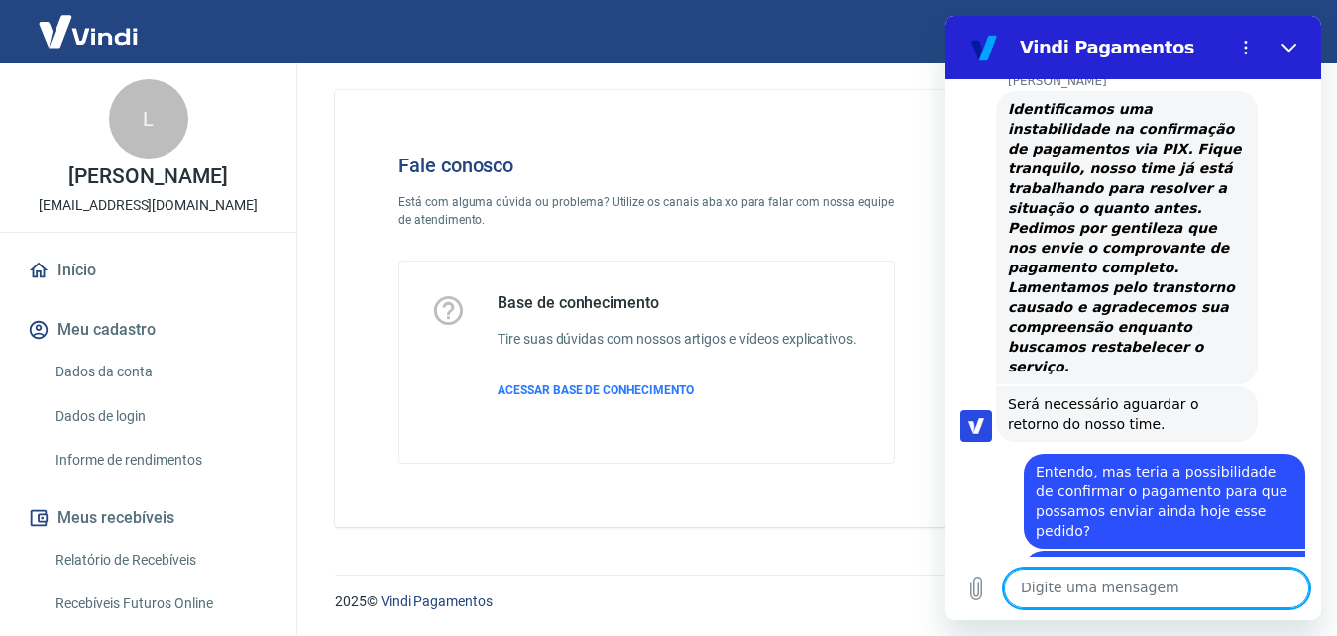
scroll to position [2647, 0]
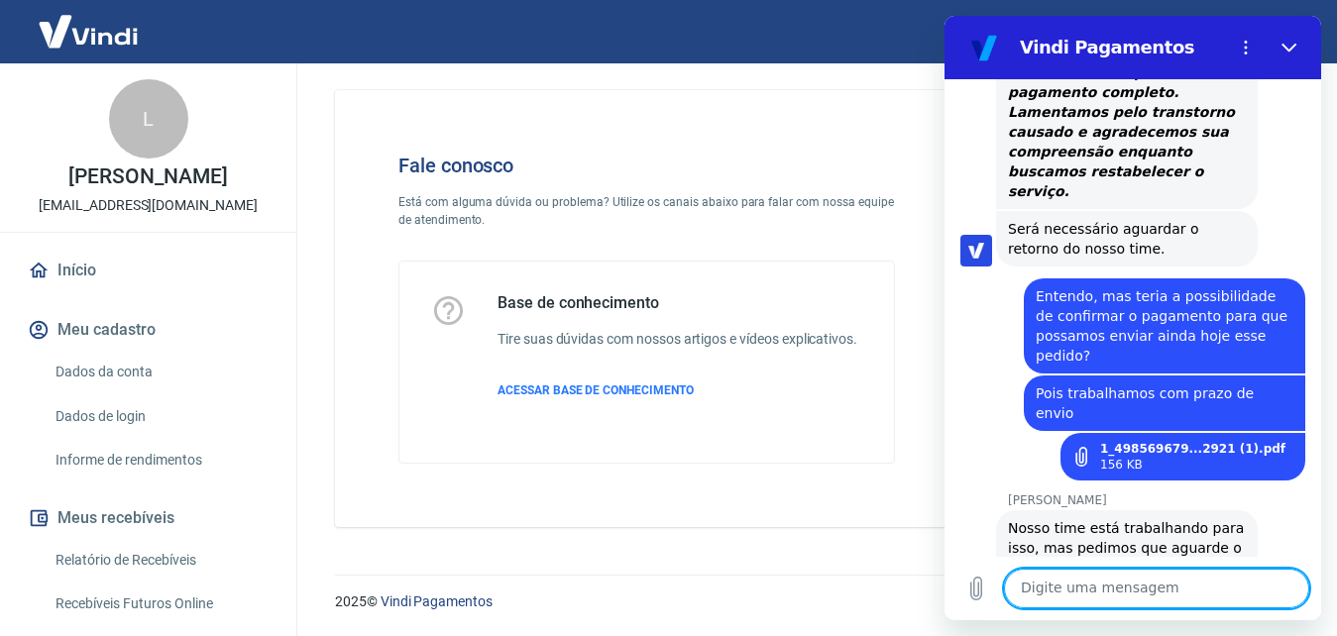
click at [1195, 594] on textarea at bounding box center [1156, 589] width 305 height 40
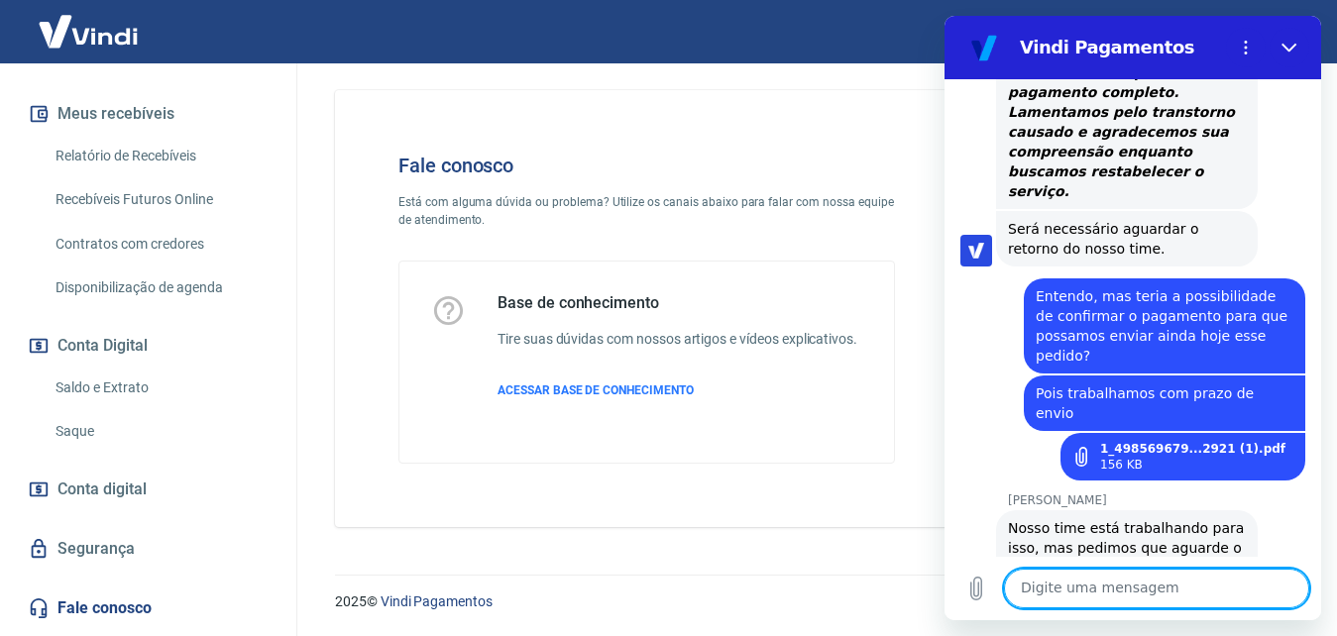
scroll to position [658, 0]
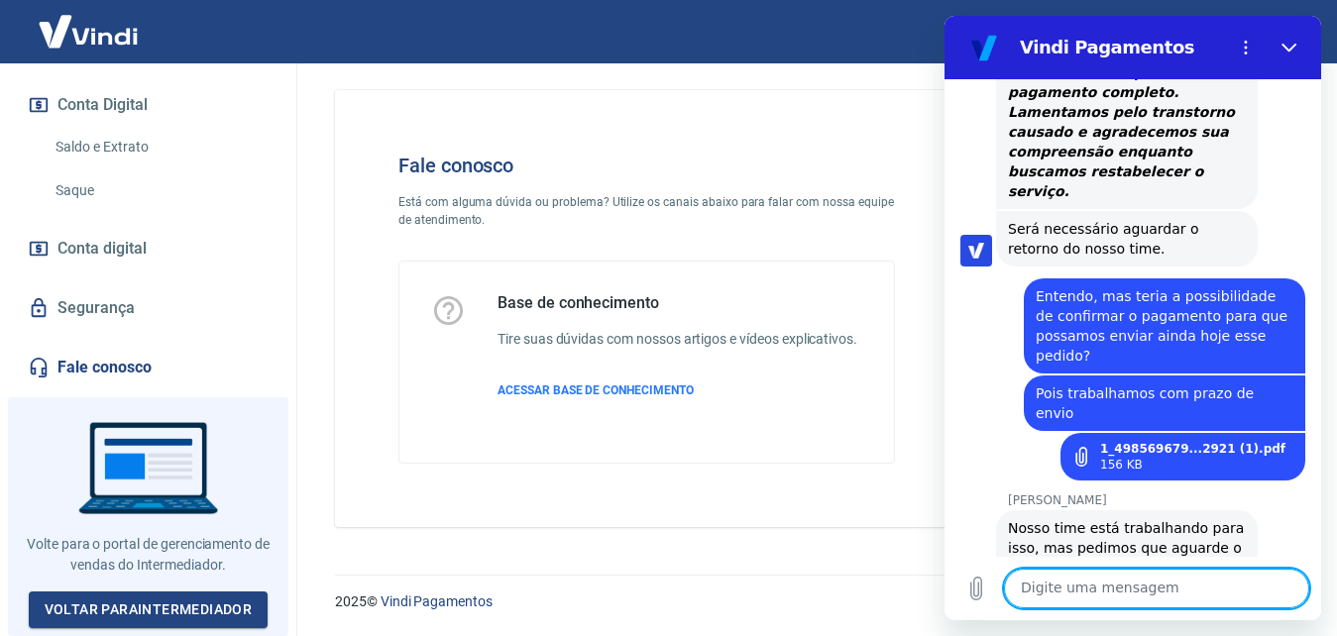
click at [1198, 581] on textarea at bounding box center [1156, 589] width 305 height 40
type textarea "Olá"
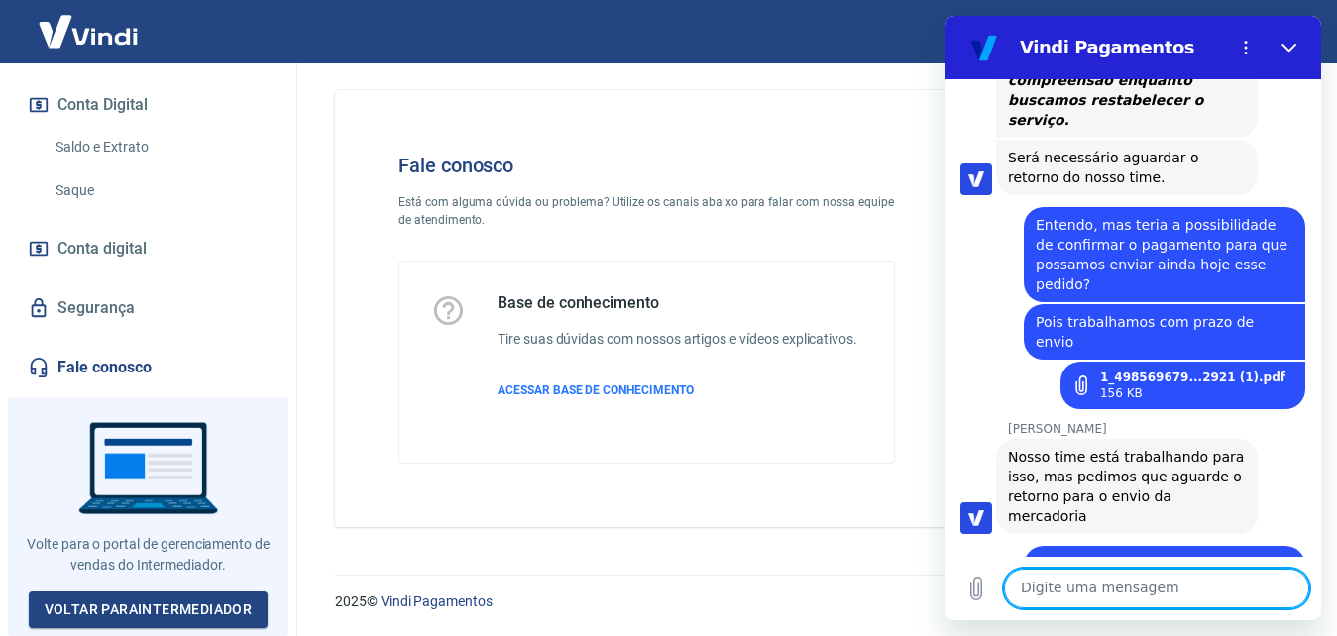
scroll to position [2722, 0]
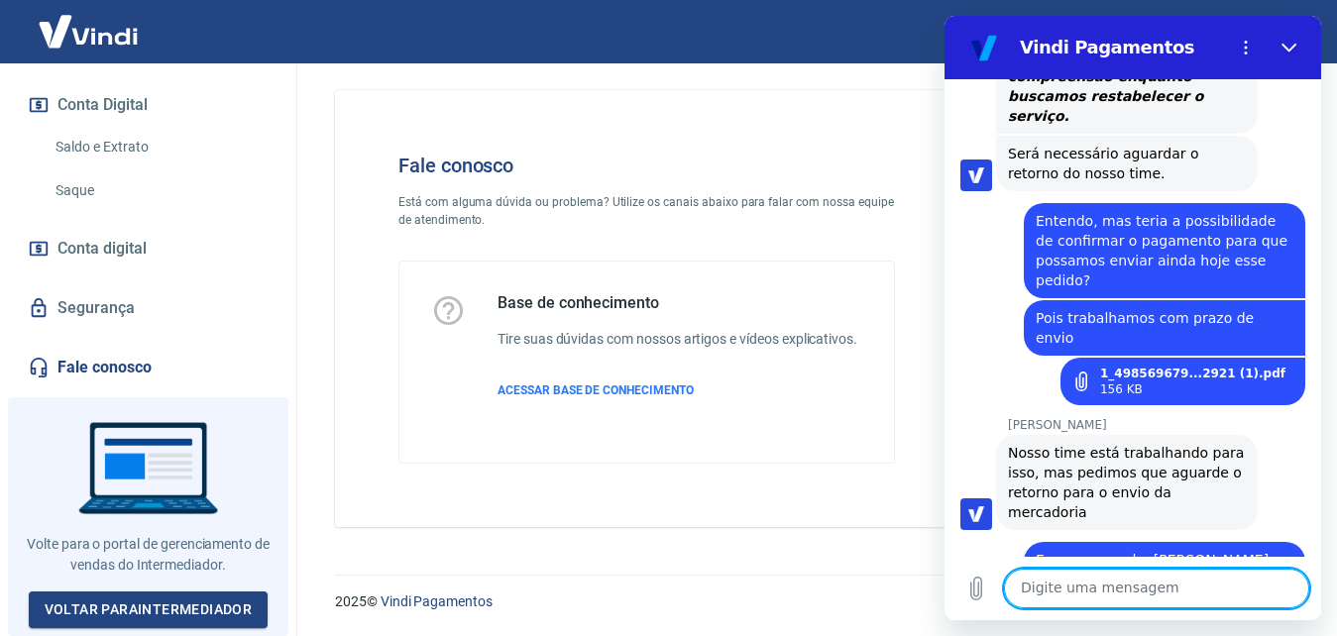
click at [1247, 588] on textarea at bounding box center [1156, 589] width 305 height 40
click at [1299, 54] on button "Fechar" at bounding box center [1290, 48] width 40 height 40
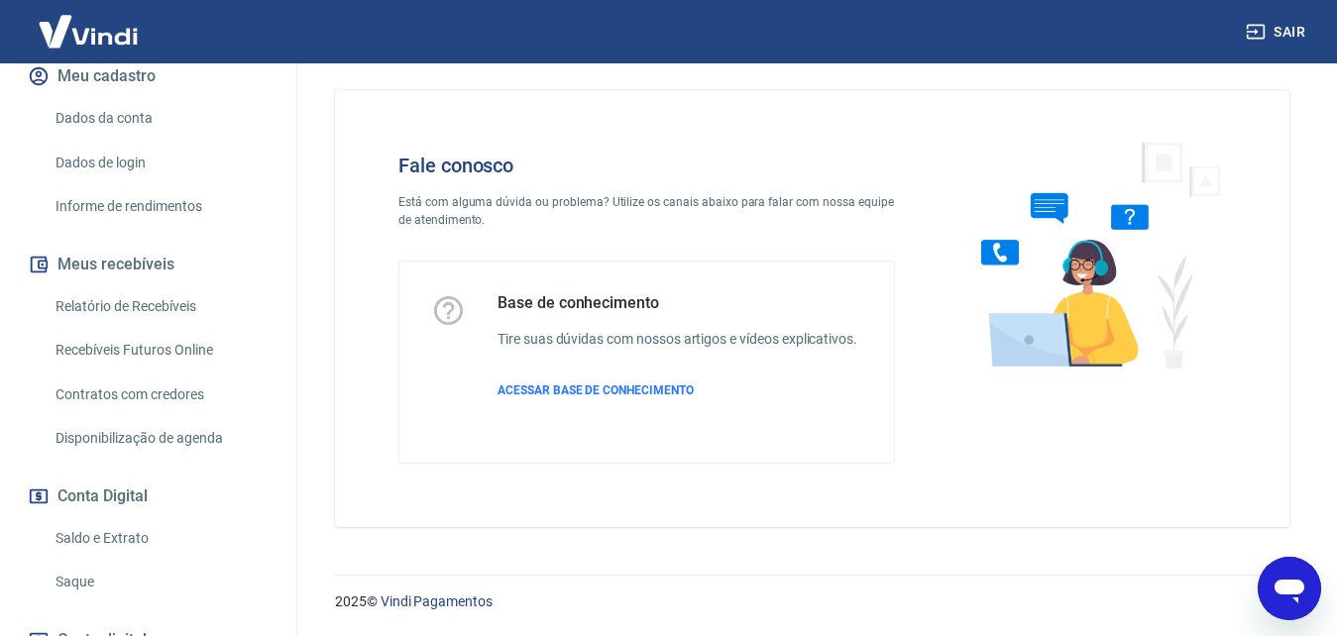
scroll to position [658, 0]
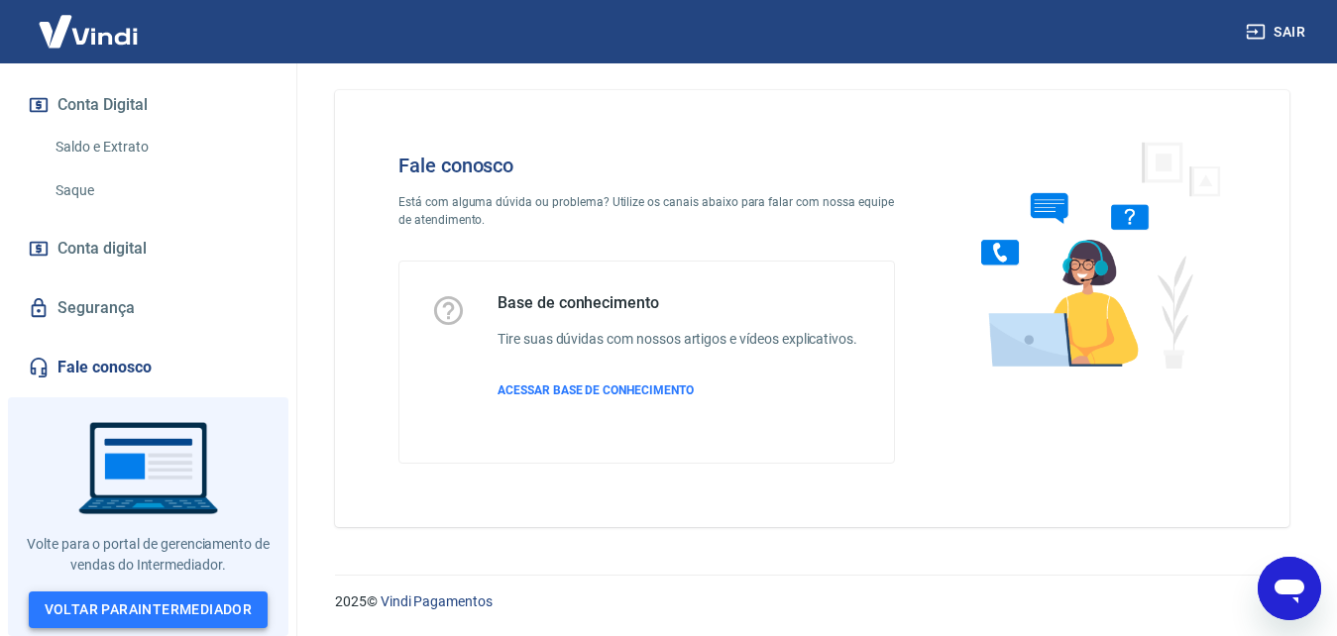
click at [142, 599] on link "Voltar para Intermediador" at bounding box center [149, 610] width 240 height 37
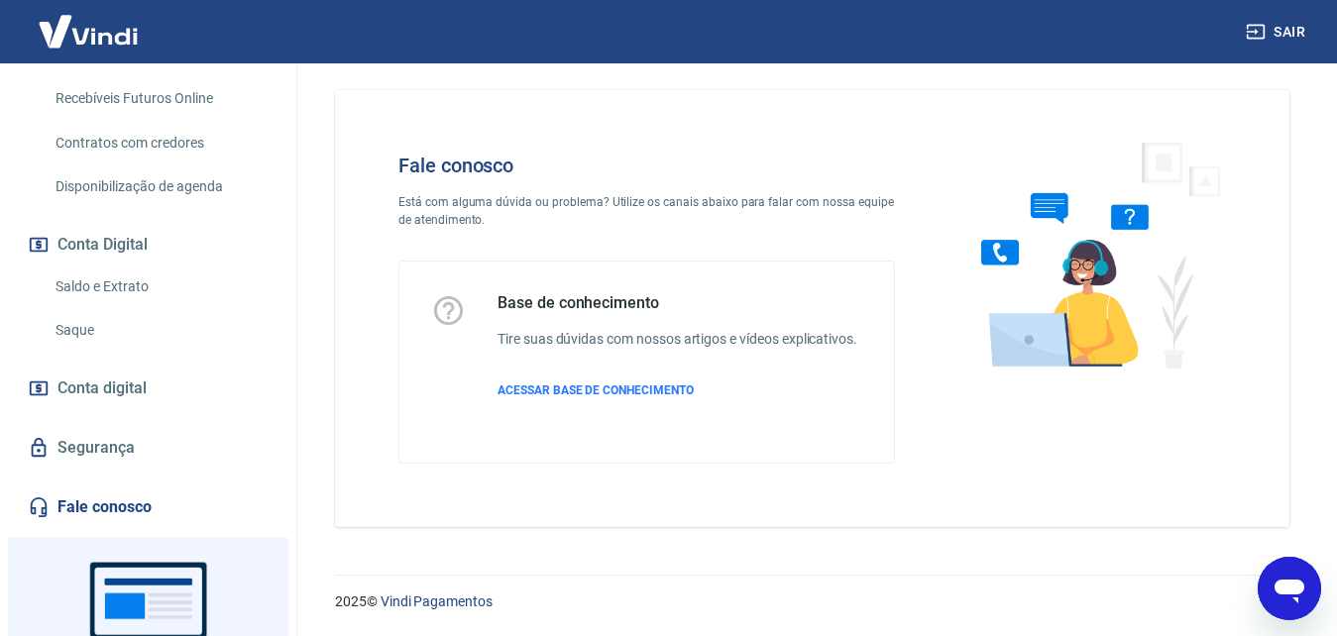
scroll to position [658, 0]
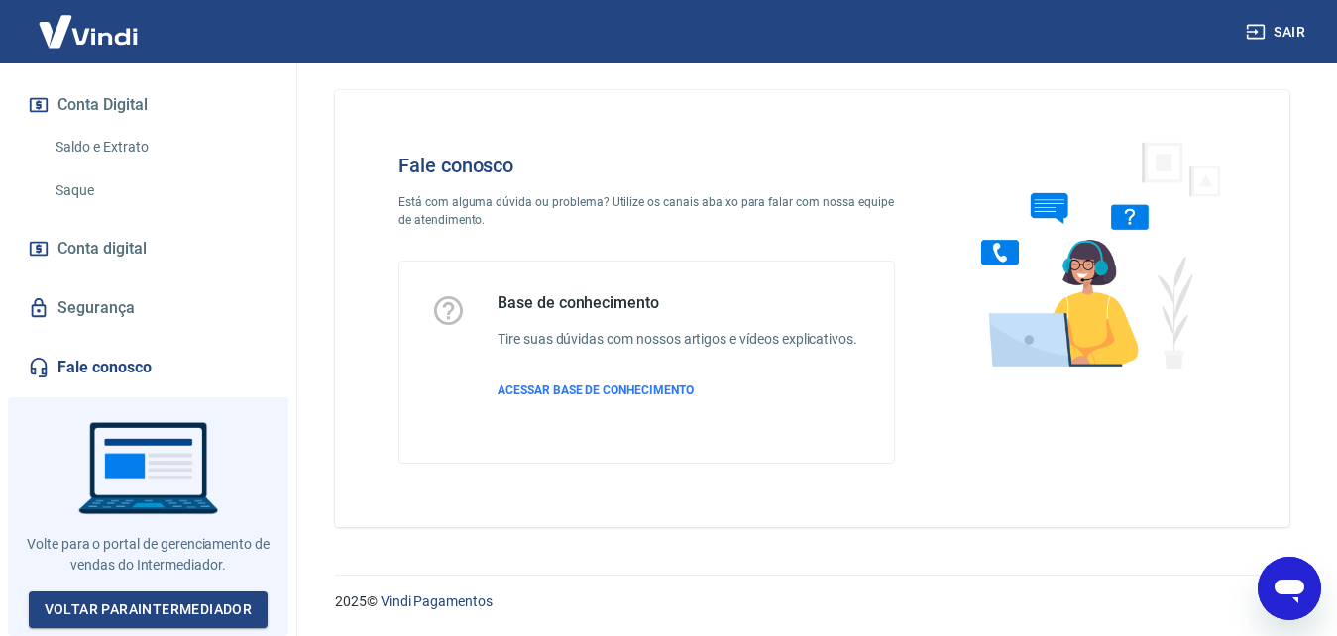
click at [1281, 569] on div "Abrir janela de mensagens" at bounding box center [1289, 588] width 59 height 59
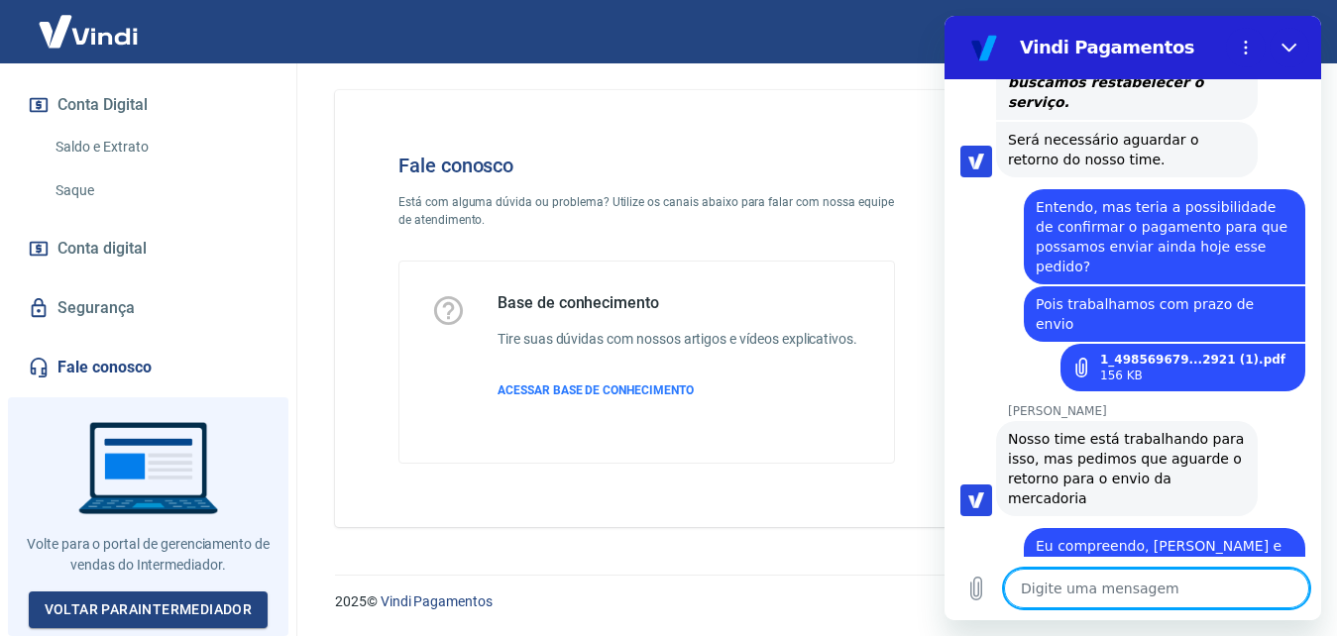
scroll to position [2722, 0]
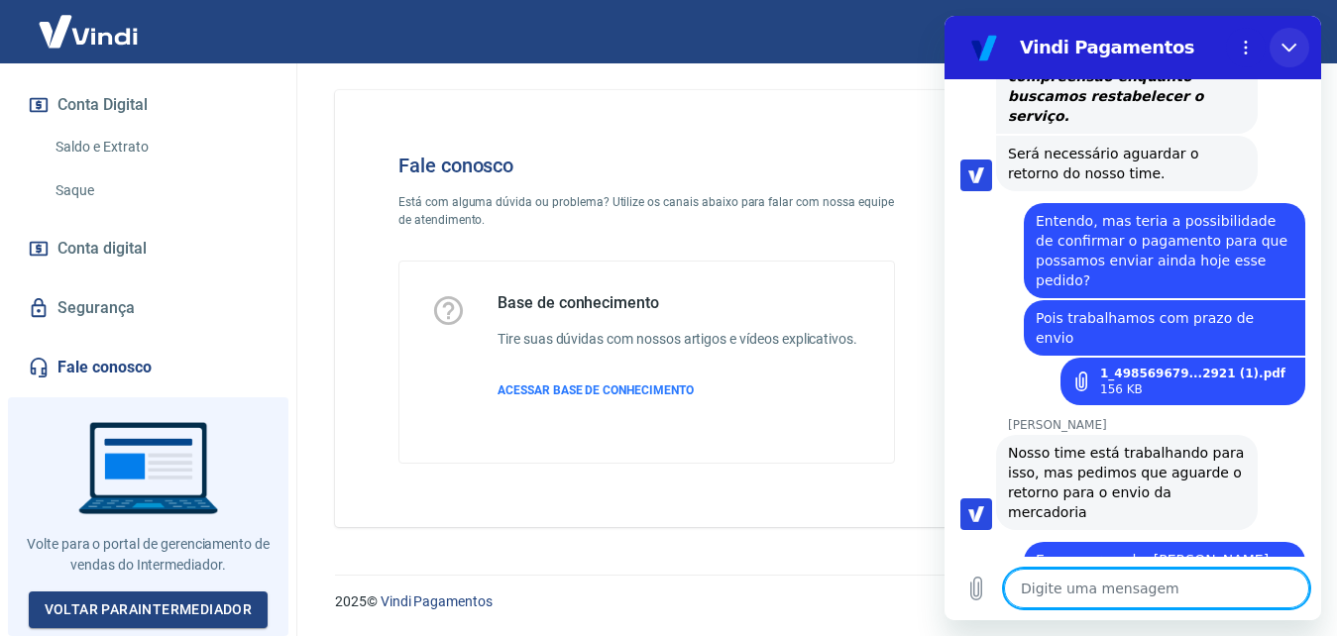
click at [1283, 51] on icon "Fechar" at bounding box center [1289, 48] width 16 height 16
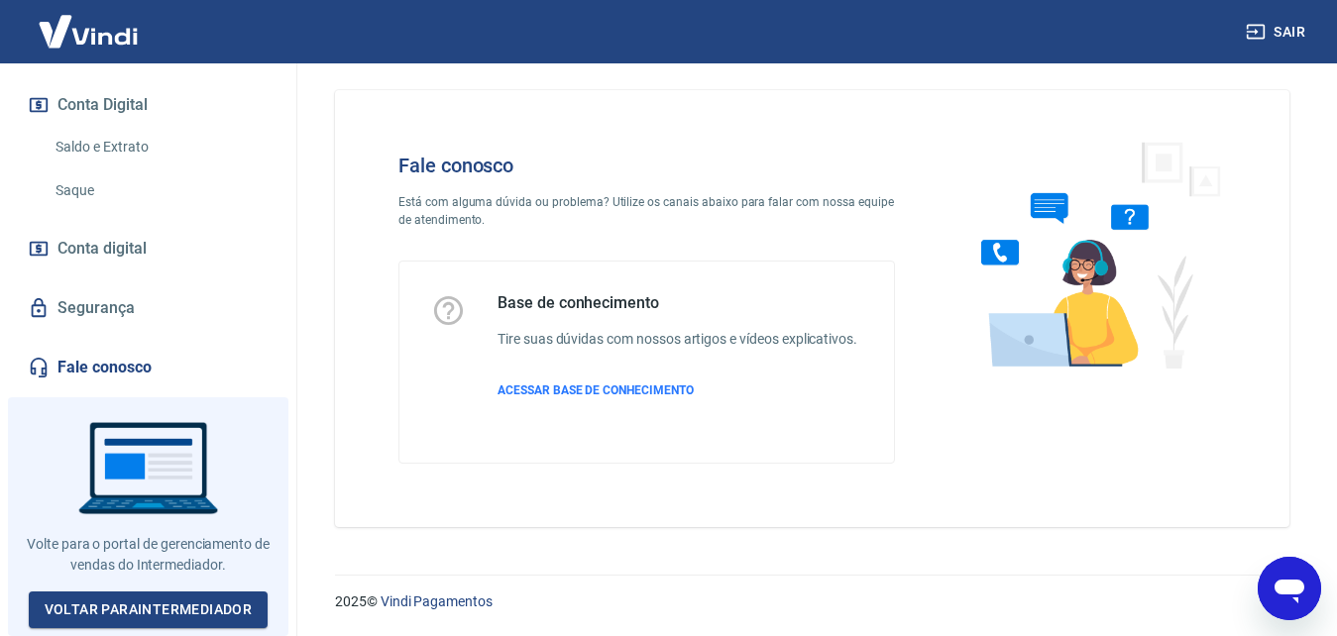
scroll to position [2623, 0]
click at [69, 40] on img at bounding box center [88, 31] width 129 height 60
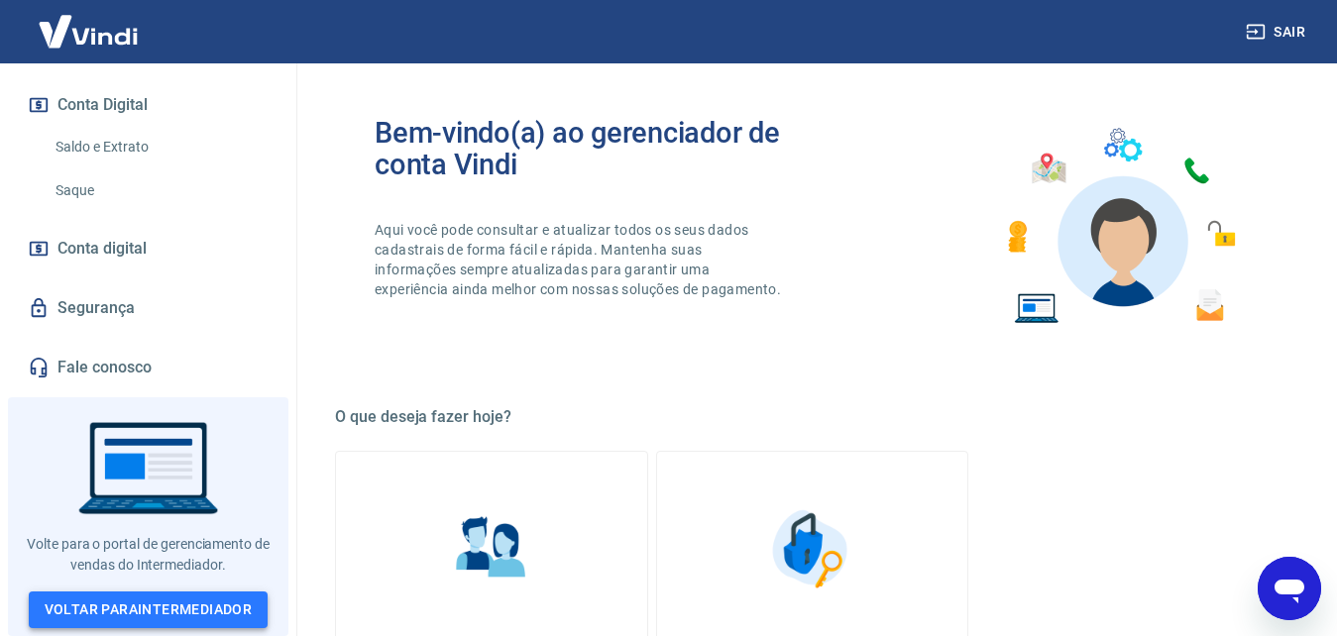
click at [147, 599] on link "Voltar para Intermediador" at bounding box center [149, 610] width 240 height 37
type textarea "x"
